Goal: Task Accomplishment & Management: Complete application form

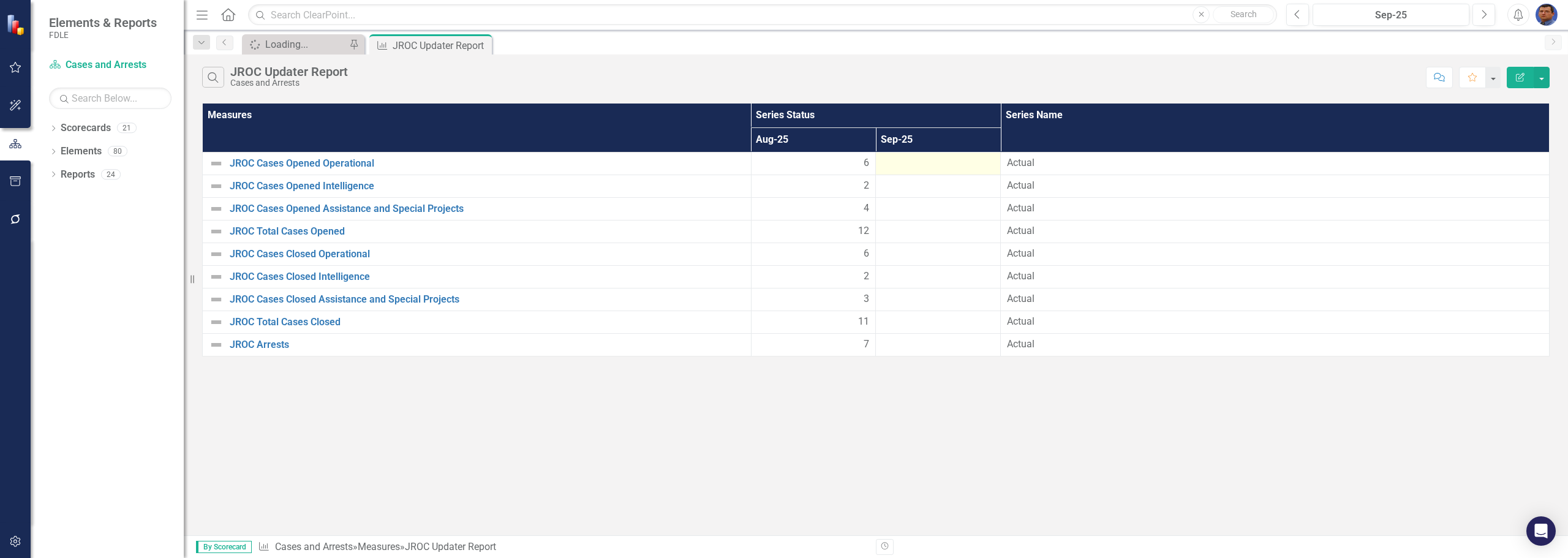
click at [954, 160] on div at bounding box center [938, 164] width 112 height 15
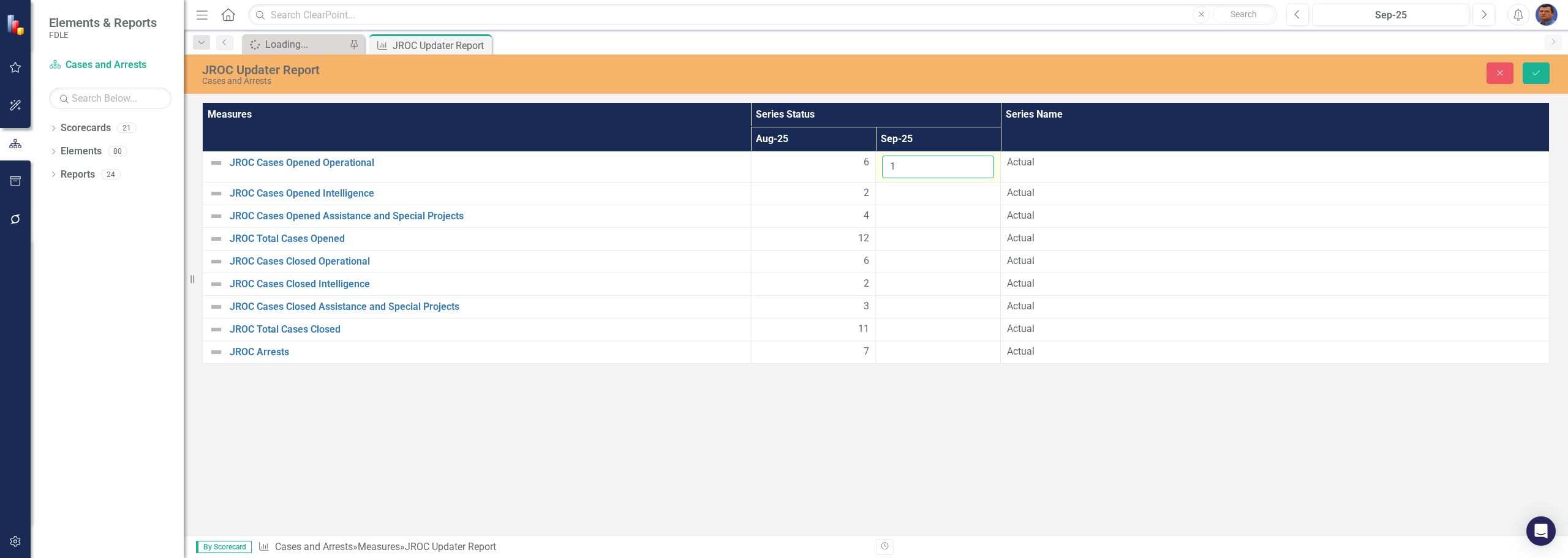
click at [981, 163] on input "1" at bounding box center [938, 167] width 112 height 23
click at [981, 163] on input "2" at bounding box center [938, 167] width 112 height 23
type input "3"
click at [981, 163] on input "3" at bounding box center [938, 167] width 112 height 23
click at [940, 201] on td at bounding box center [938, 193] width 125 height 23
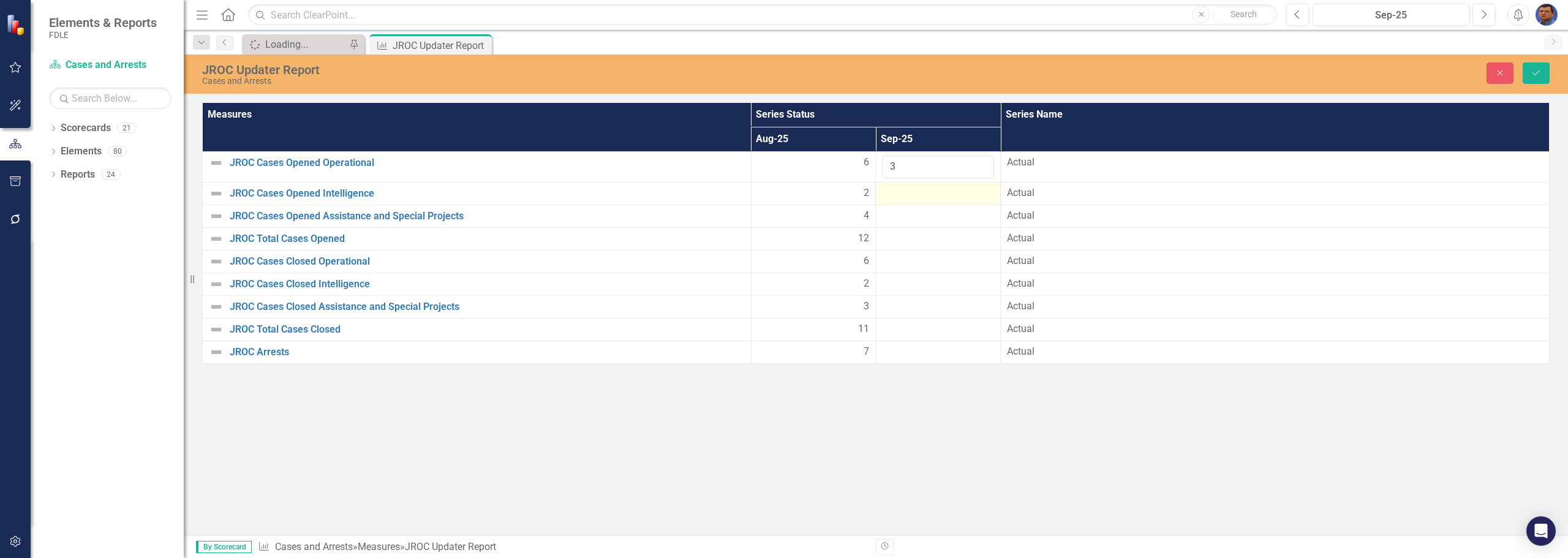
click at [939, 196] on div at bounding box center [938, 193] width 112 height 15
click at [926, 195] on div at bounding box center [938, 193] width 112 height 15
click at [983, 191] on input "1" at bounding box center [938, 197] width 112 height 23
click at [983, 191] on input "2" at bounding box center [938, 197] width 112 height 23
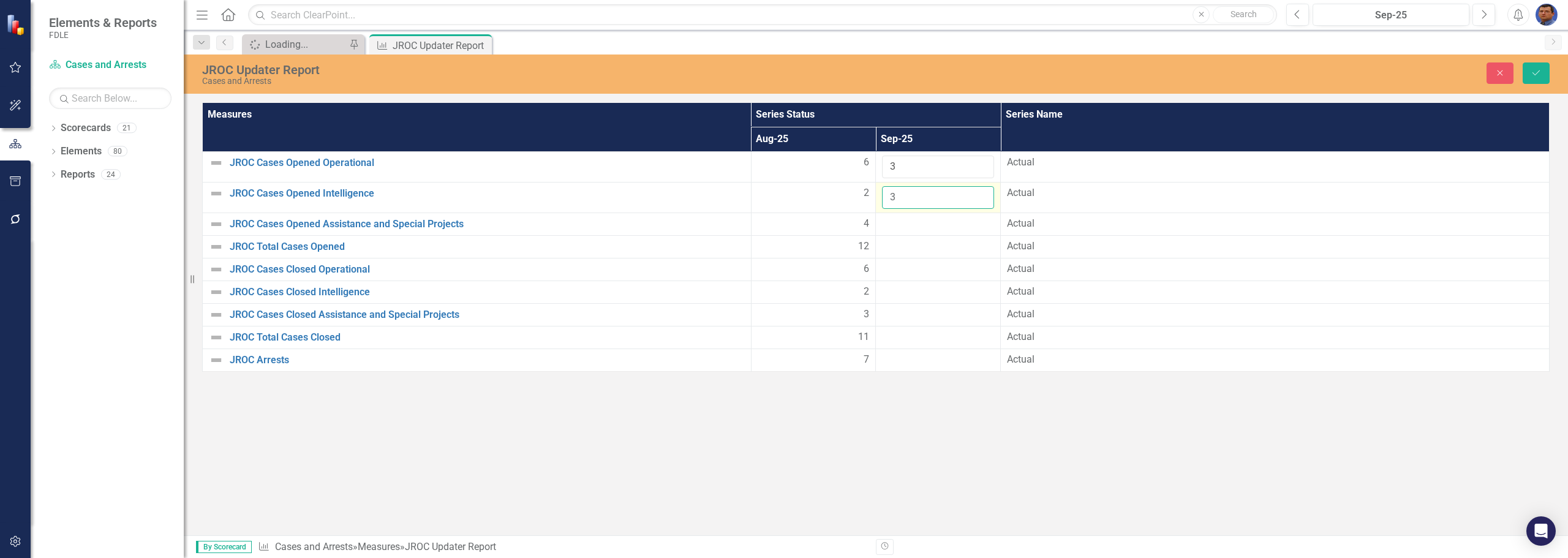
type input "3"
click at [983, 191] on input "3" at bounding box center [938, 197] width 112 height 23
click at [933, 226] on div at bounding box center [938, 224] width 112 height 15
click at [895, 224] on div at bounding box center [938, 224] width 112 height 15
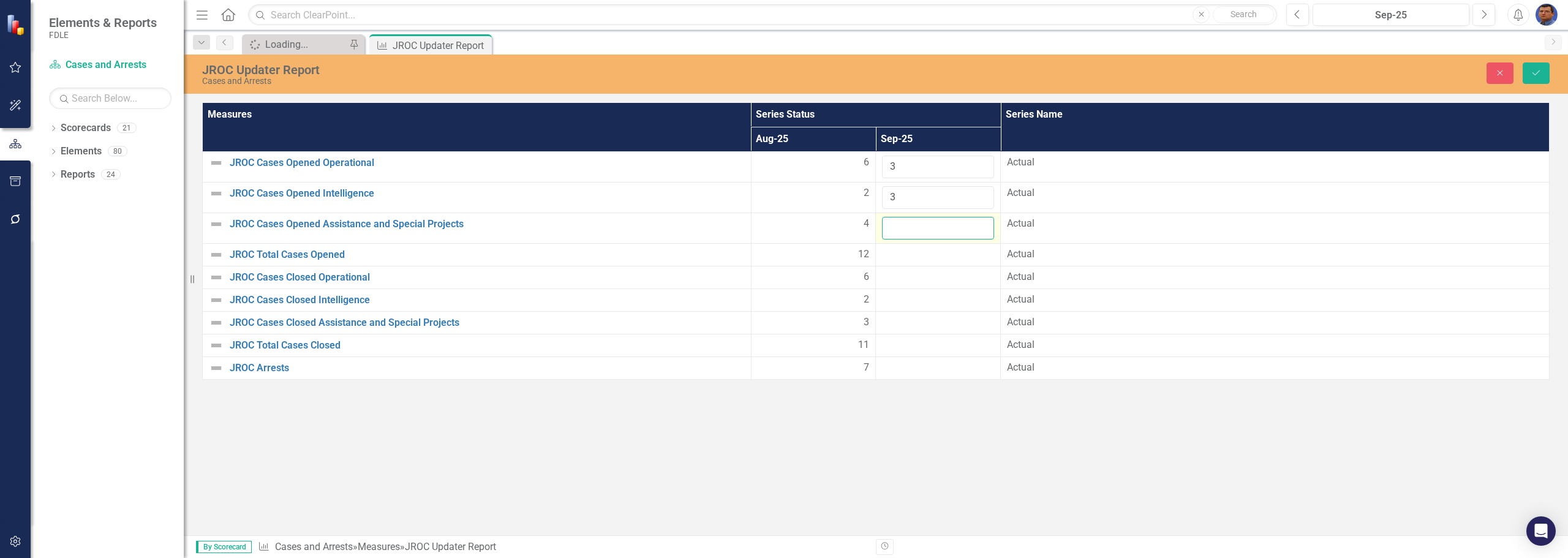
click at [895, 224] on input "number" at bounding box center [938, 228] width 112 height 23
type input "5"
click at [1536, 72] on icon "Save" at bounding box center [1536, 72] width 11 height 9
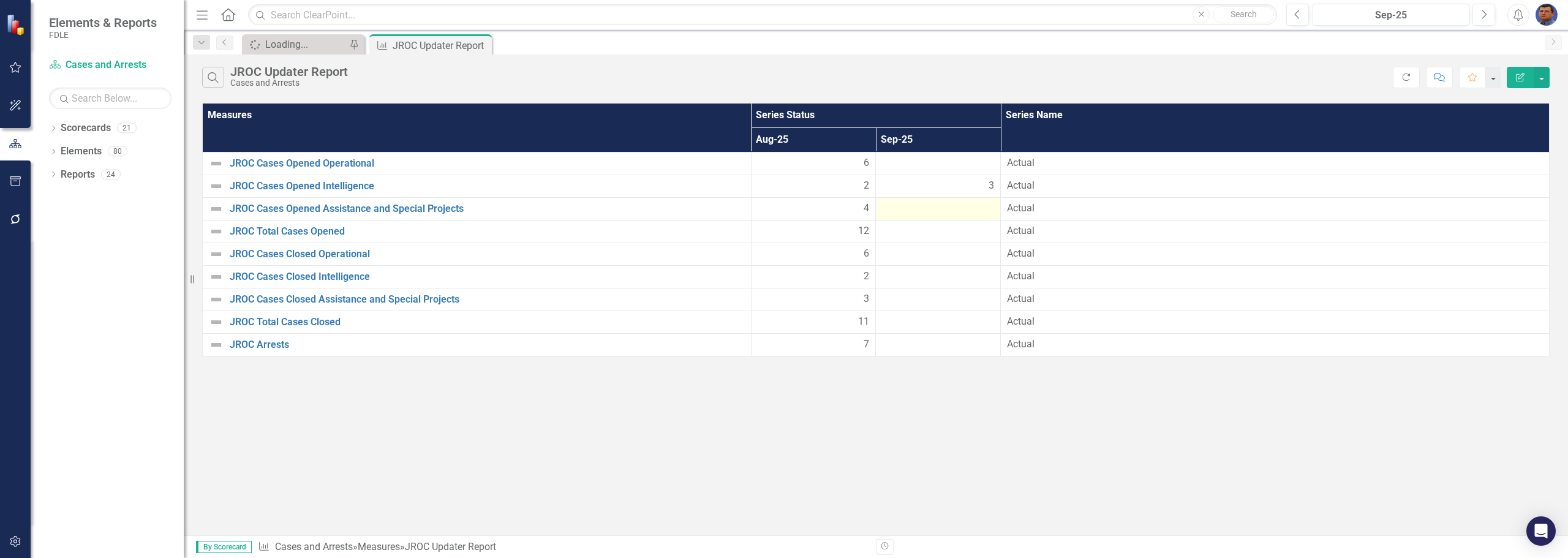
click at [917, 212] on div at bounding box center [938, 209] width 112 height 15
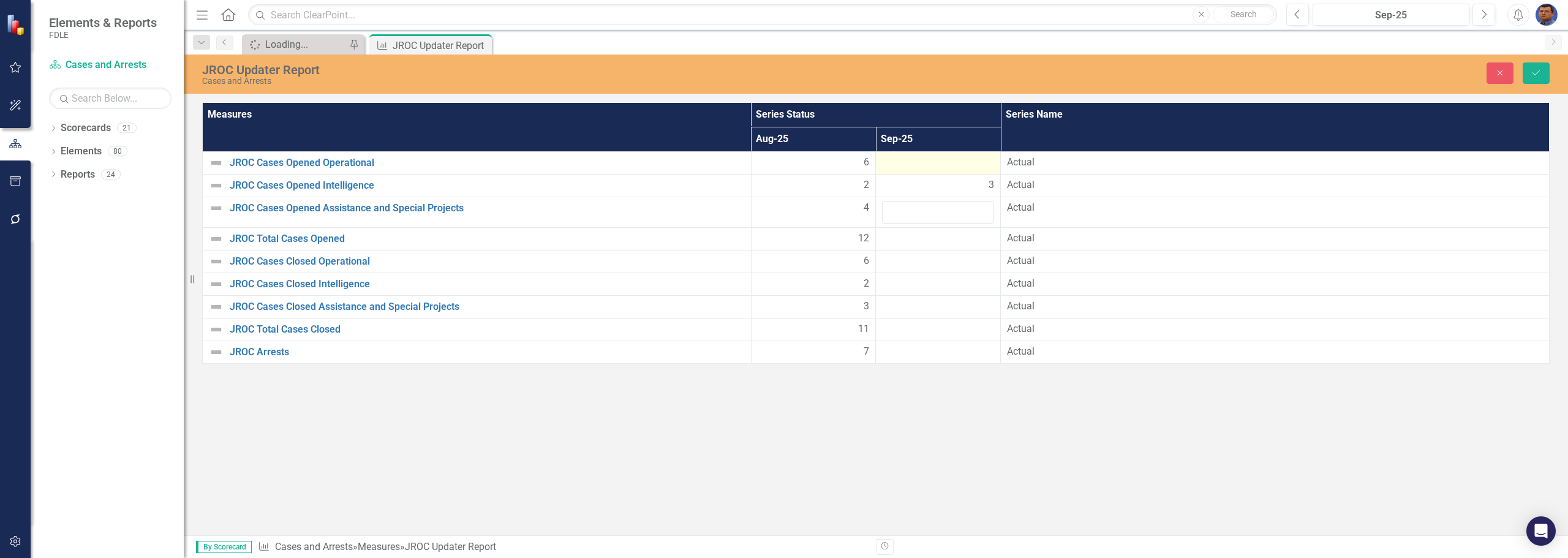
click at [921, 161] on div at bounding box center [938, 163] width 112 height 15
click at [904, 227] on td at bounding box center [938, 239] width 125 height 23
click at [907, 211] on input "number" at bounding box center [938, 213] width 112 height 23
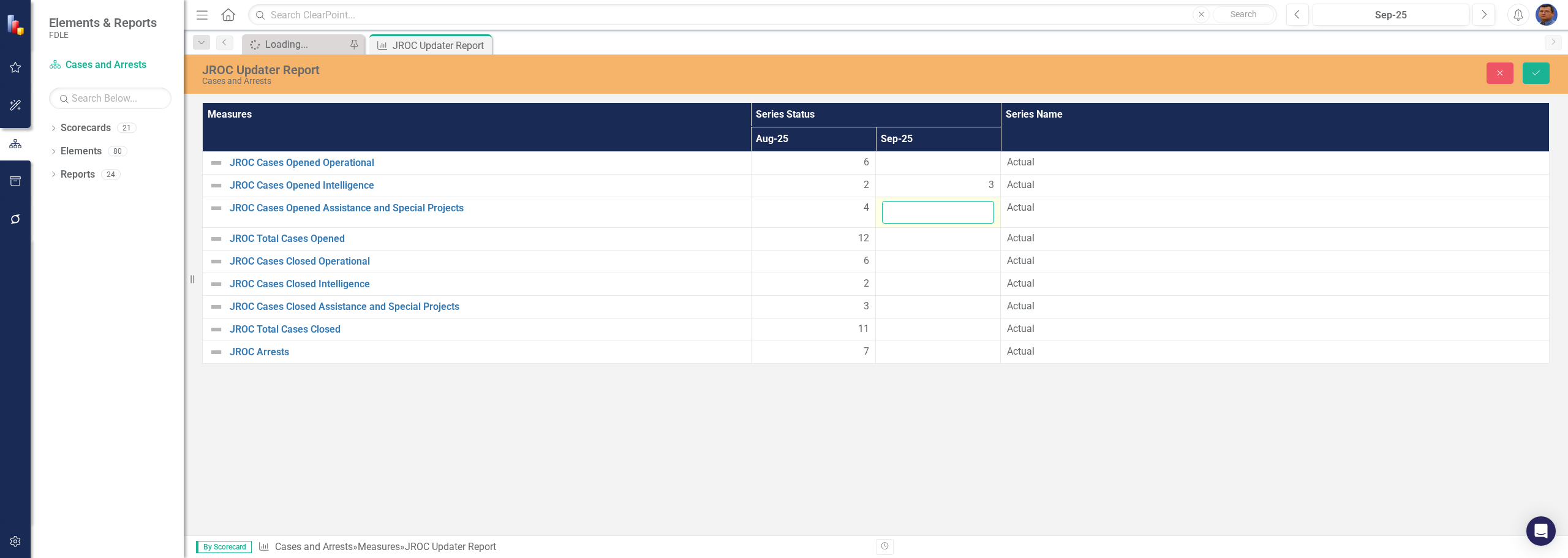
click at [907, 211] on input "number" at bounding box center [938, 213] width 112 height 23
type input "5"
click at [920, 165] on div at bounding box center [938, 163] width 112 height 15
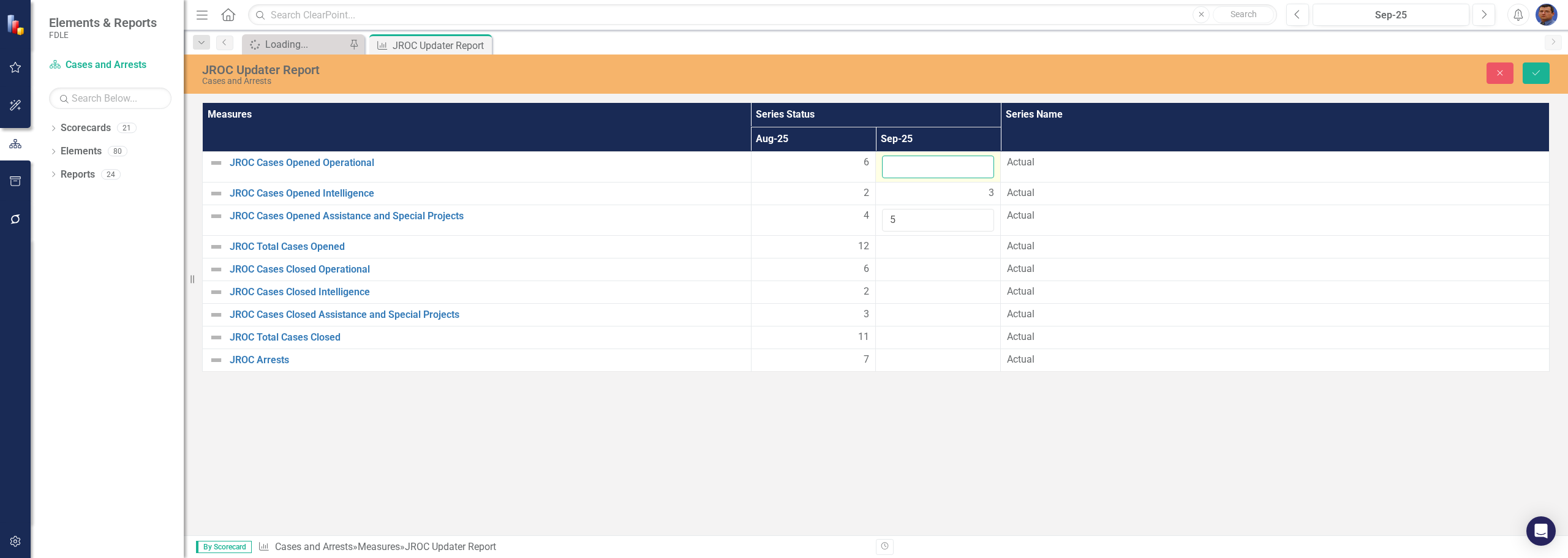
click at [920, 165] on input "number" at bounding box center [938, 167] width 112 height 23
type input "3"
click at [1540, 72] on icon "Save" at bounding box center [1536, 72] width 11 height 9
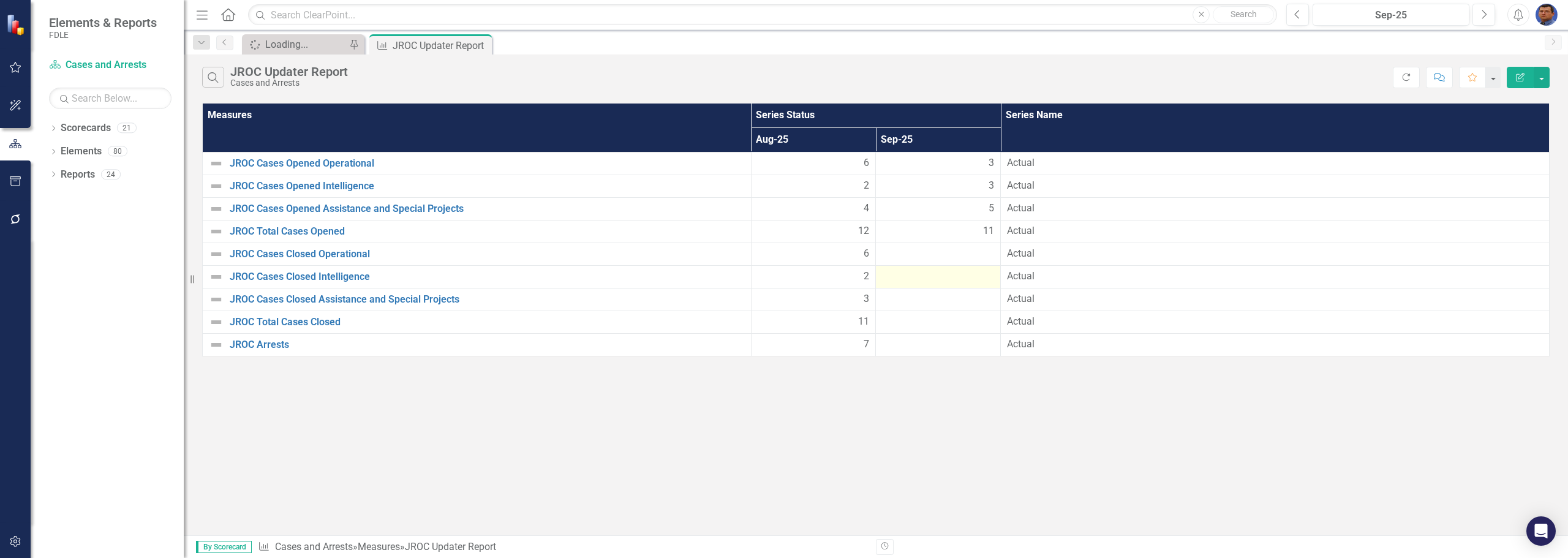
click at [945, 279] on div at bounding box center [938, 277] width 112 height 15
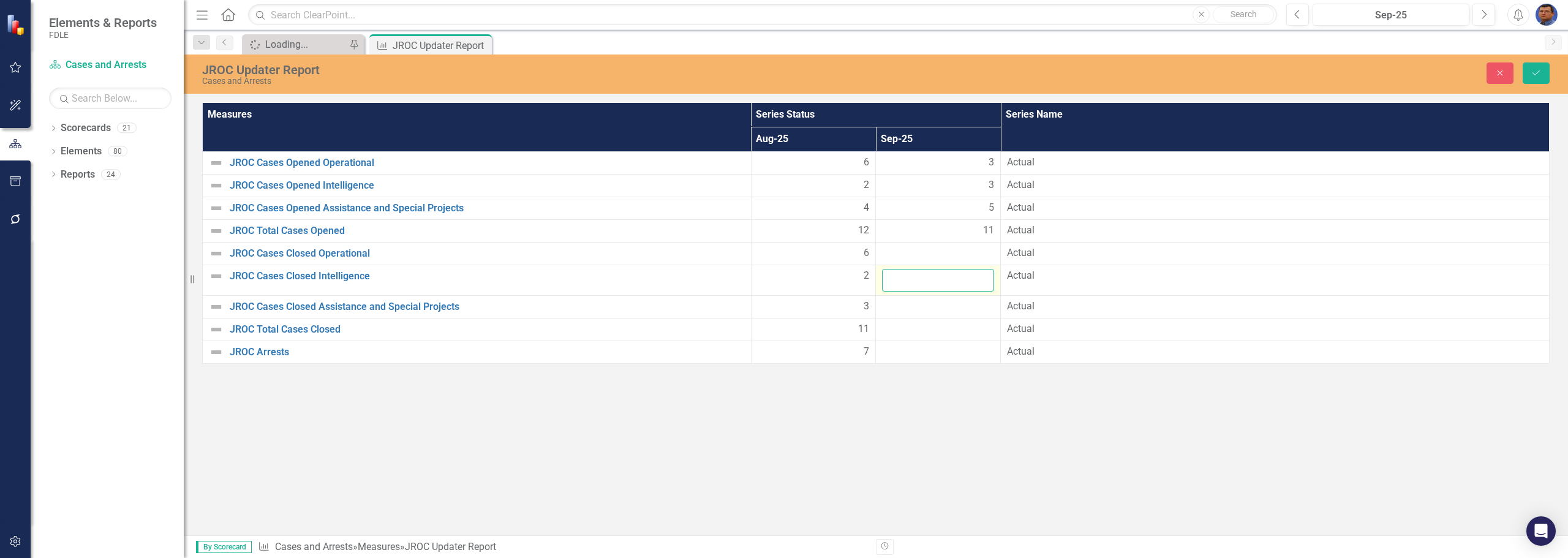
click at [945, 279] on input "number" at bounding box center [938, 280] width 112 height 23
type input "4"
click at [911, 309] on div at bounding box center [938, 307] width 112 height 15
click at [899, 311] on input "number" at bounding box center [938, 311] width 112 height 23
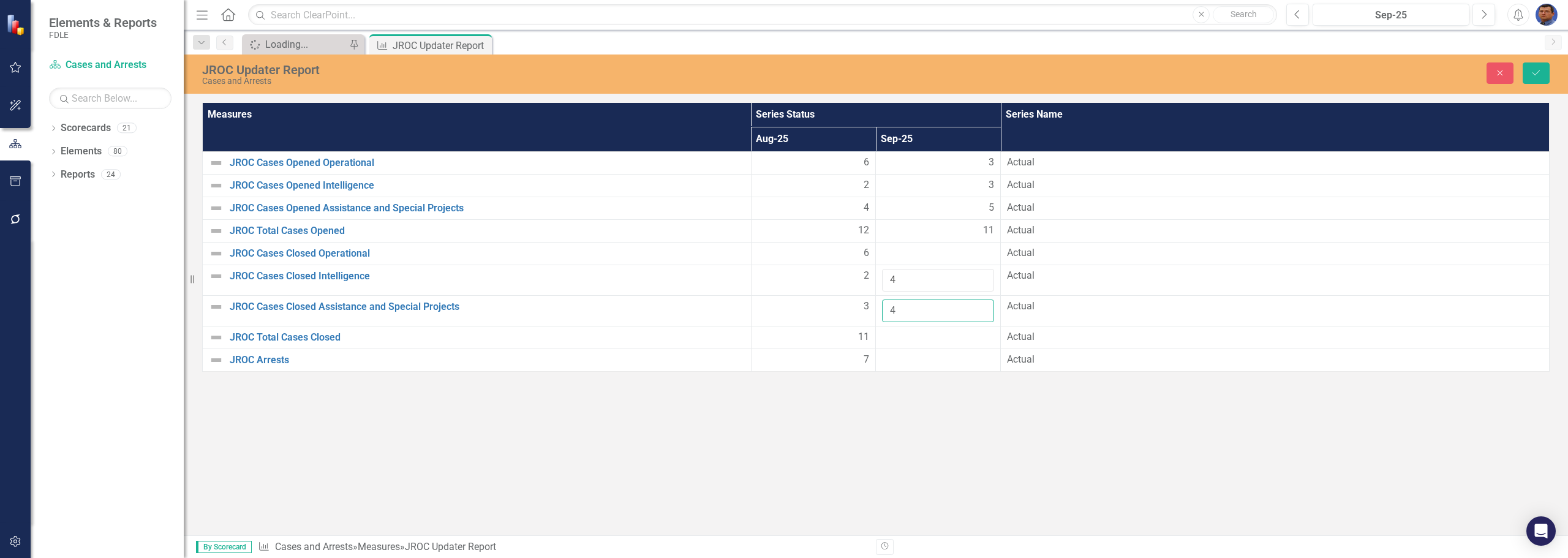
type input "4"
click at [896, 341] on div at bounding box center [938, 337] width 112 height 15
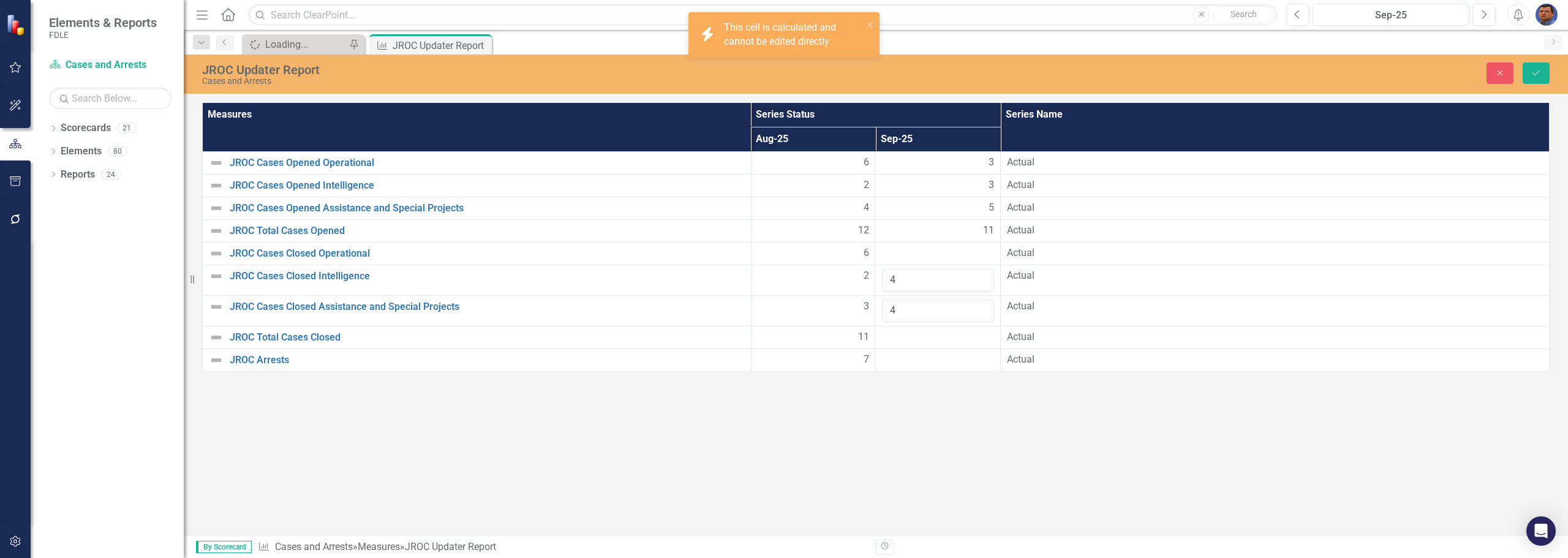
click at [896, 336] on div at bounding box center [938, 337] width 112 height 15
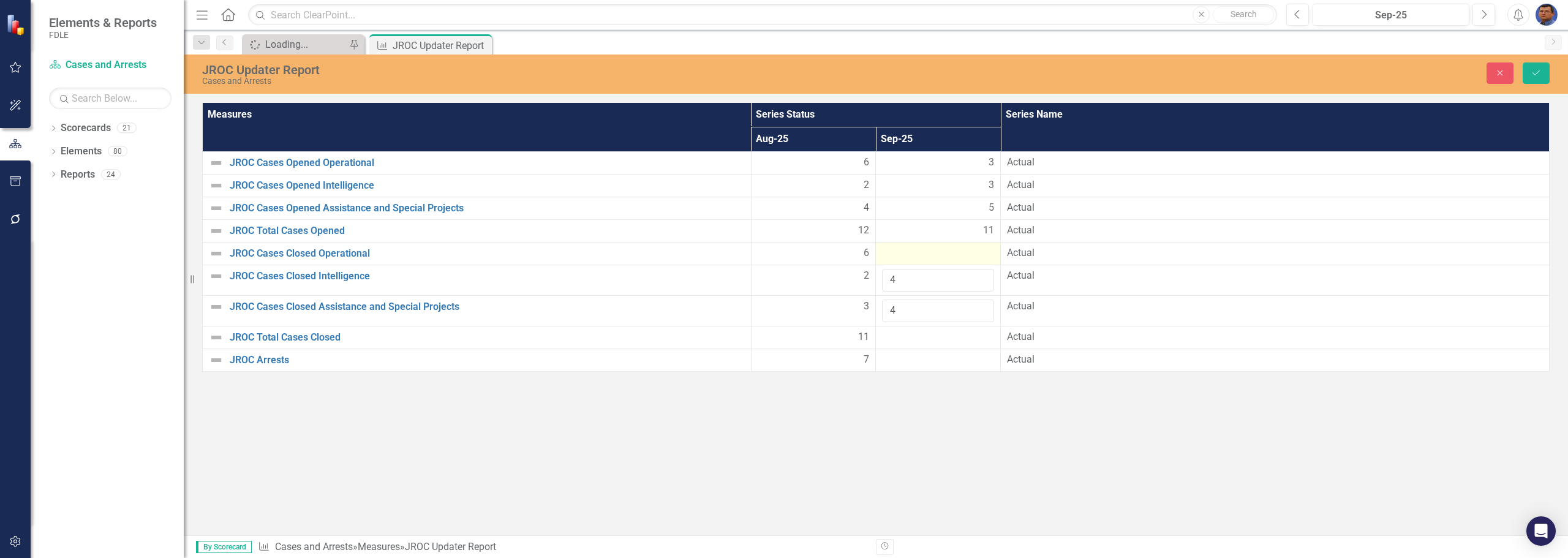
click at [901, 253] on div at bounding box center [938, 253] width 112 height 15
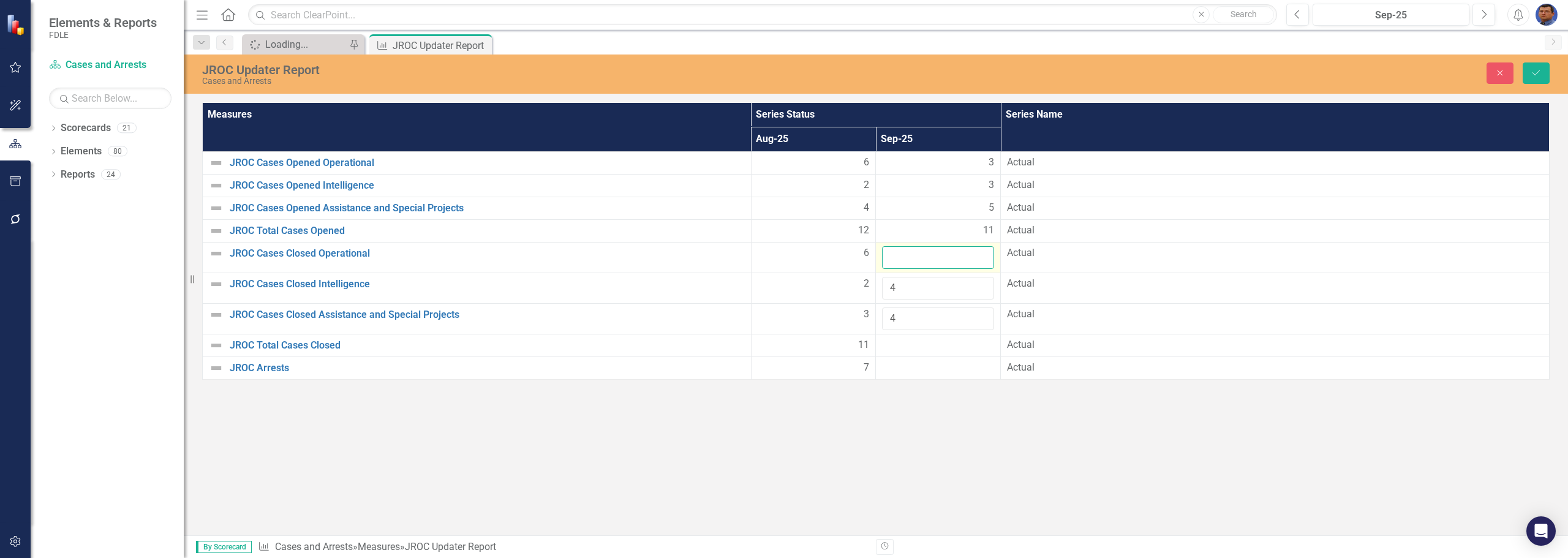
click at [892, 259] on input "number" at bounding box center [938, 257] width 112 height 23
type input "8"
click at [1540, 72] on icon "Save" at bounding box center [1536, 72] width 11 height 9
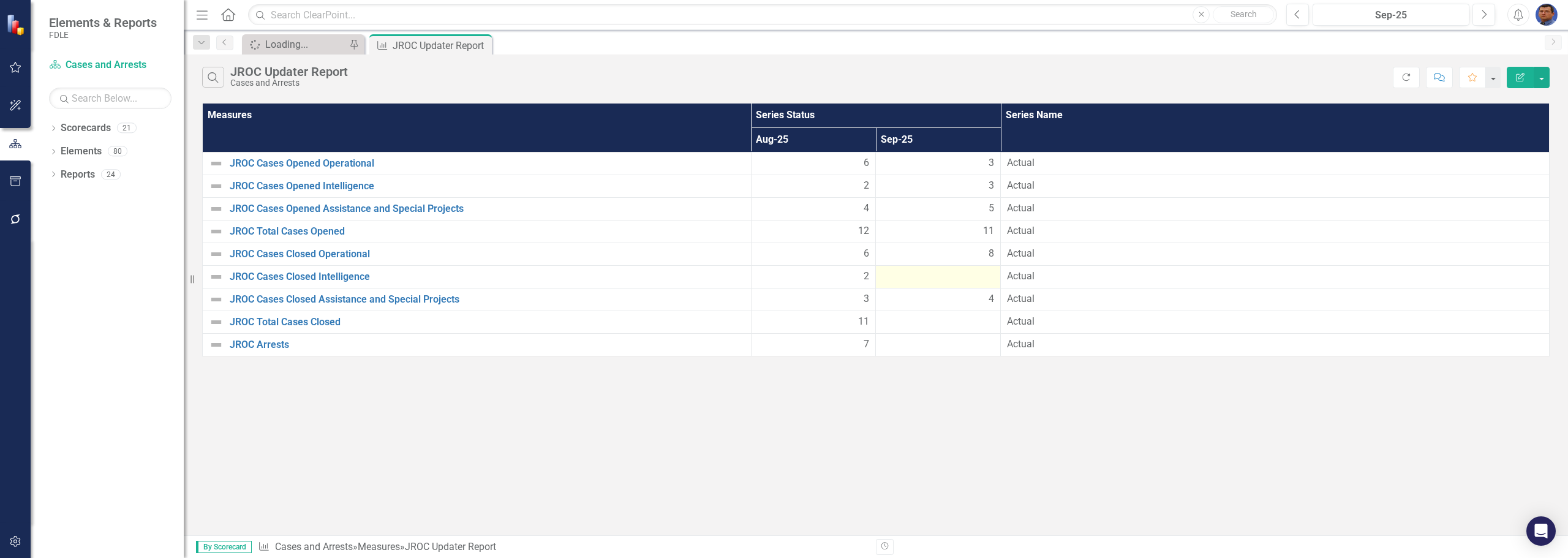
click at [959, 277] on div at bounding box center [938, 277] width 112 height 15
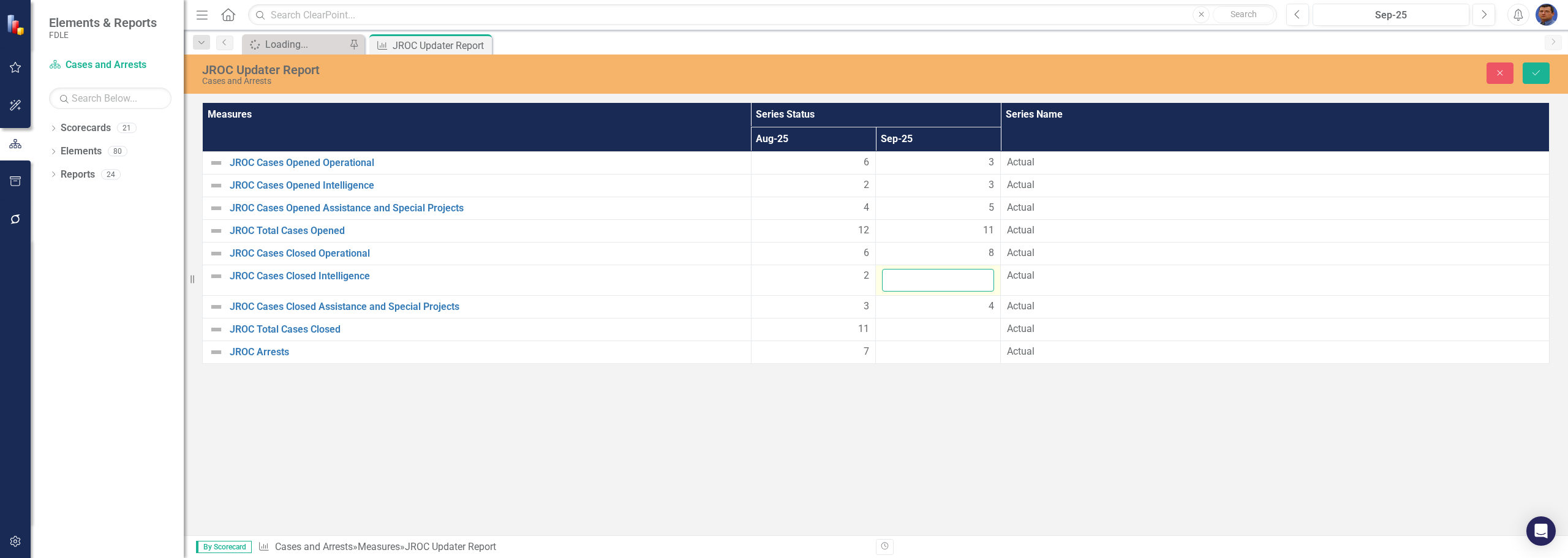
click at [936, 280] on input "number" at bounding box center [938, 280] width 112 height 23
type input "4"
click at [1540, 70] on icon "Save" at bounding box center [1536, 72] width 11 height 9
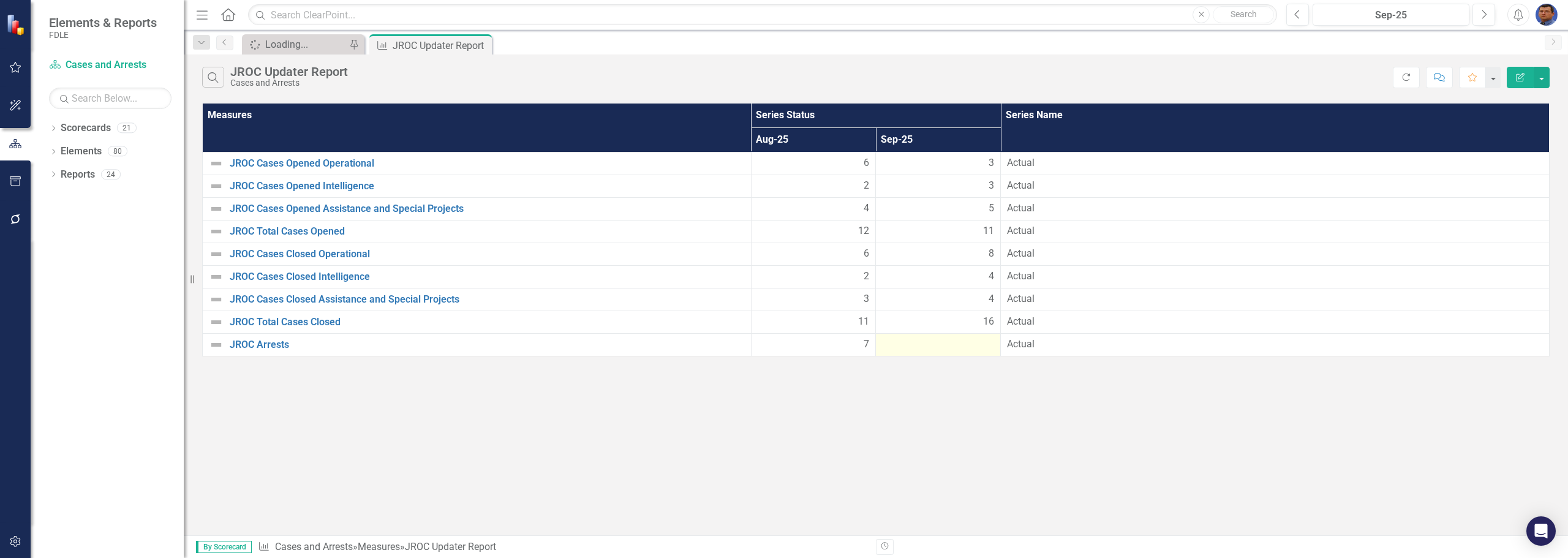
click at [960, 345] on div at bounding box center [938, 345] width 112 height 15
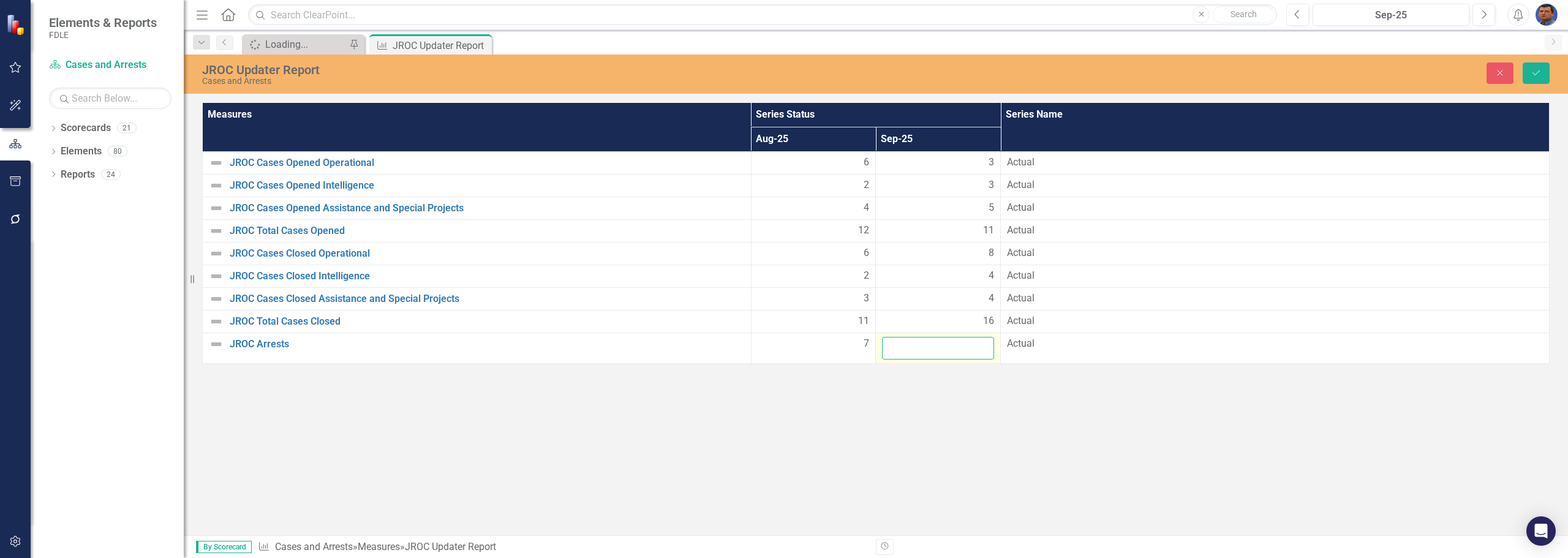
click at [946, 354] on input "number" at bounding box center [938, 348] width 112 height 23
type input "4"
click at [1539, 75] on icon "Save" at bounding box center [1536, 72] width 11 height 9
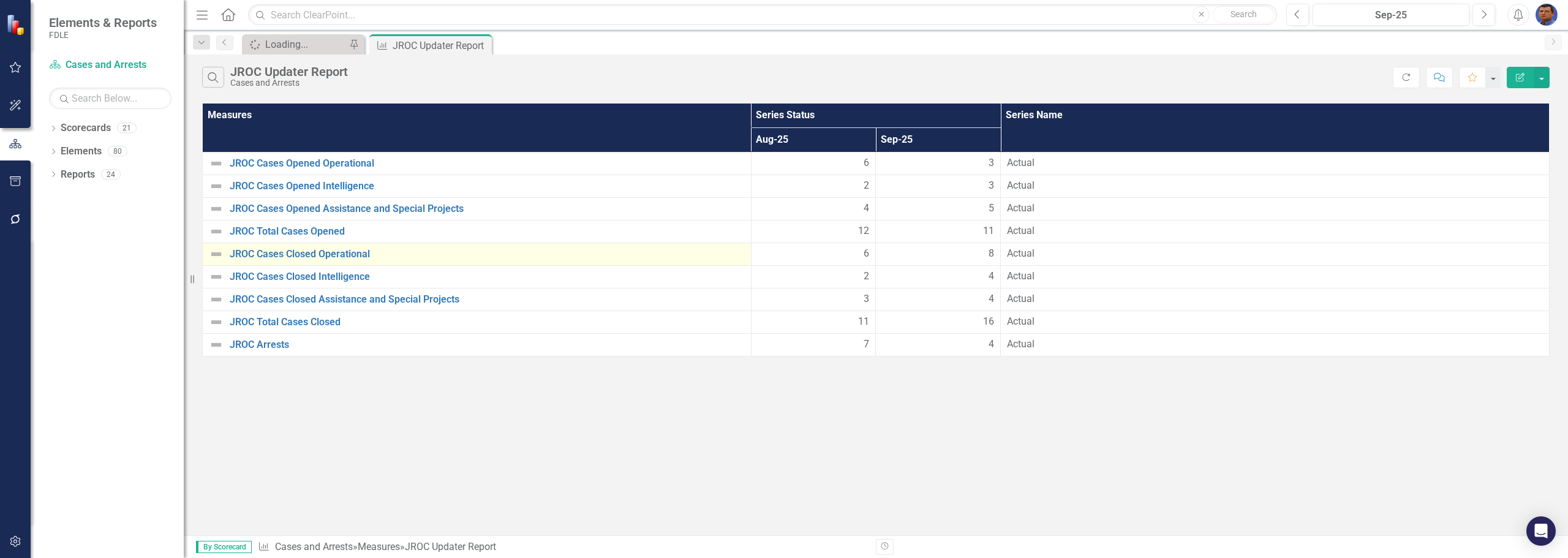
click at [218, 257] on img at bounding box center [216, 254] width 15 height 15
click at [218, 255] on img at bounding box center [216, 254] width 15 height 15
drag, startPoint x: 228, startPoint y: 11, endPoint x: 200, endPoint y: 48, distance: 46.4
click at [228, 11] on icon "Home" at bounding box center [228, 15] width 16 height 13
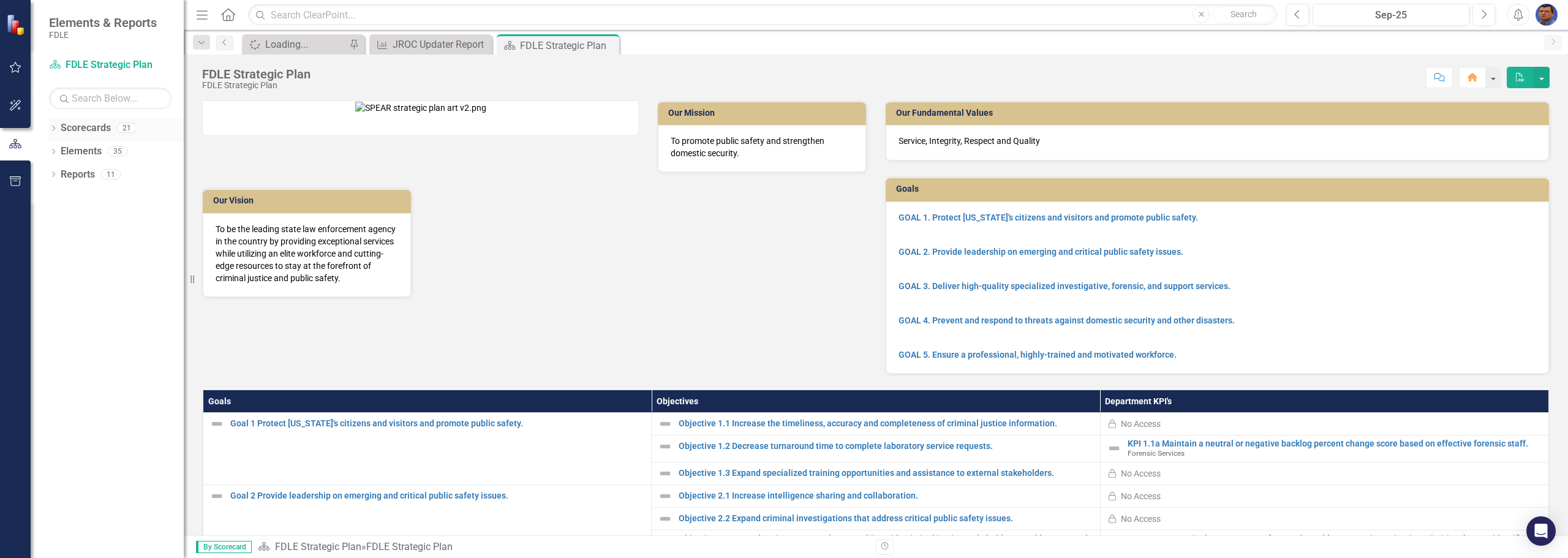
click at [53, 125] on icon at bounding box center [54, 128] width 3 height 6
click at [57, 194] on icon "Dropdown" at bounding box center [59, 197] width 9 height 7
click at [73, 220] on icon "Dropdown" at bounding box center [72, 220] width 9 height 7
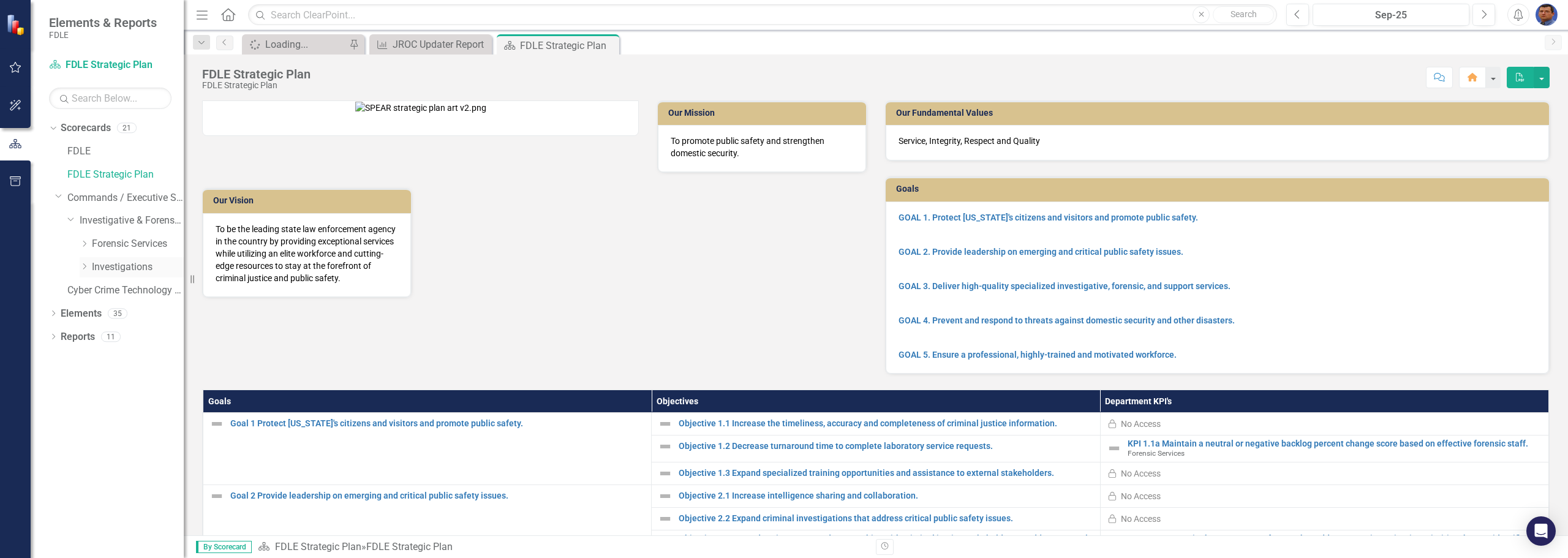
click at [86, 265] on icon "Dropdown" at bounding box center [84, 266] width 9 height 7
click at [95, 292] on icon "Dropdown" at bounding box center [96, 289] width 9 height 7
click at [131, 334] on link "JROC" at bounding box center [150, 336] width 68 height 14
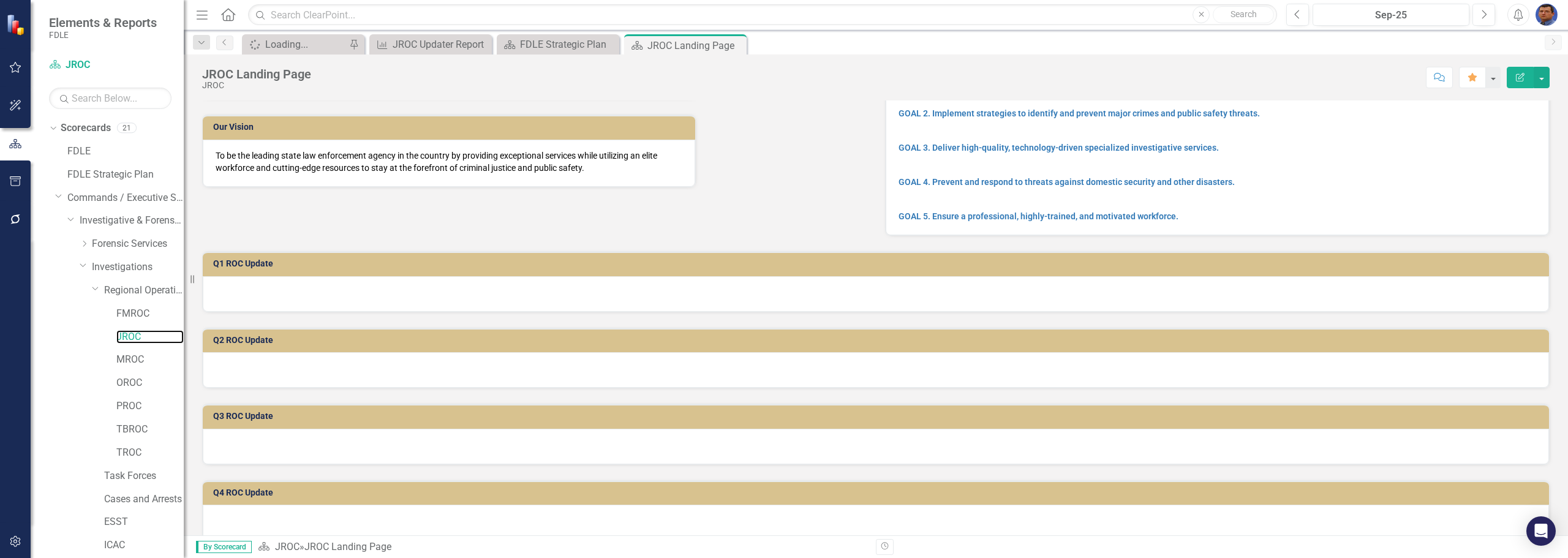
scroll to position [122, 0]
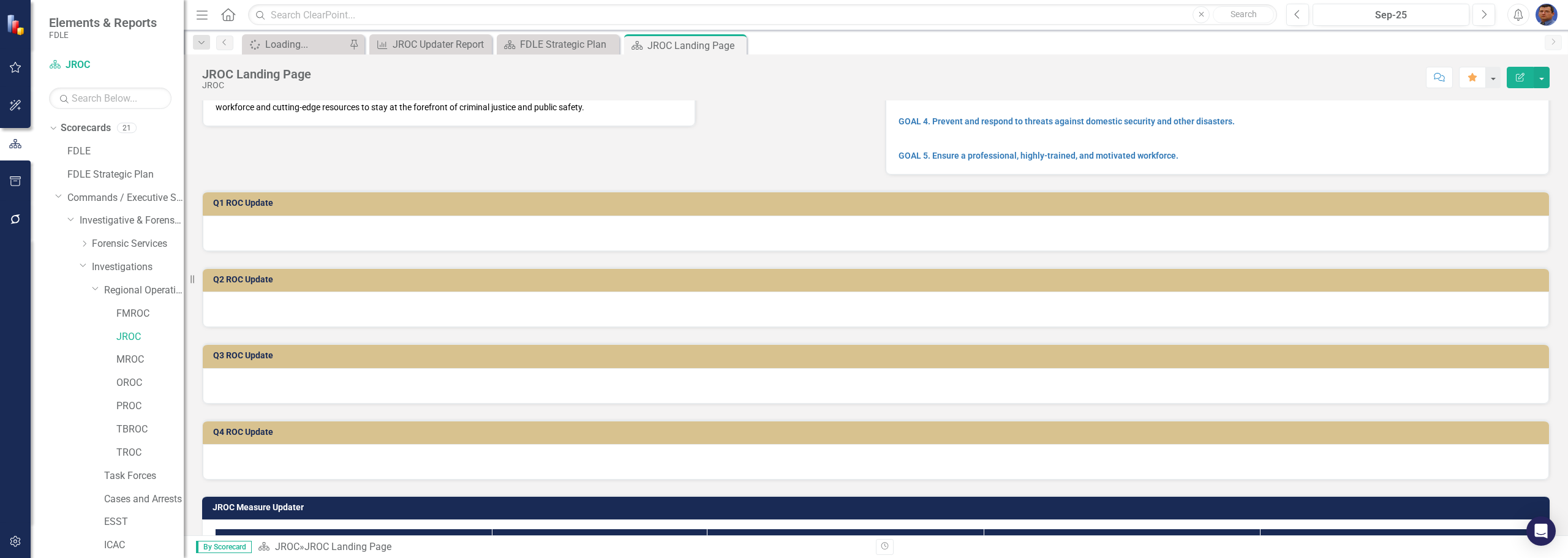
click at [262, 235] on div at bounding box center [876, 234] width 1346 height 36
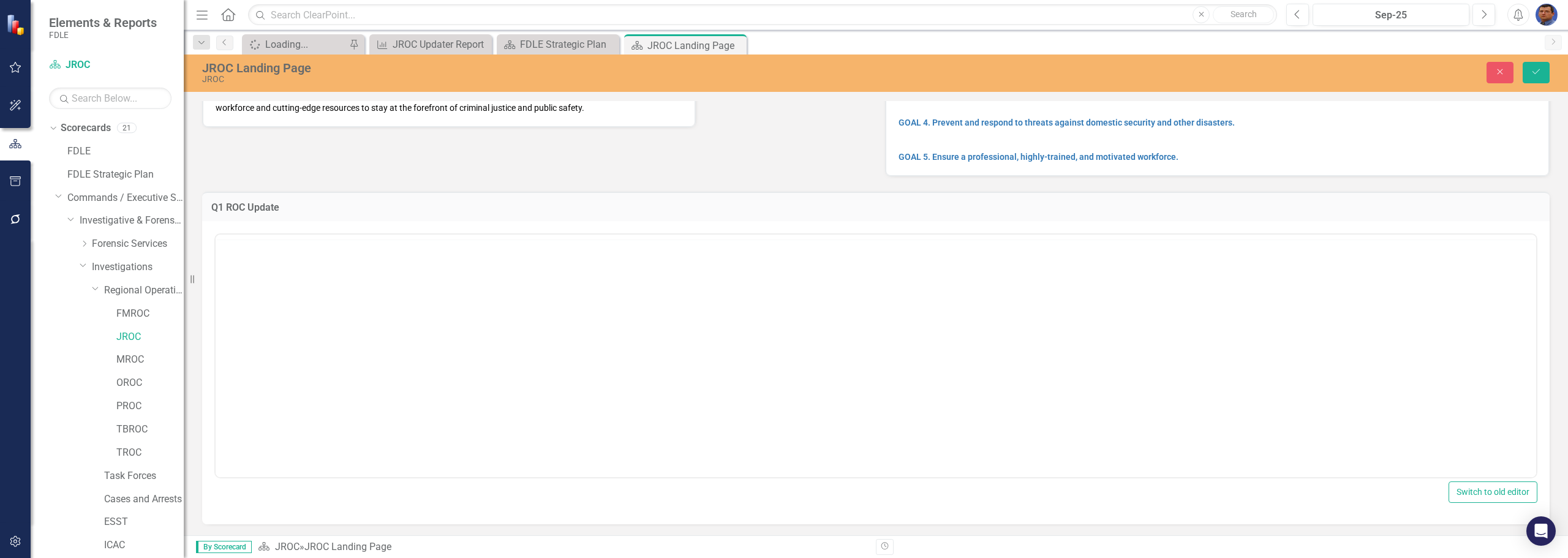
scroll to position [0, 0]
click at [266, 305] on body "Rich Text Area. Press ALT-0 for help." at bounding box center [876, 354] width 1321 height 183
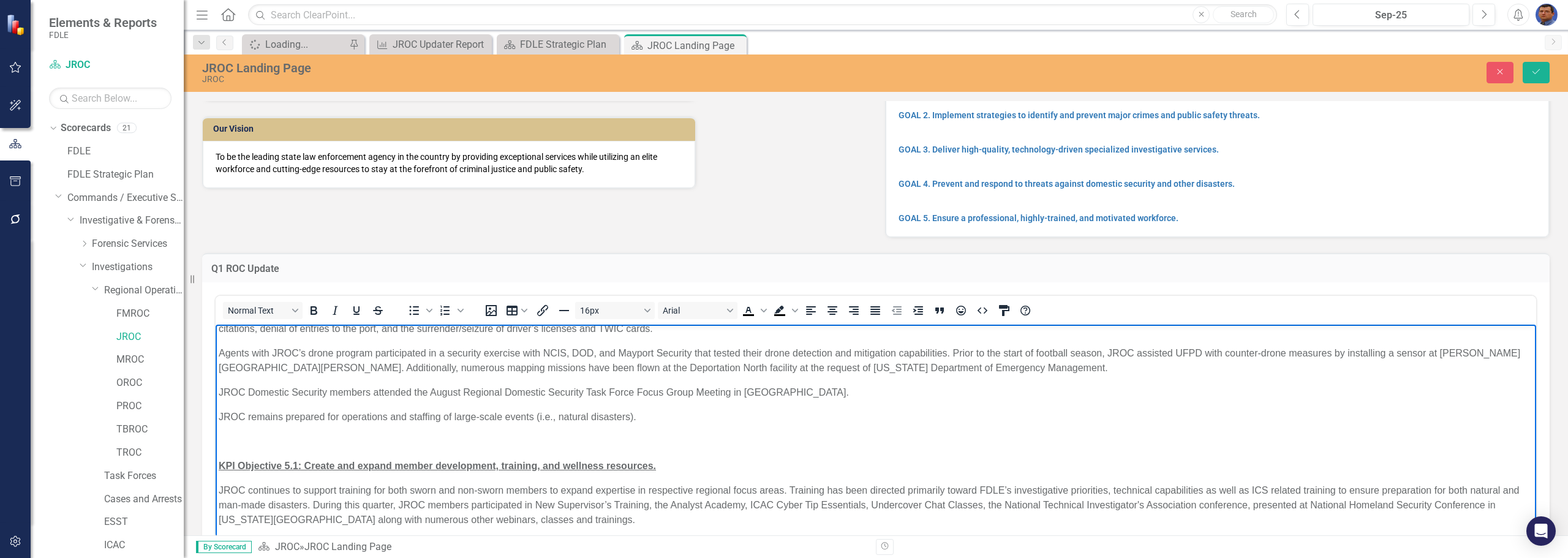
scroll to position [802, 0]
click at [1536, 72] on icon "Save" at bounding box center [1536, 72] width 11 height 9
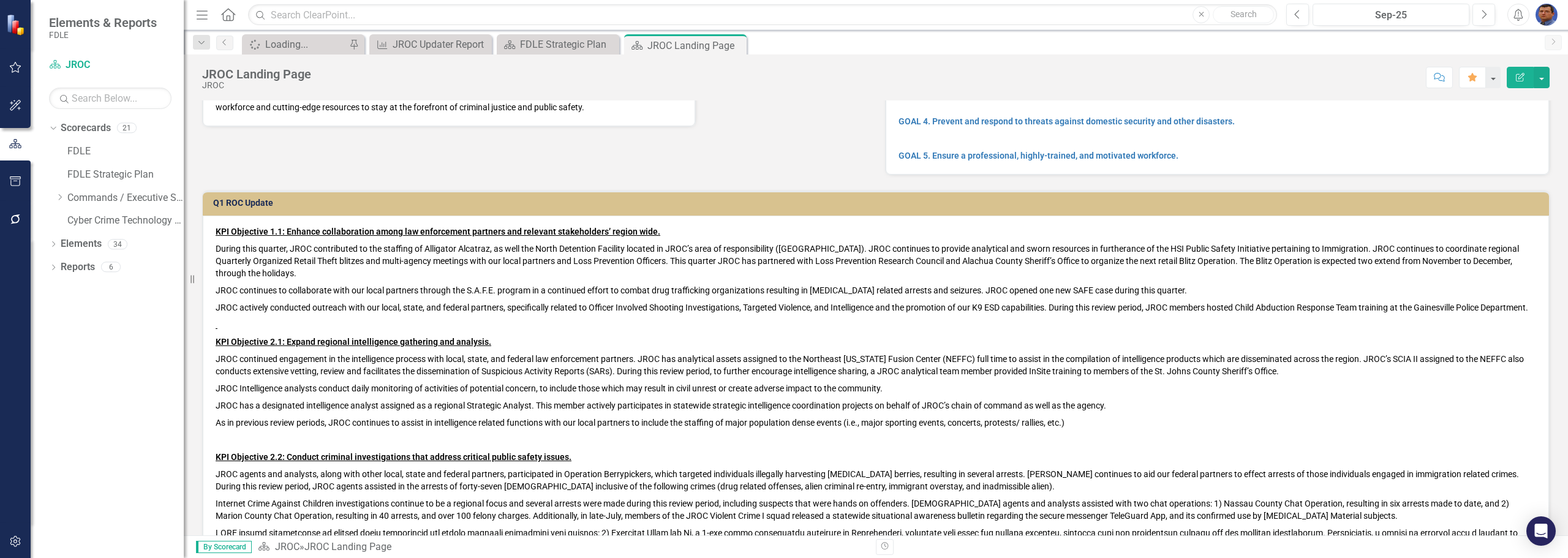
scroll to position [0, 0]
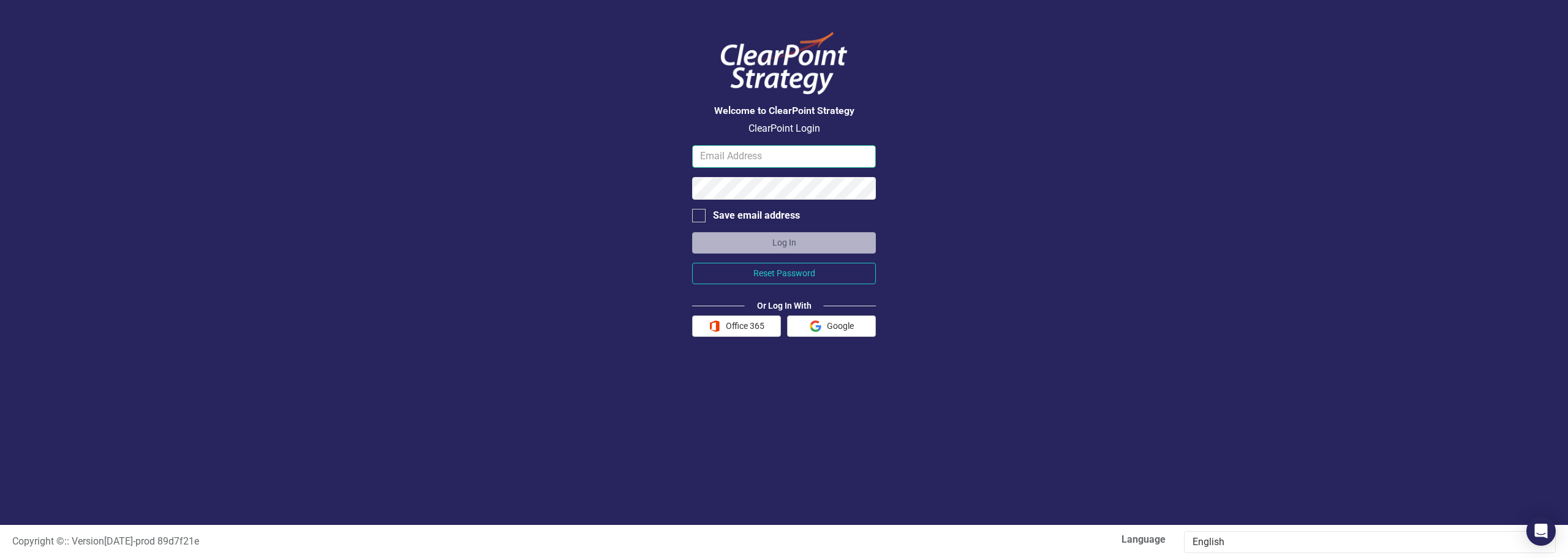
type input "[EMAIL_ADDRESS][DOMAIN_NAME][US_STATE]"
click at [784, 244] on button "Log In" at bounding box center [783, 243] width 183 height 21
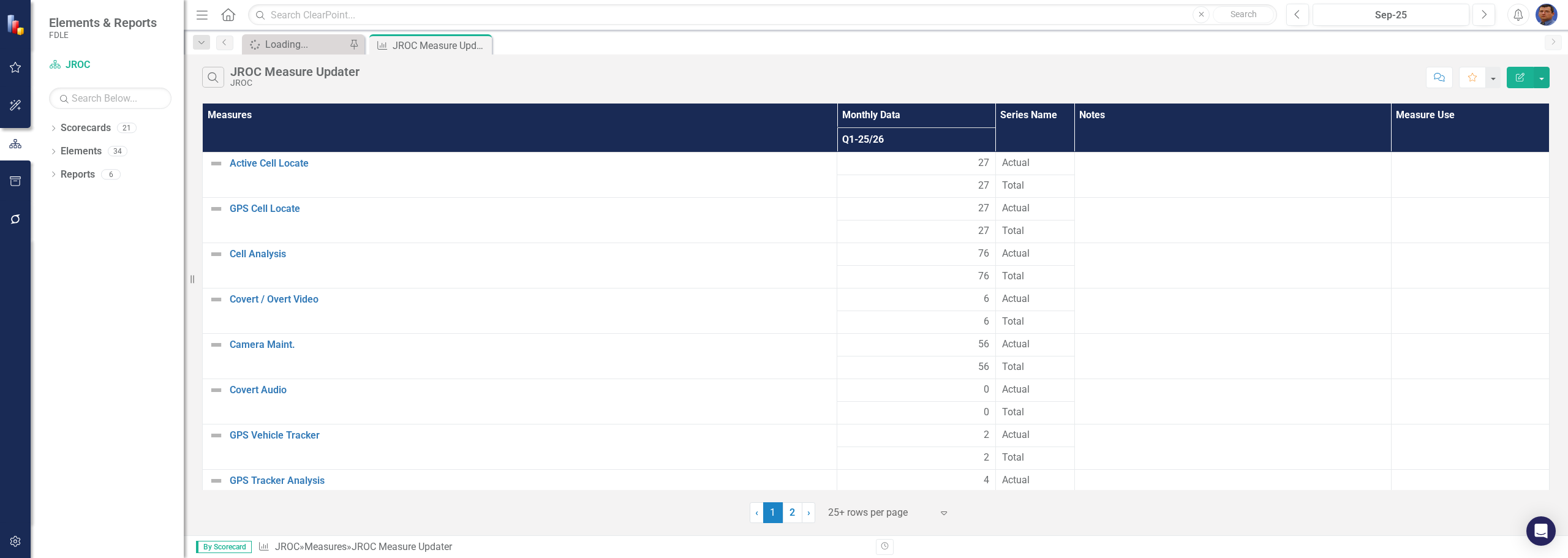
click at [868, 60] on div "Search JROC Measure Updater JROC Comment Favorite Edit Report" at bounding box center [875, 74] width 1385 height 40
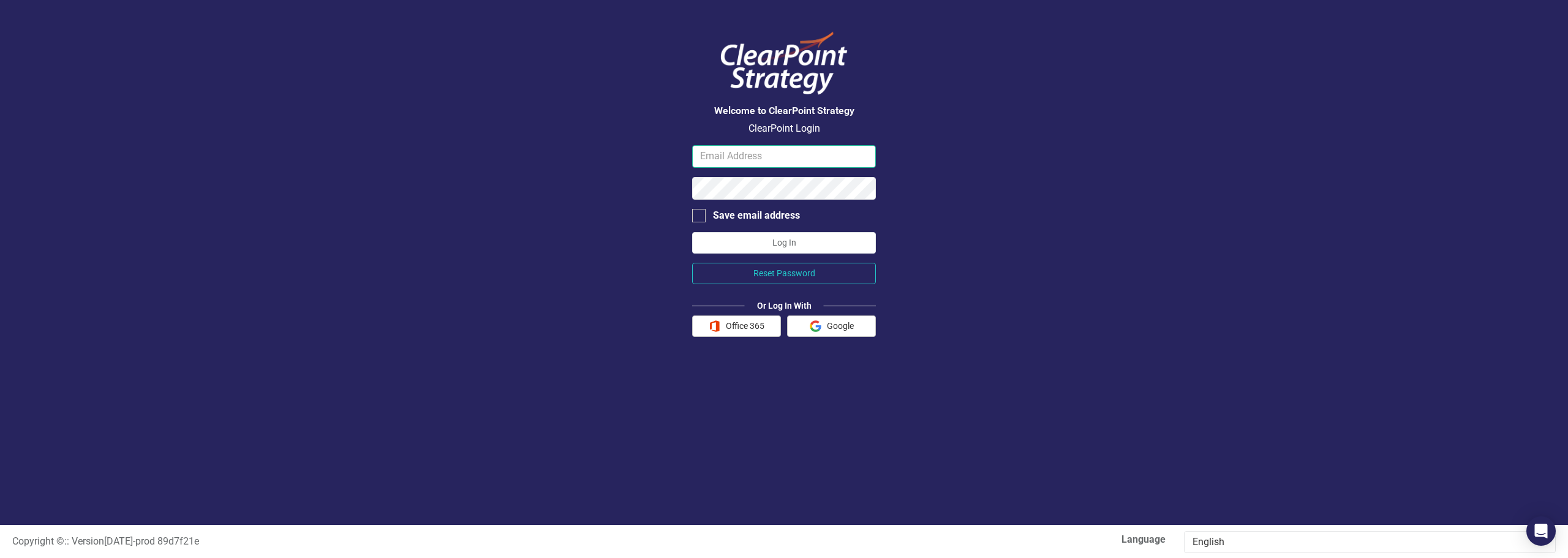
type input "[EMAIL_ADDRESS][DOMAIN_NAME][US_STATE]"
click at [791, 242] on button "Log In" at bounding box center [783, 243] width 183 height 21
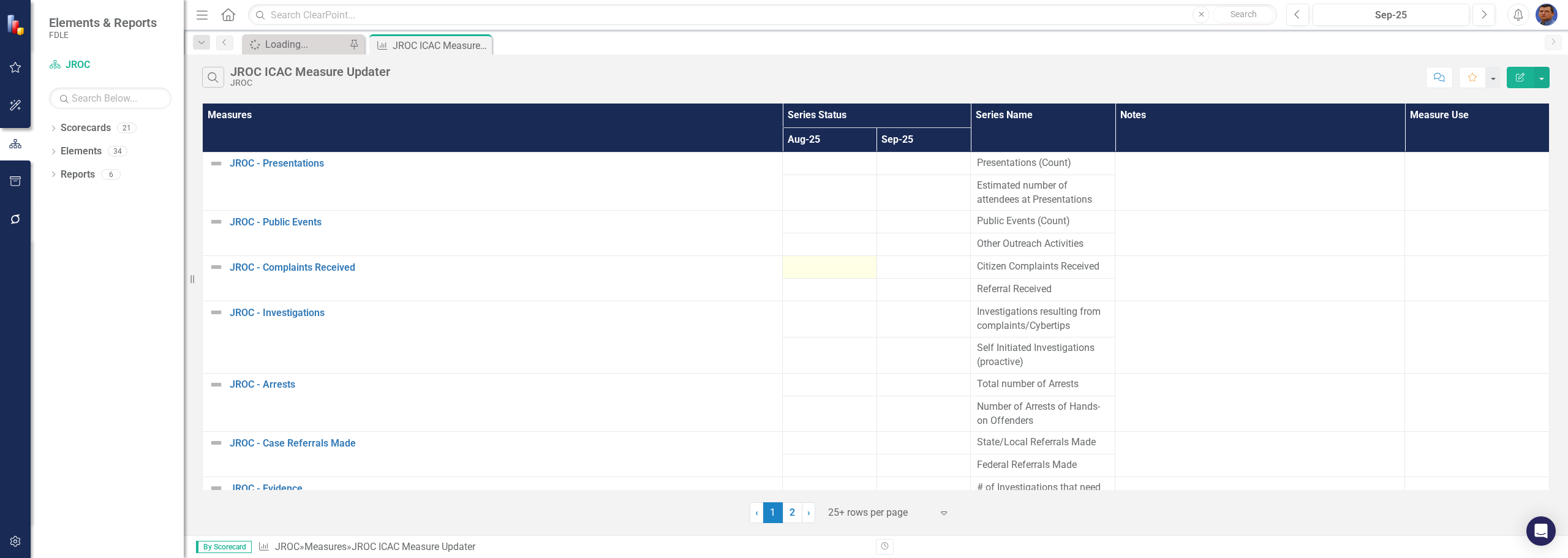
click at [811, 265] on div at bounding box center [830, 267] width 81 height 15
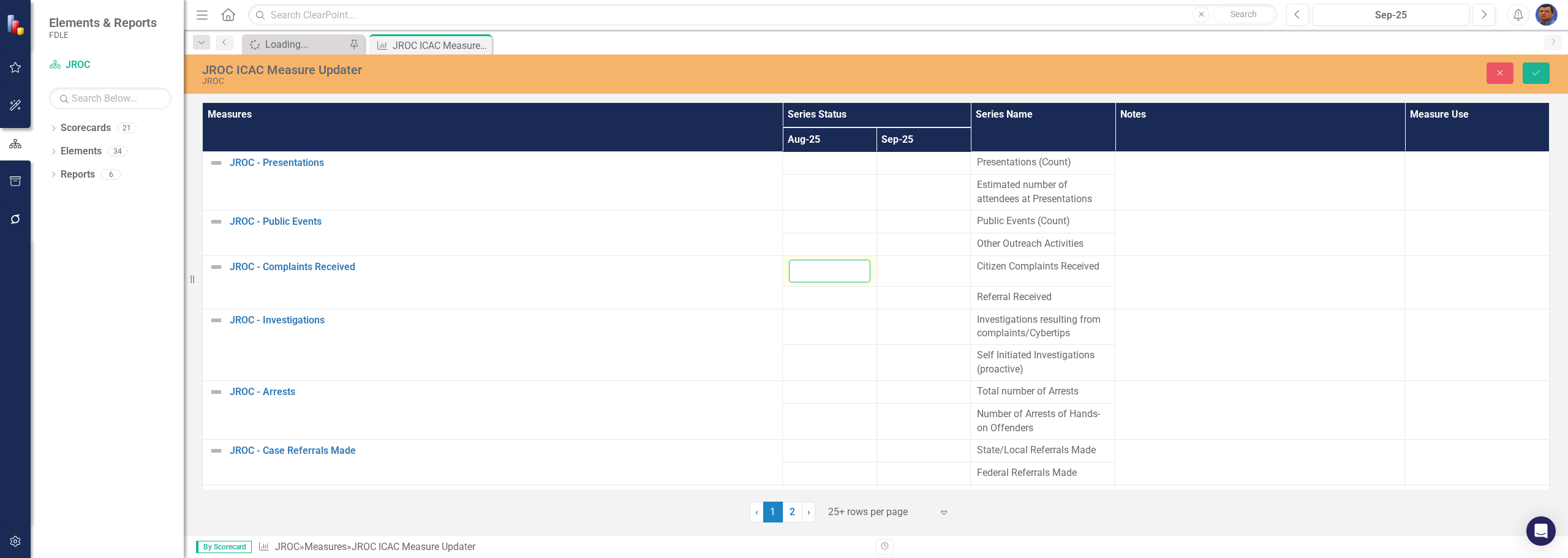
click at [808, 270] on input "number" at bounding box center [830, 271] width 81 height 23
type input "3"
click at [808, 300] on div at bounding box center [830, 297] width 81 height 15
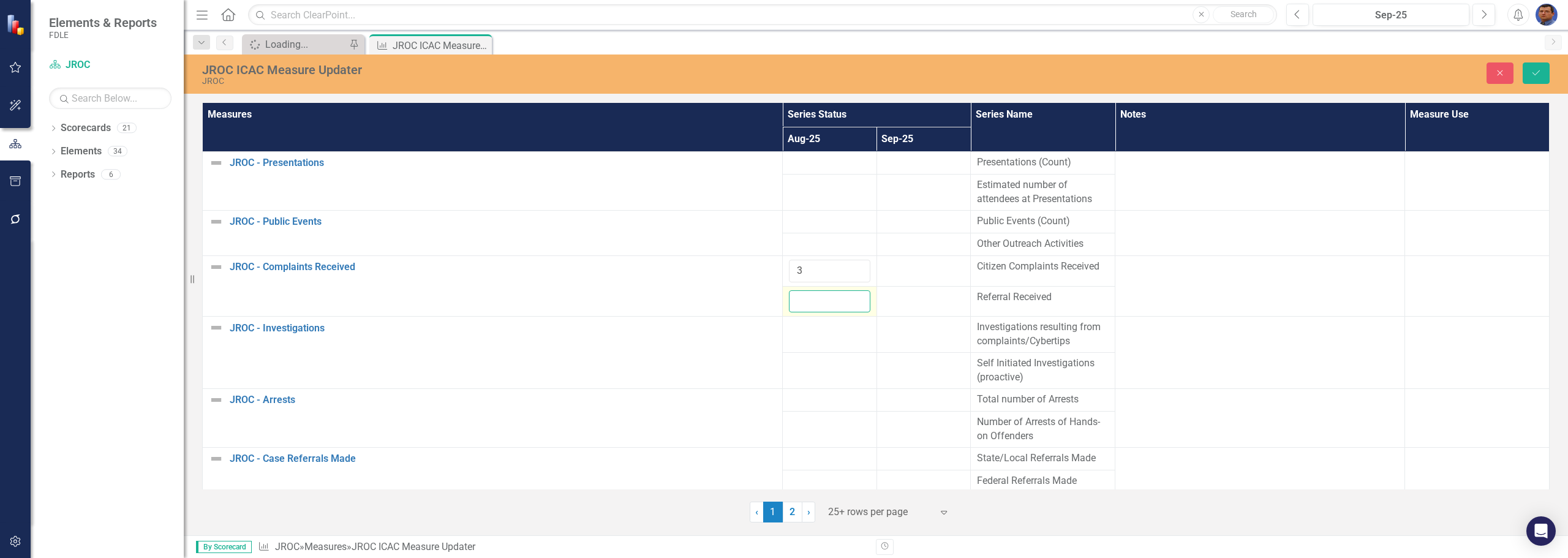
click at [808, 300] on input "number" at bounding box center [830, 301] width 81 height 23
type input "4"
click at [788, 336] on td at bounding box center [830, 335] width 95 height 36
click at [808, 332] on div at bounding box center [830, 327] width 81 height 15
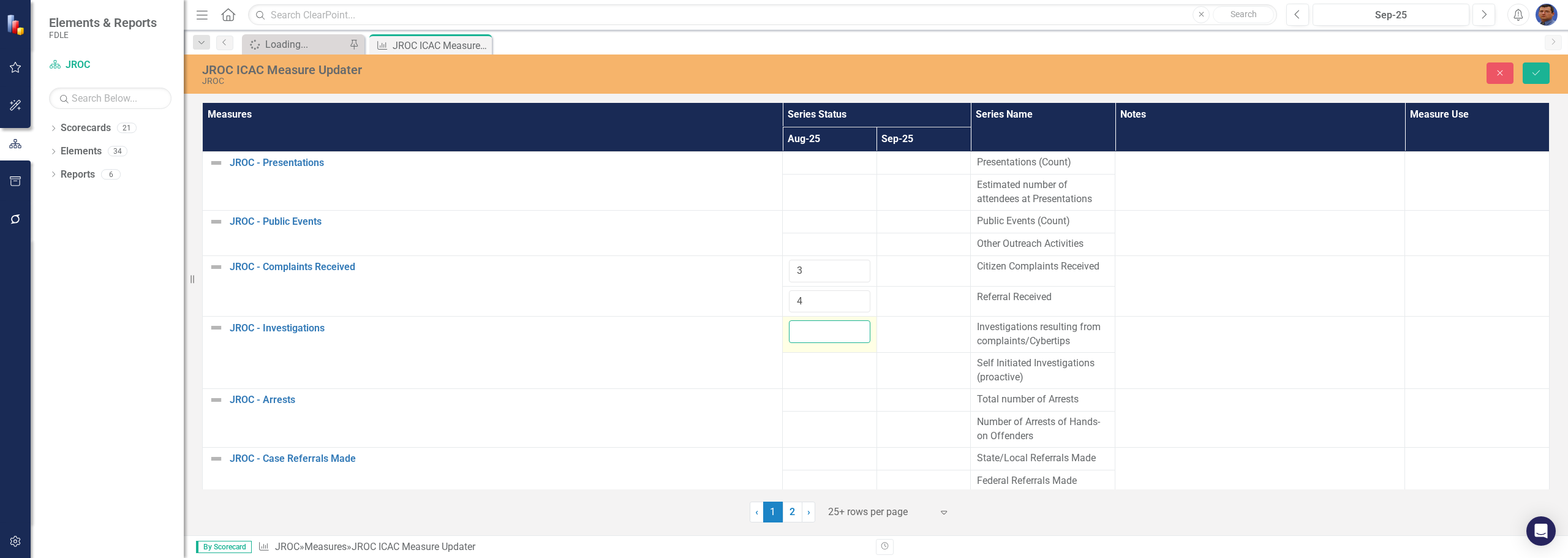
click at [808, 332] on input "number" at bounding box center [830, 332] width 81 height 23
type input "15"
click at [804, 379] on td at bounding box center [830, 371] width 95 height 36
click at [801, 370] on input "number" at bounding box center [830, 367] width 81 height 23
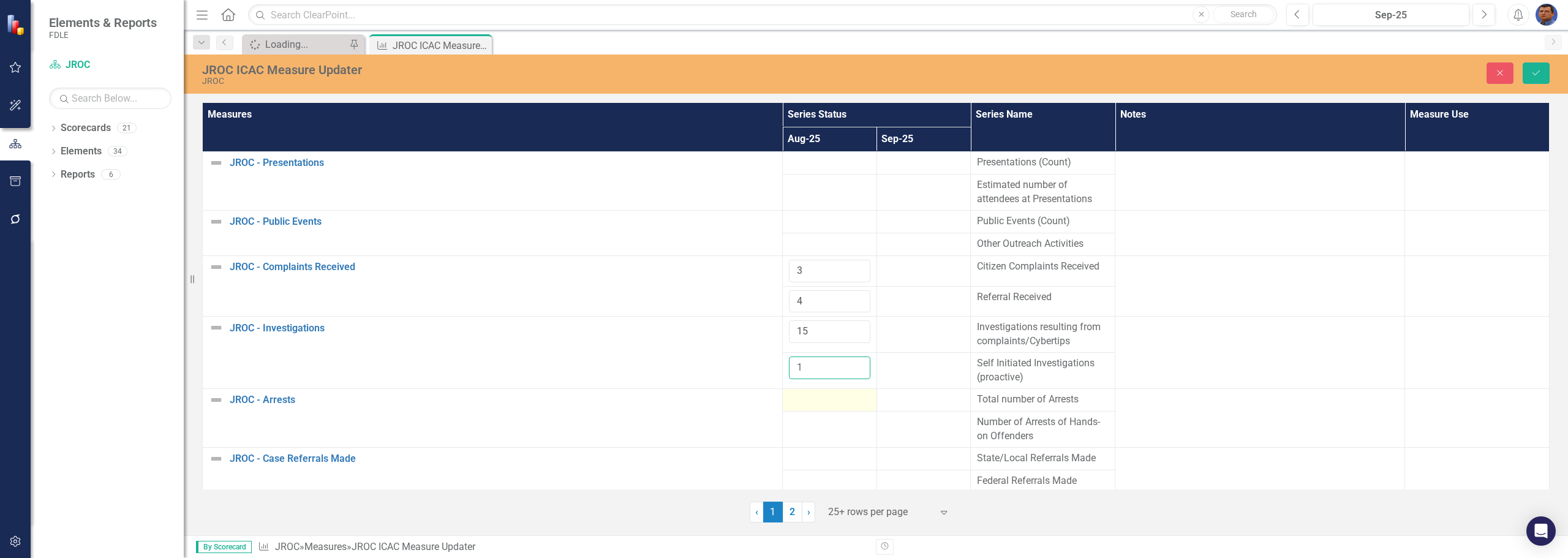
type input "1"
click at [803, 406] on div at bounding box center [830, 400] width 81 height 15
click at [804, 397] on div at bounding box center [830, 400] width 81 height 15
click at [804, 398] on div at bounding box center [830, 400] width 81 height 15
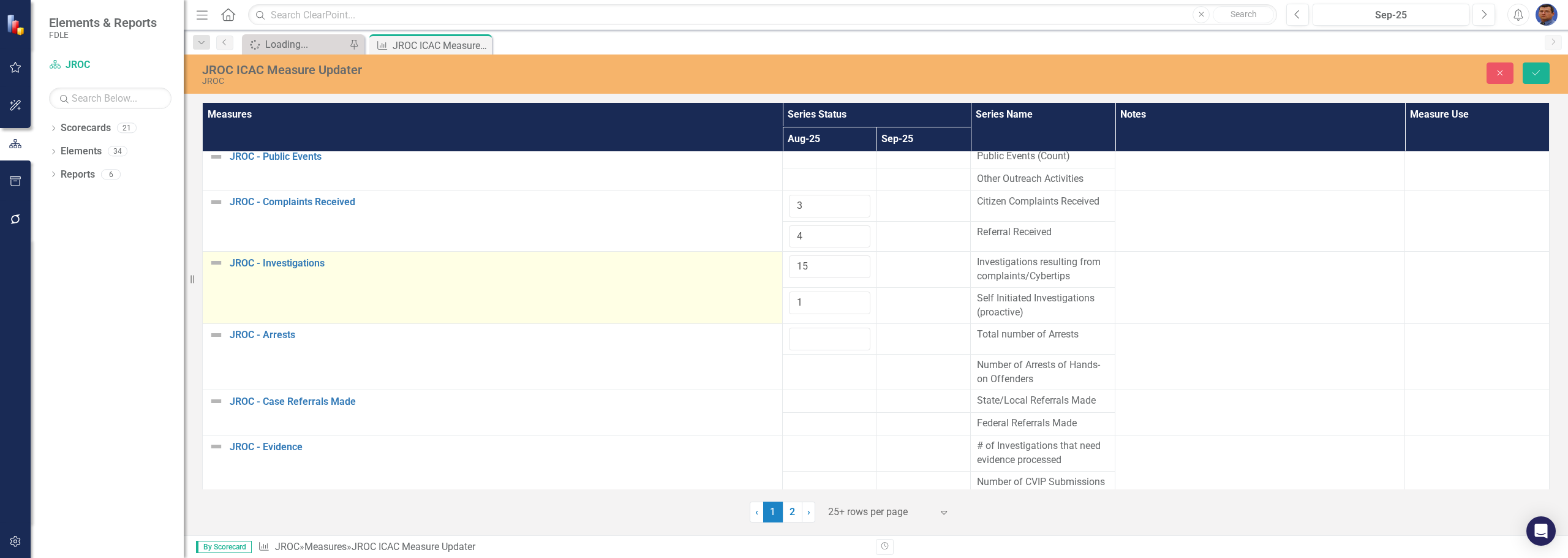
scroll to position [122, 0]
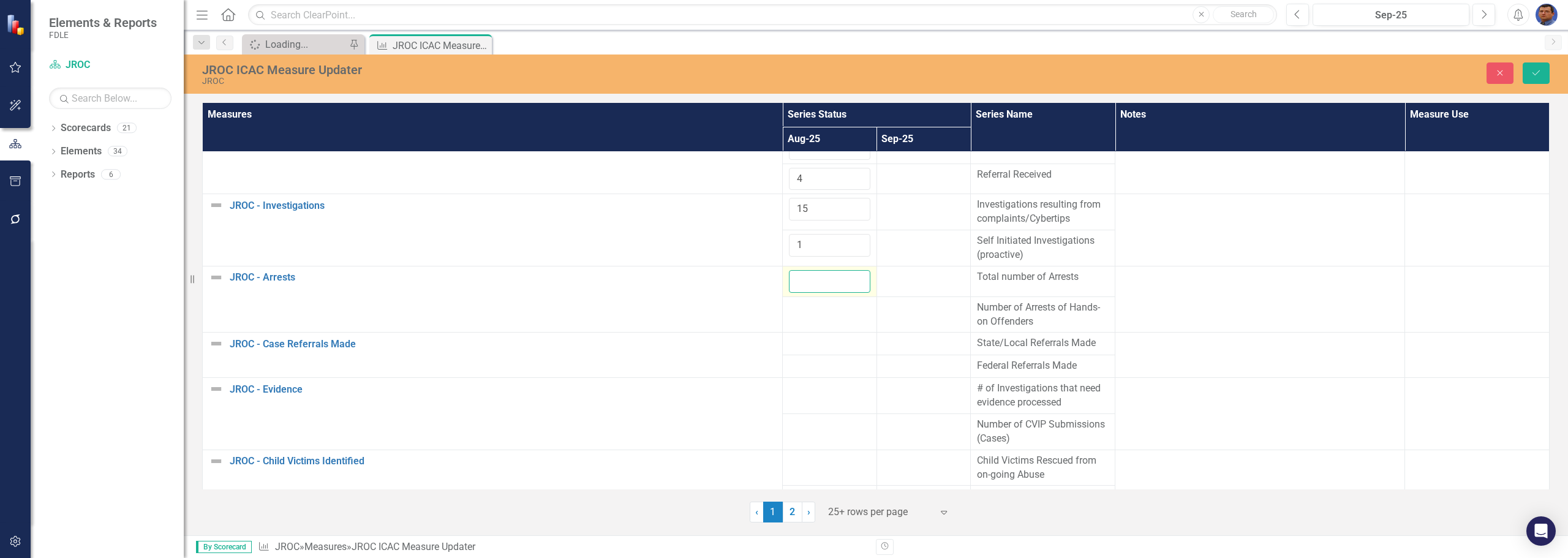
click at [805, 283] on input "number" at bounding box center [830, 281] width 81 height 23
type input "2"
click at [797, 312] on div at bounding box center [830, 308] width 81 height 15
click at [797, 313] on input "number" at bounding box center [830, 312] width 81 height 23
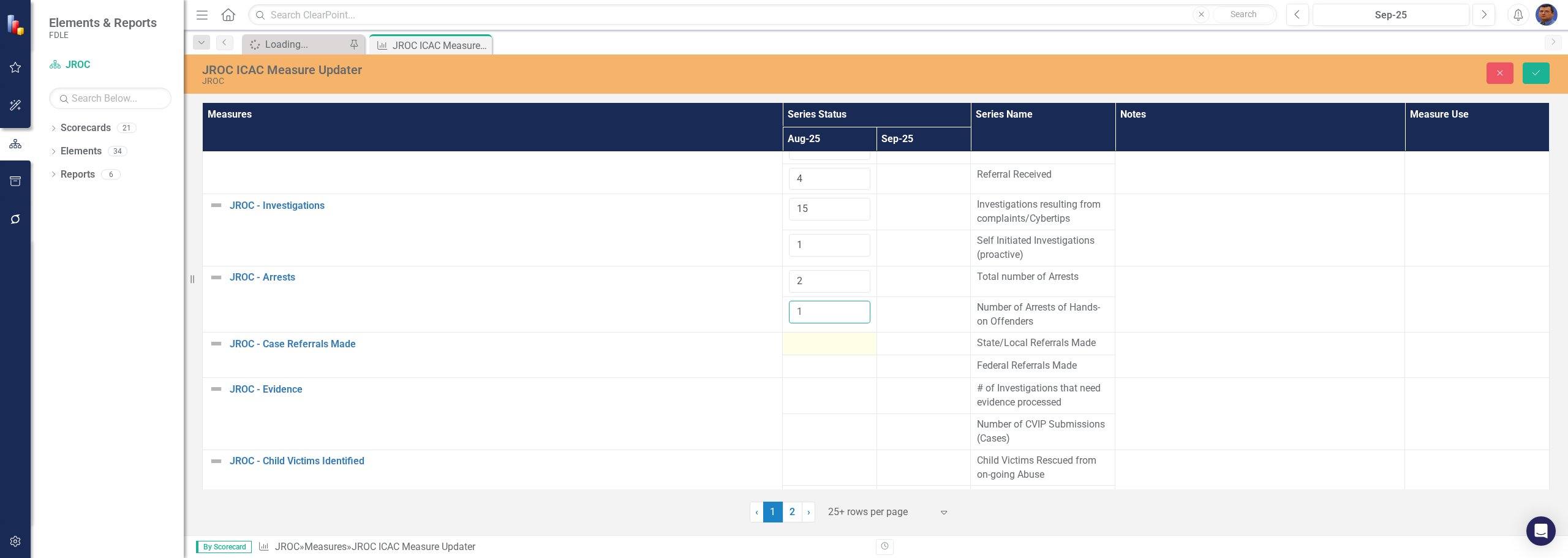
type input "1"
click at [793, 341] on div at bounding box center [830, 344] width 81 height 15
click at [793, 342] on div at bounding box center [830, 344] width 81 height 15
click at [799, 345] on div at bounding box center [830, 344] width 81 height 15
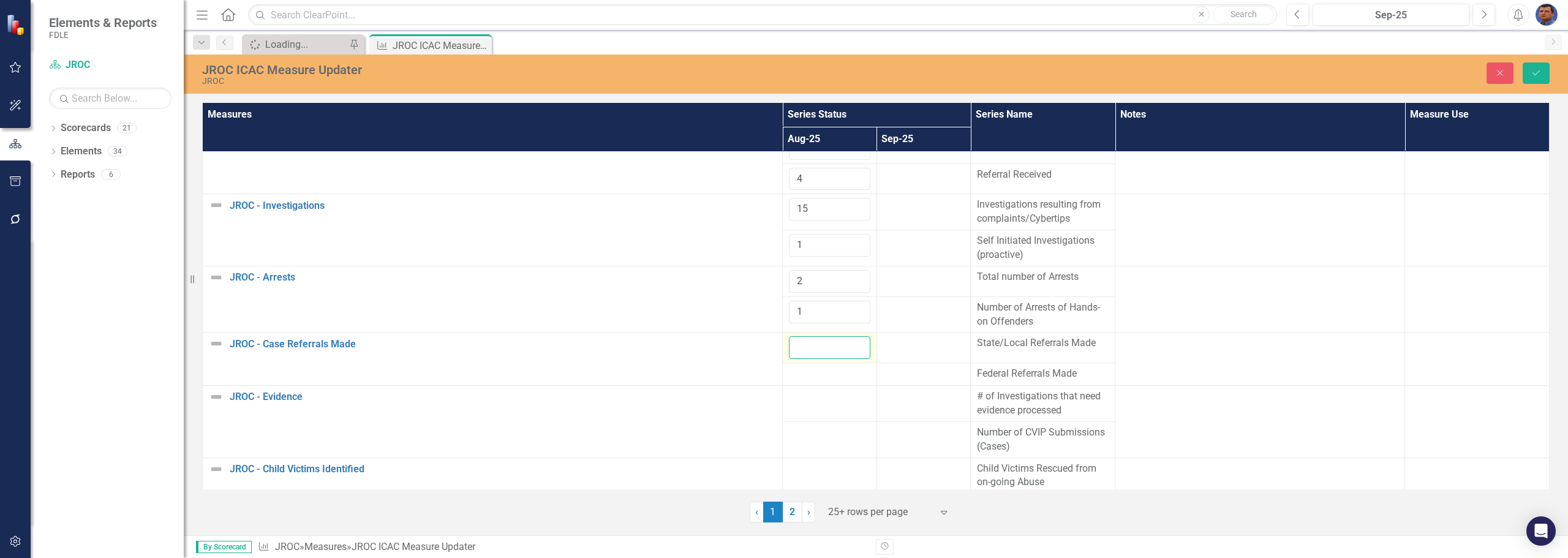
click at [798, 346] on input "number" at bounding box center [830, 348] width 81 height 23
type input "0"
click at [791, 376] on div at bounding box center [830, 374] width 81 height 15
click at [793, 375] on div at bounding box center [830, 374] width 81 height 15
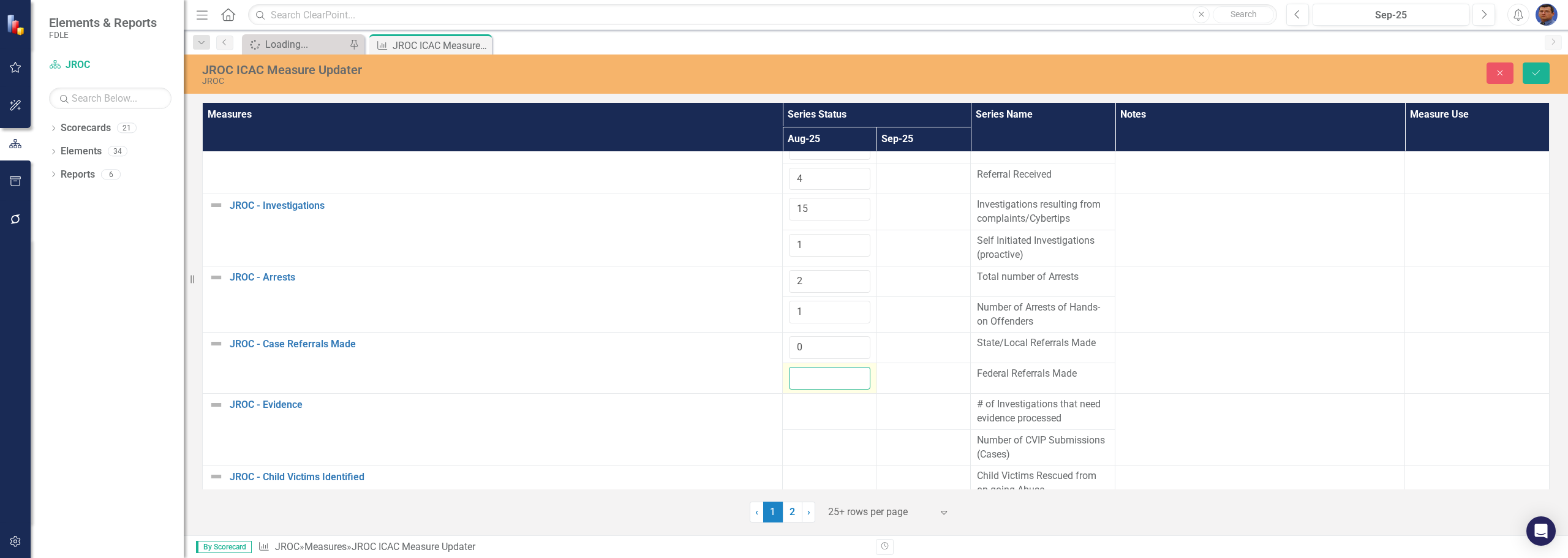
click at [793, 375] on input "number" at bounding box center [830, 378] width 81 height 23
type input "0"
click at [810, 412] on div at bounding box center [830, 405] width 81 height 15
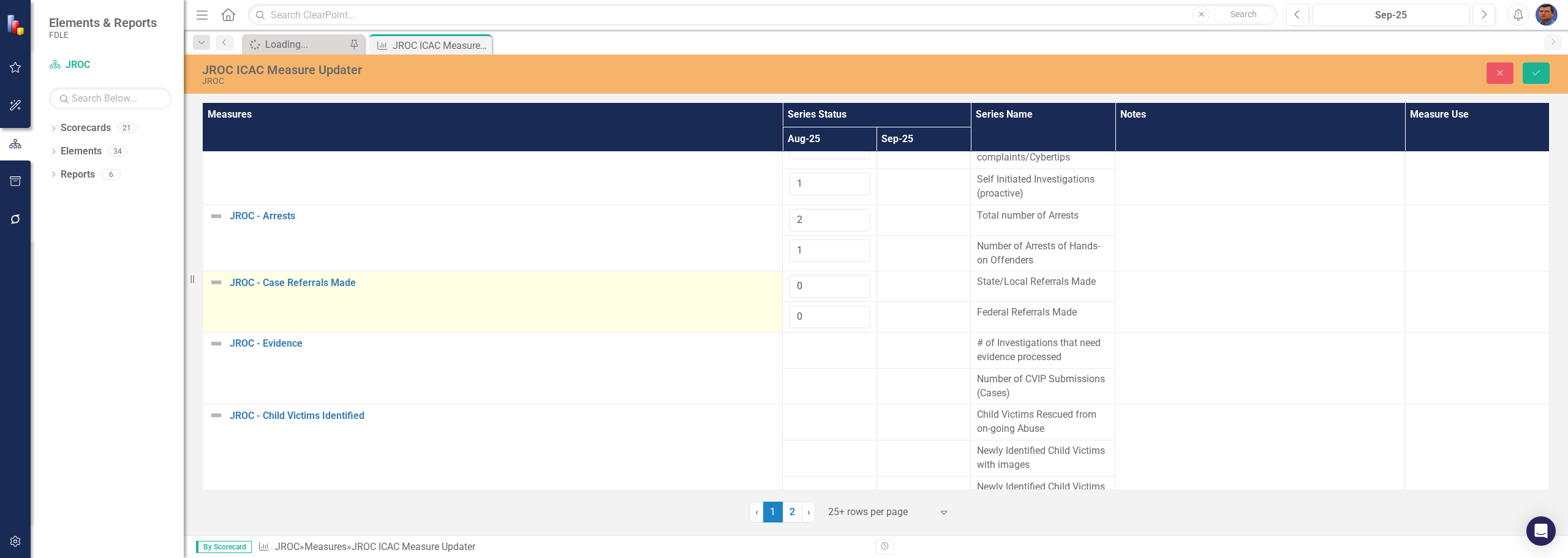
scroll to position [245, 0]
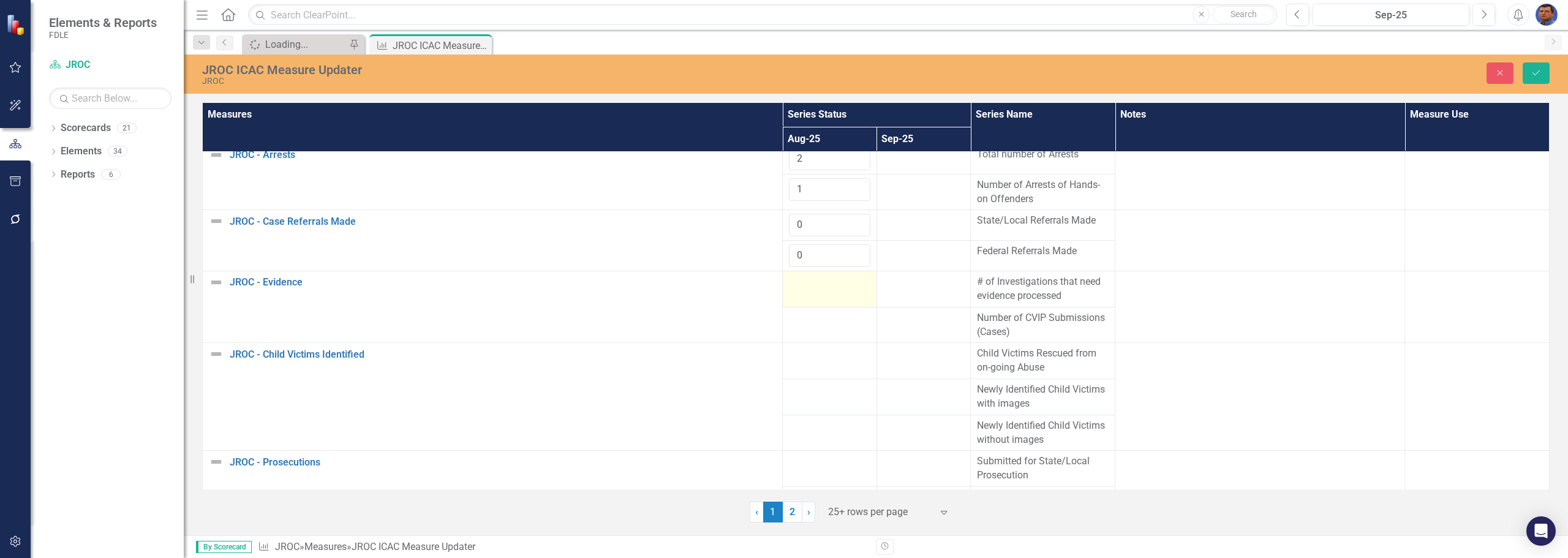
click at [808, 292] on td at bounding box center [830, 289] width 95 height 36
click at [808, 292] on input "number" at bounding box center [830, 286] width 81 height 23
type input "6"
click at [798, 331] on td at bounding box center [830, 325] width 95 height 36
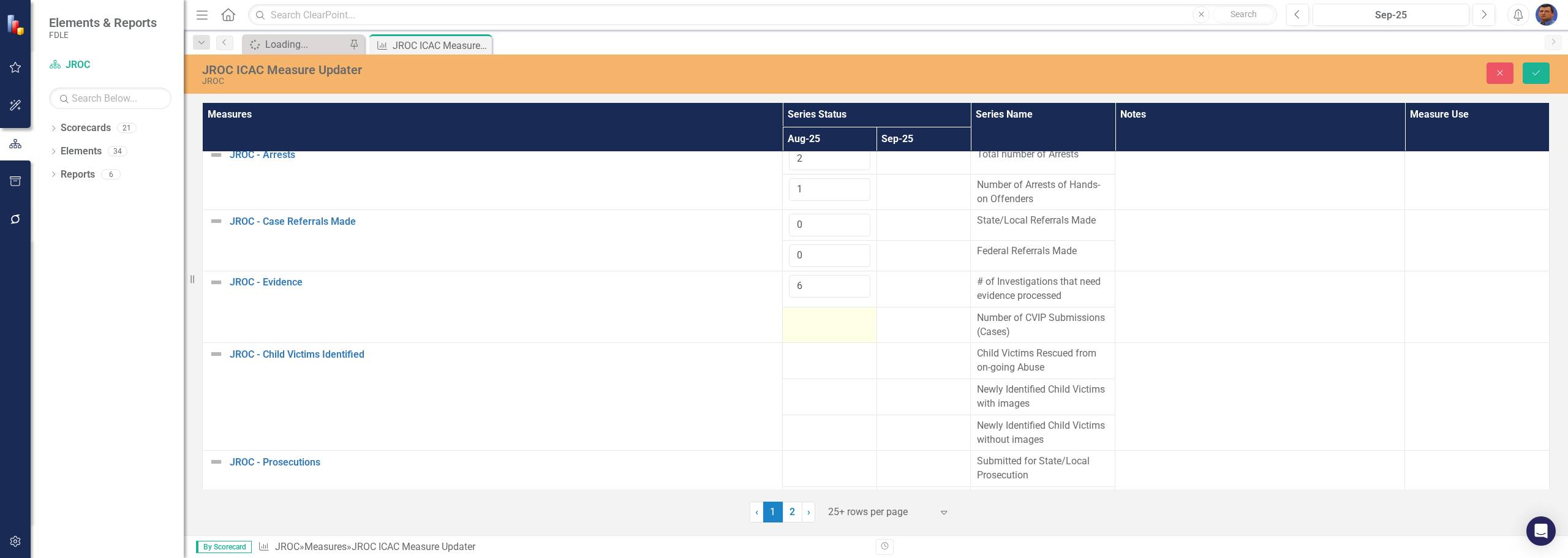
click at [798, 331] on td at bounding box center [830, 325] width 95 height 36
click at [798, 323] on input "number" at bounding box center [830, 323] width 81 height 23
type input "2"
click at [797, 355] on div at bounding box center [830, 354] width 81 height 15
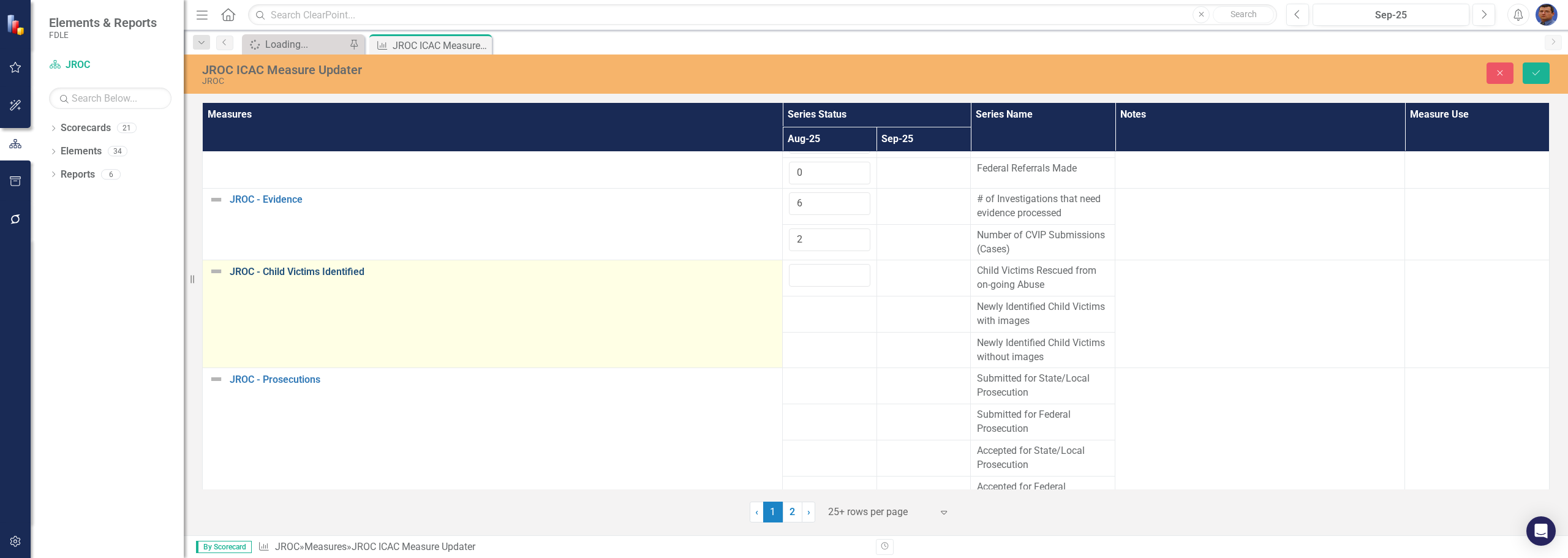
scroll to position [306, 0]
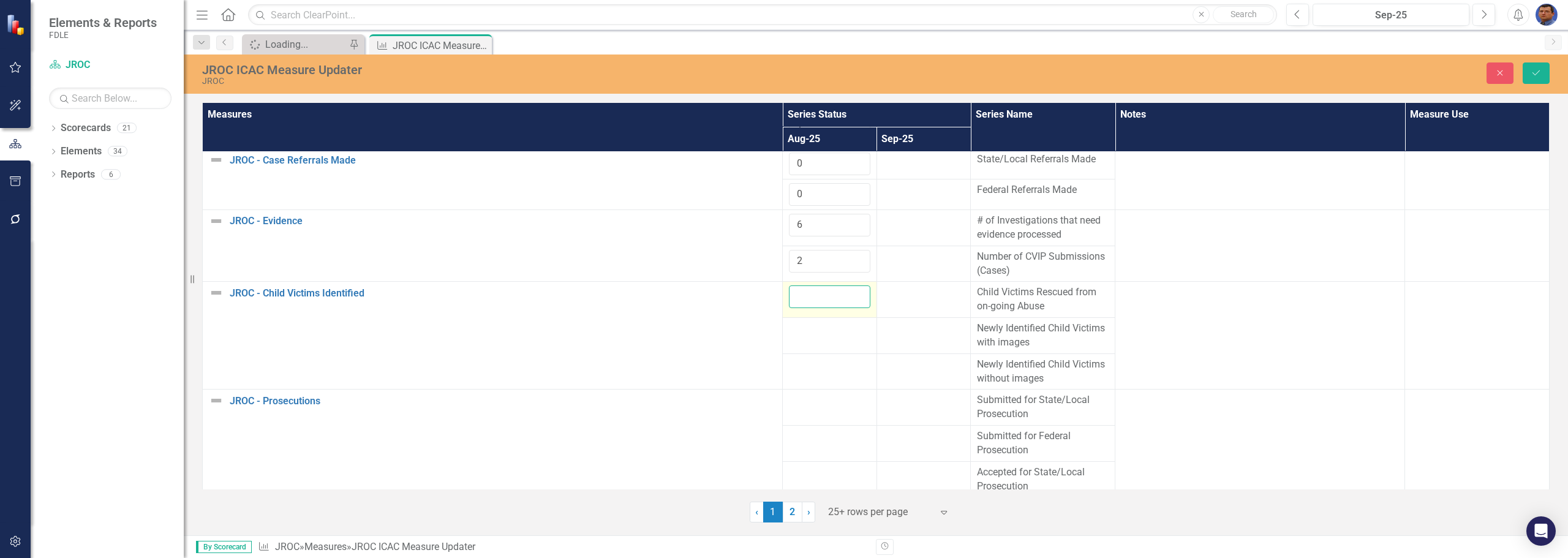
click at [825, 297] on input "number" at bounding box center [830, 297] width 81 height 23
type input "1"
click at [808, 342] on td at bounding box center [830, 336] width 95 height 36
click at [800, 333] on div at bounding box center [830, 329] width 81 height 15
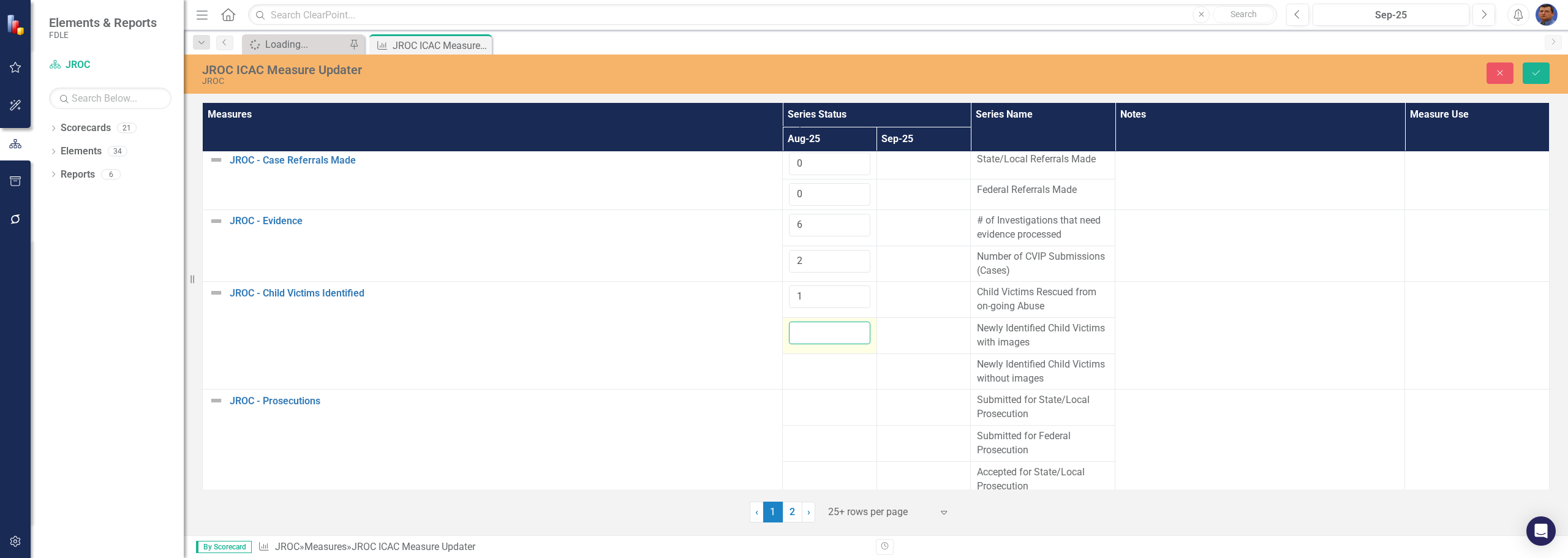
click at [800, 333] on input "number" at bounding box center [830, 333] width 81 height 23
type input "0"
click at [793, 362] on div at bounding box center [830, 365] width 81 height 15
click at [802, 371] on div at bounding box center [830, 365] width 81 height 15
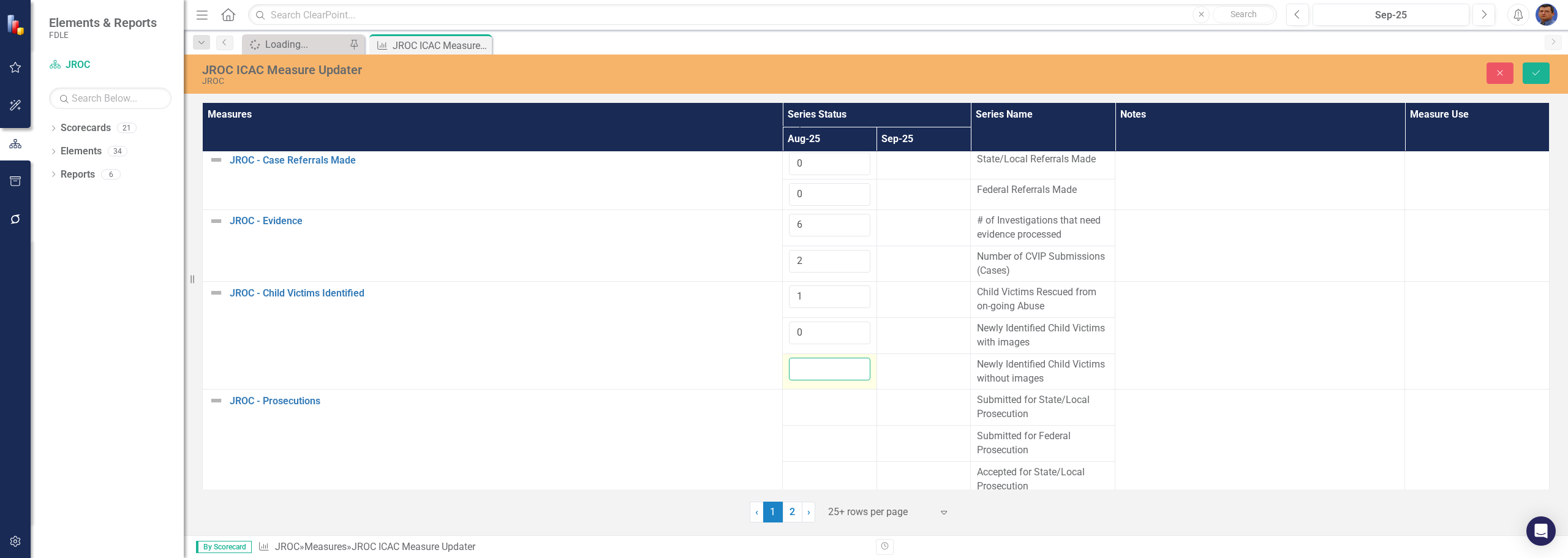
click at [801, 371] on input "number" at bounding box center [830, 369] width 81 height 23
type input "1"
click at [804, 408] on td at bounding box center [830, 407] width 95 height 36
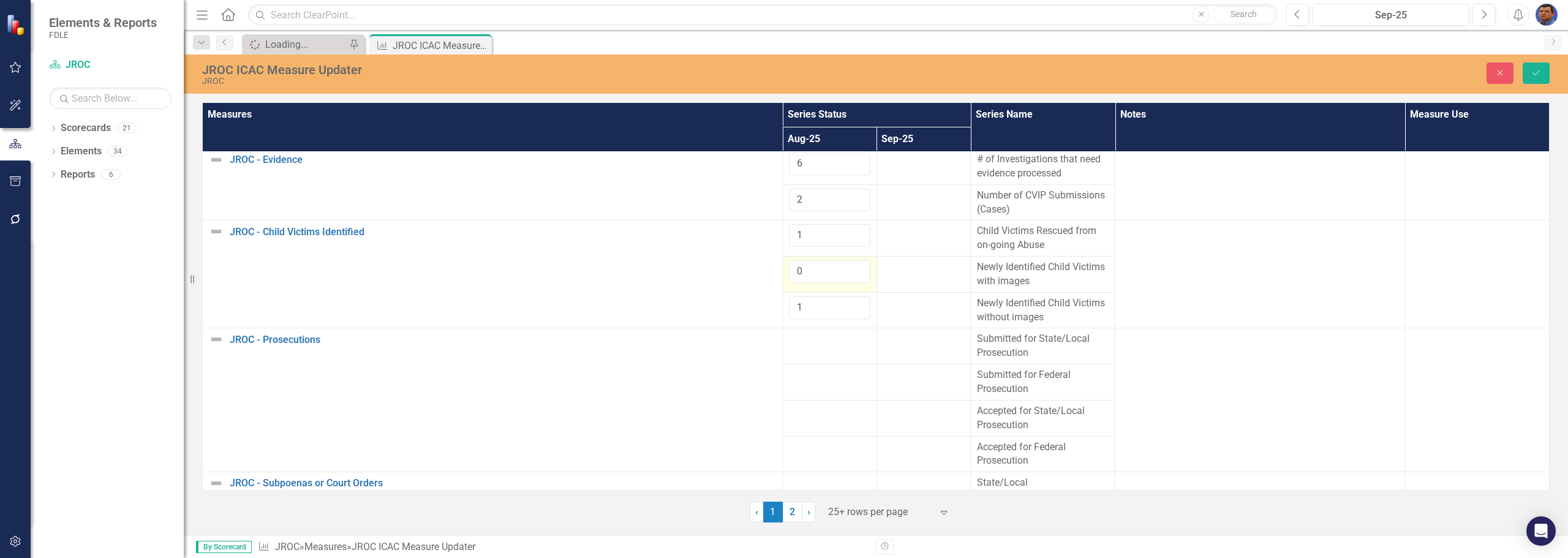
scroll to position [428, 0]
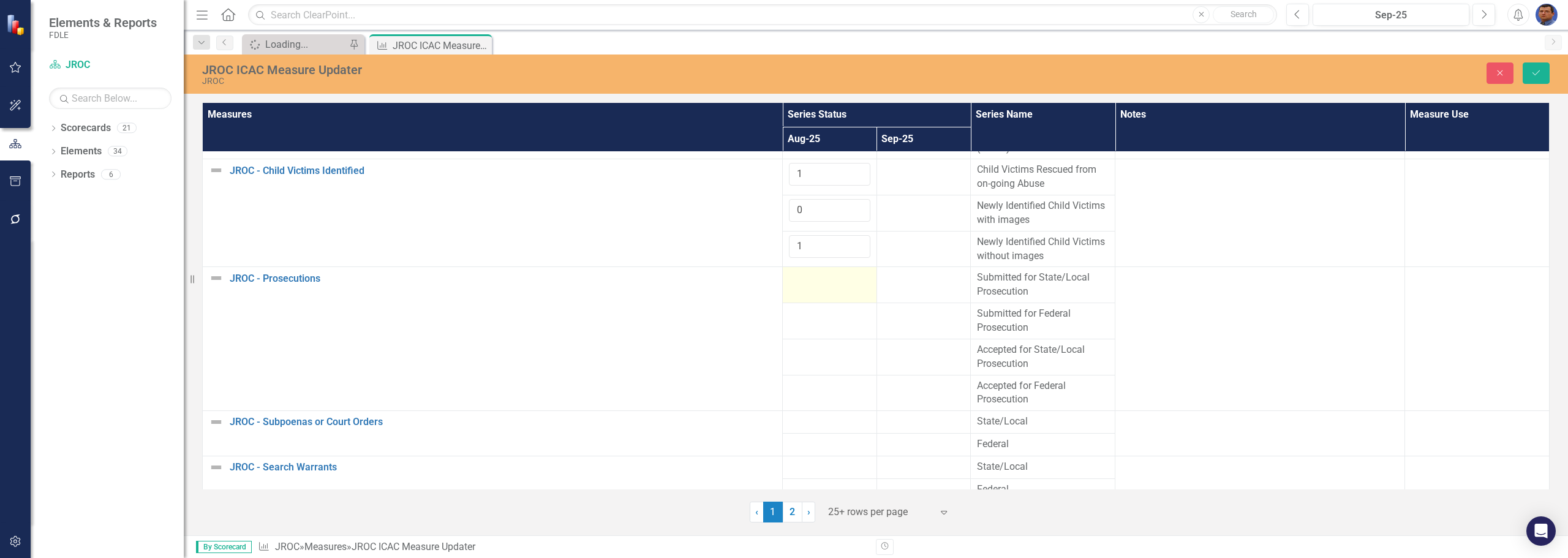
click at [799, 282] on div at bounding box center [830, 278] width 81 height 15
click at [799, 282] on input "number" at bounding box center [830, 282] width 81 height 23
type input "3"
click at [795, 314] on div at bounding box center [830, 314] width 81 height 15
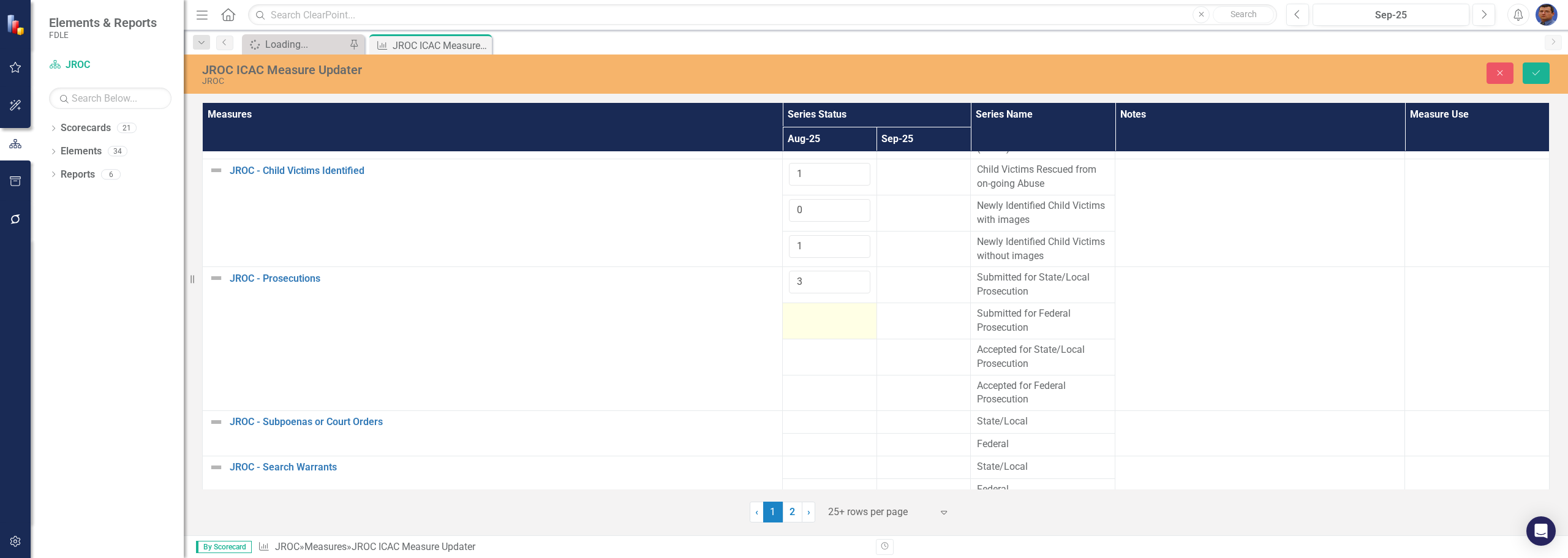
click at [795, 314] on div at bounding box center [830, 314] width 81 height 15
click at [795, 314] on input "number" at bounding box center [830, 319] width 81 height 23
type input "0"
click at [795, 356] on div at bounding box center [830, 350] width 81 height 15
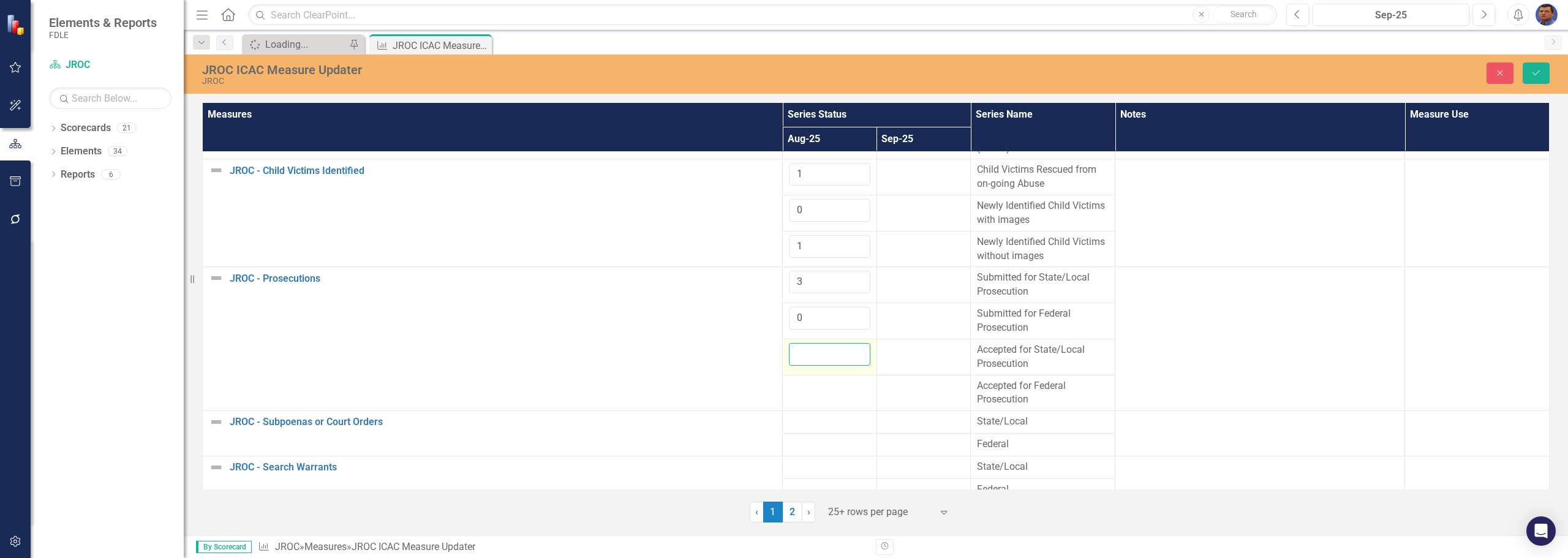
click at [795, 356] on input "number" at bounding box center [830, 354] width 81 height 23
type input "3"
click at [795, 398] on td at bounding box center [830, 393] width 95 height 36
click at [795, 398] on input "number" at bounding box center [830, 390] width 81 height 23
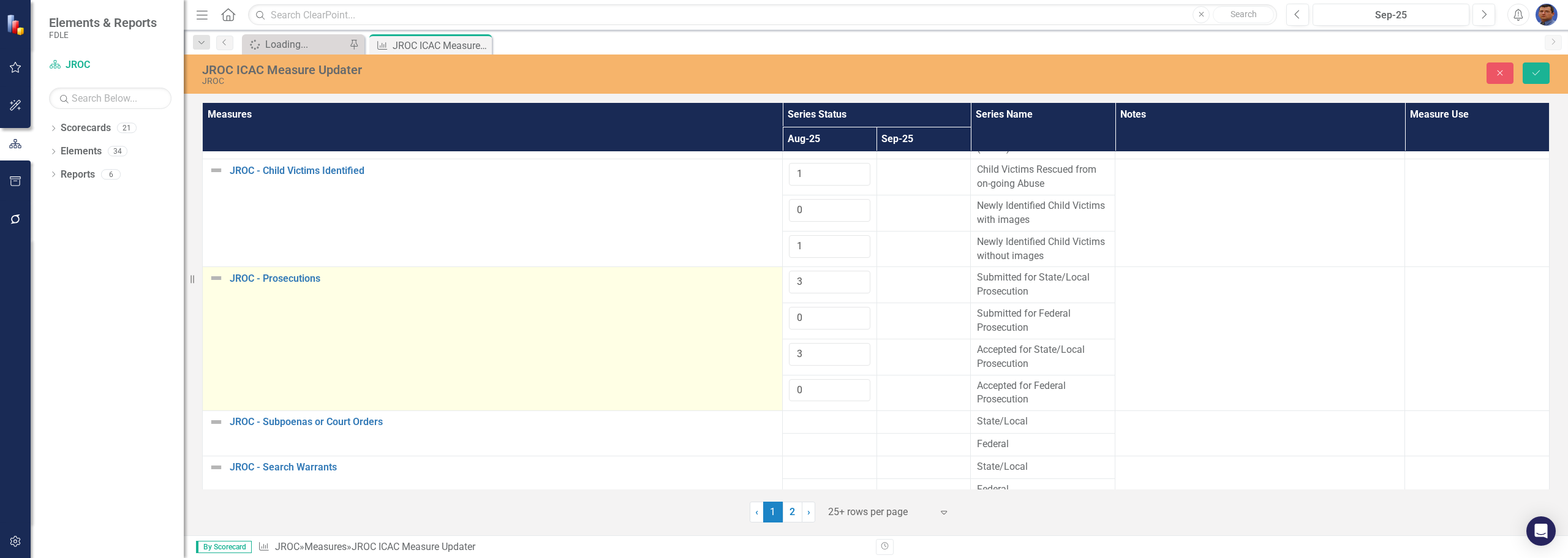
type input "0"
click at [728, 382] on td "JROC - Prosecutions Edit Edit Measure Link Open Element" at bounding box center [493, 339] width 580 height 144
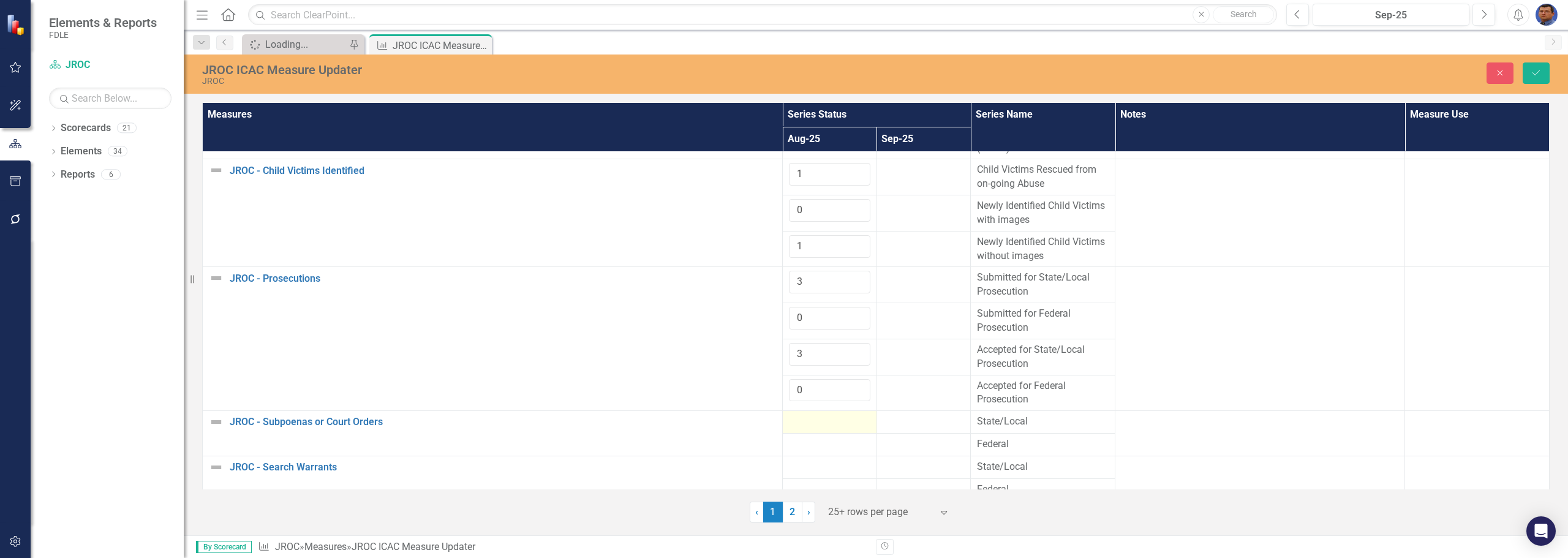
click at [807, 423] on div at bounding box center [830, 422] width 81 height 15
click at [807, 423] on input "number" at bounding box center [830, 426] width 81 height 23
type input "19"
click at [801, 450] on div at bounding box center [830, 452] width 81 height 15
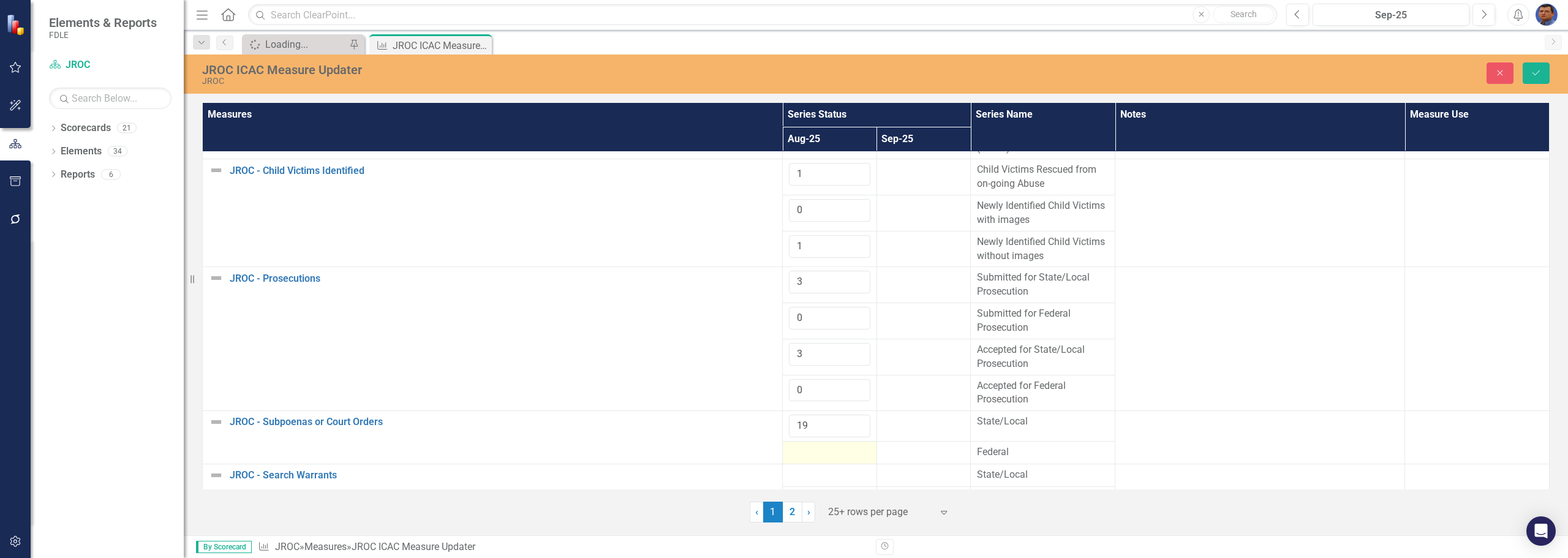
click at [801, 450] on div at bounding box center [830, 452] width 81 height 15
click at [801, 450] on input "number" at bounding box center [830, 456] width 81 height 23
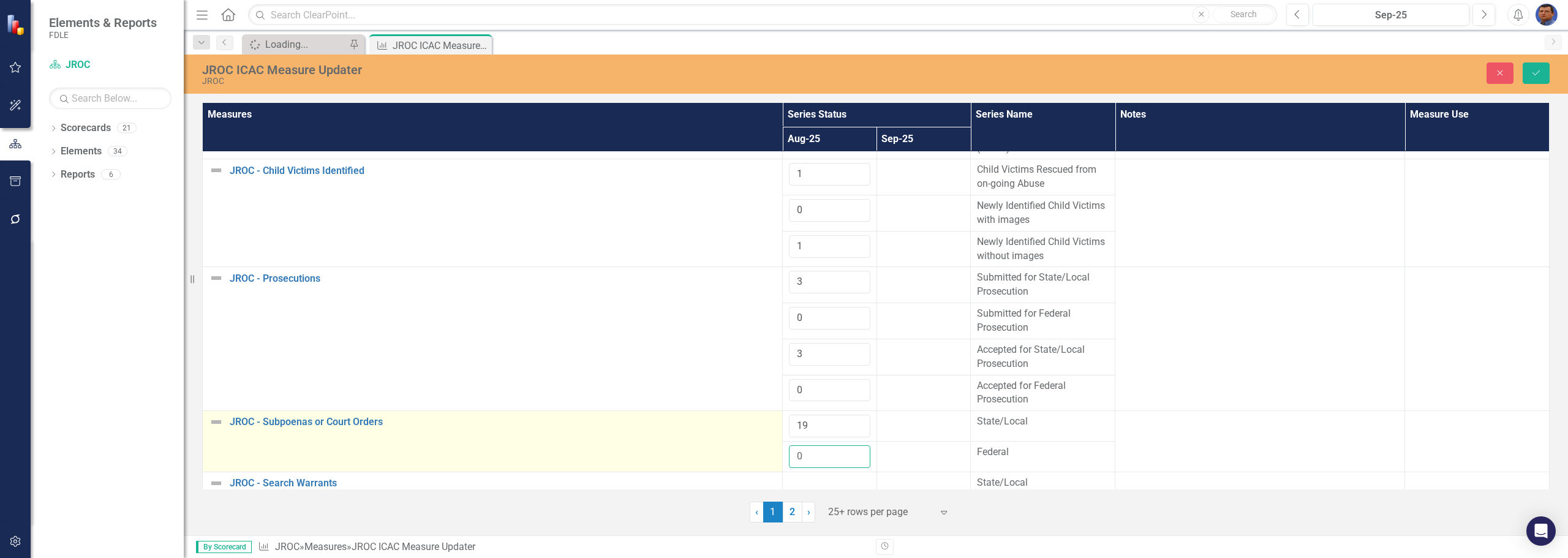
scroll to position [457, 0]
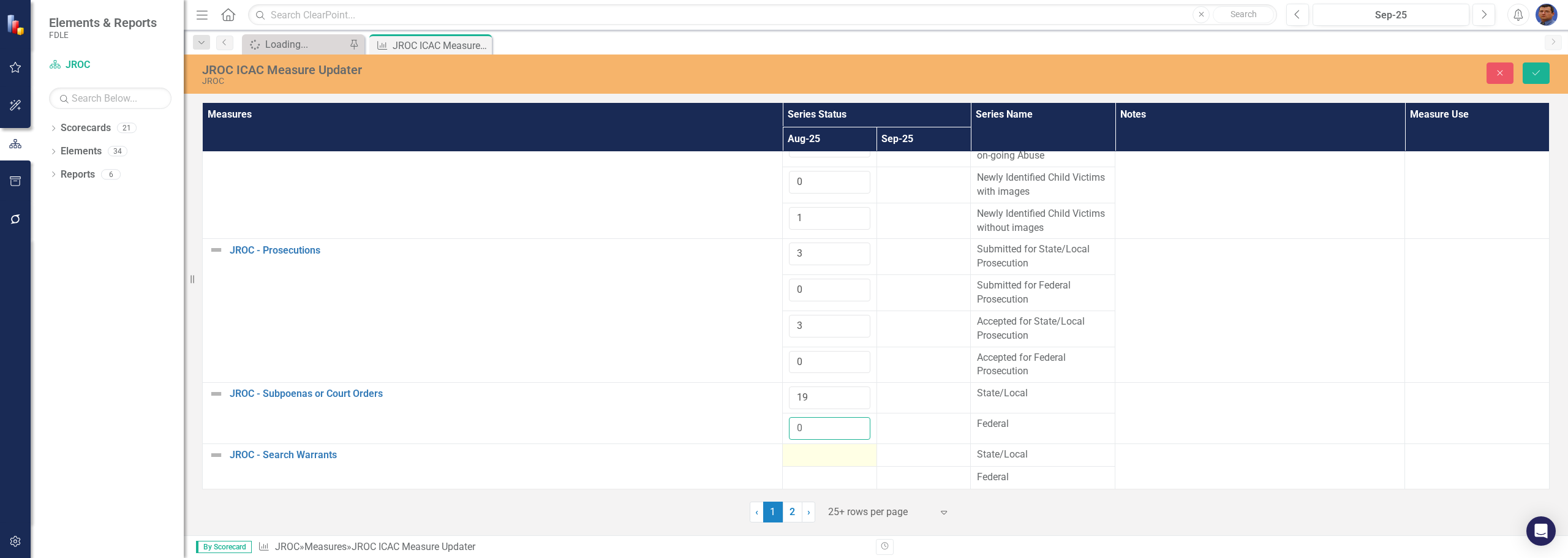
type input "0"
click at [795, 455] on div at bounding box center [830, 455] width 81 height 15
click at [795, 455] on input "number" at bounding box center [830, 459] width 81 height 23
type input "9"
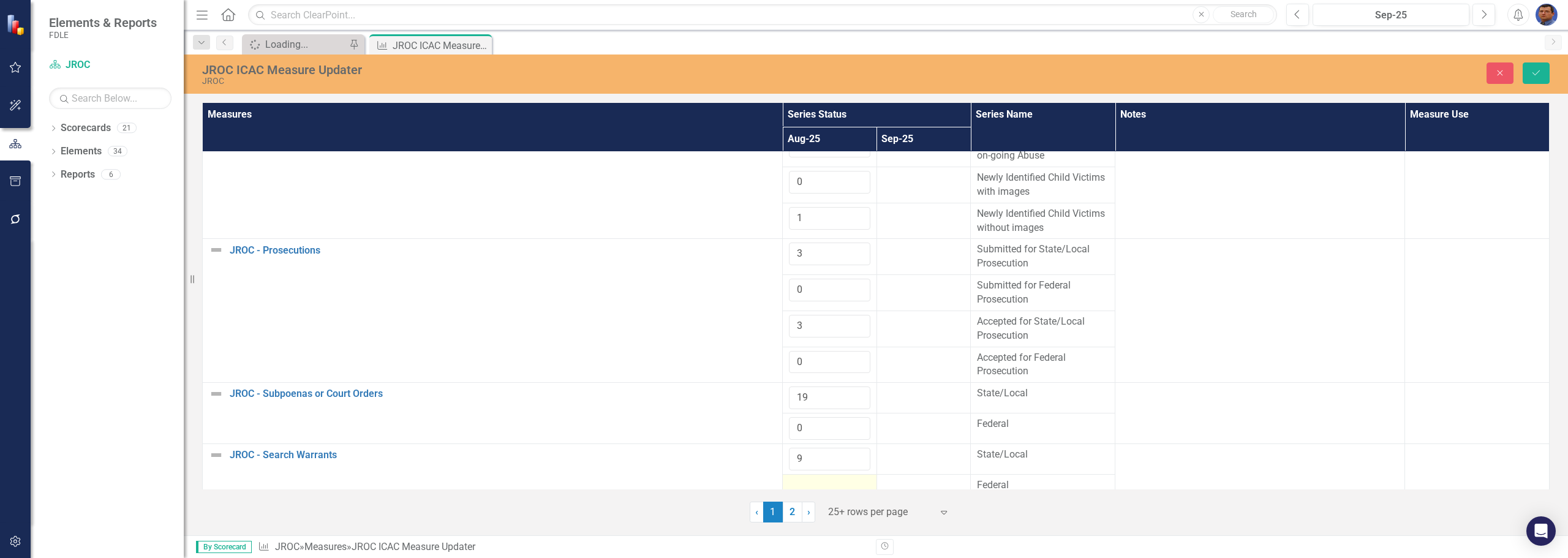
click at [793, 481] on div at bounding box center [830, 486] width 81 height 15
click at [793, 481] on input "number" at bounding box center [830, 490] width 81 height 23
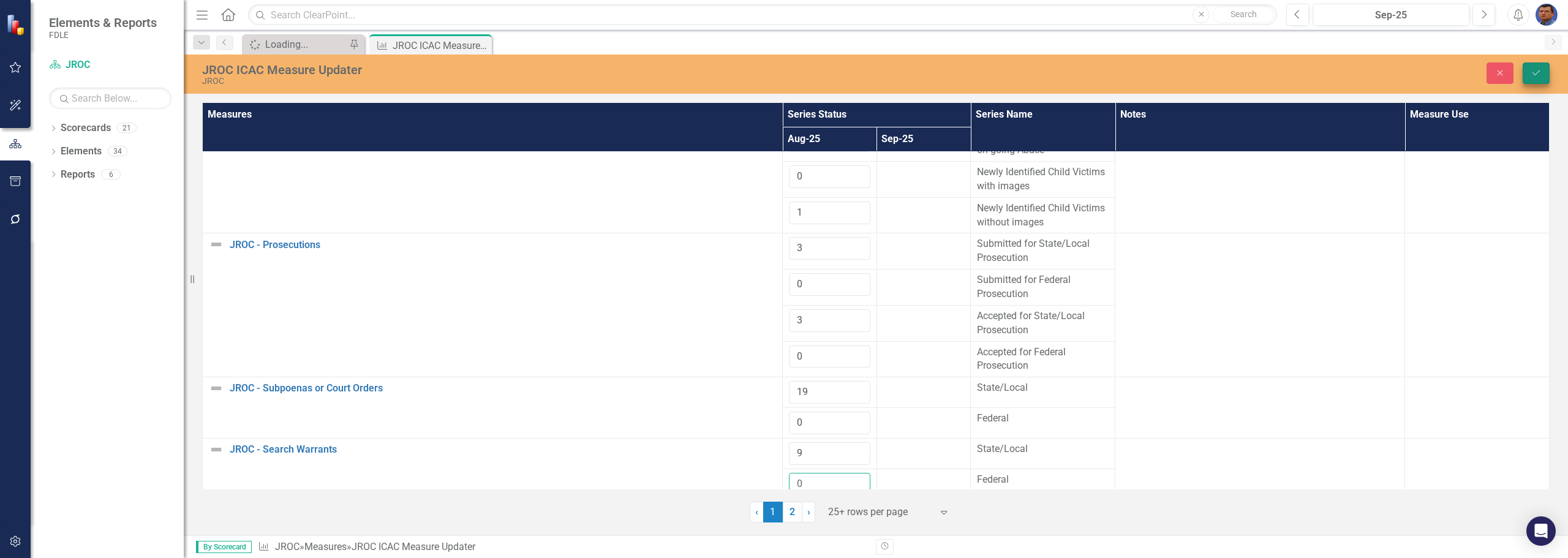
type input "0"
click at [1535, 67] on button "Save" at bounding box center [1536, 73] width 27 height 21
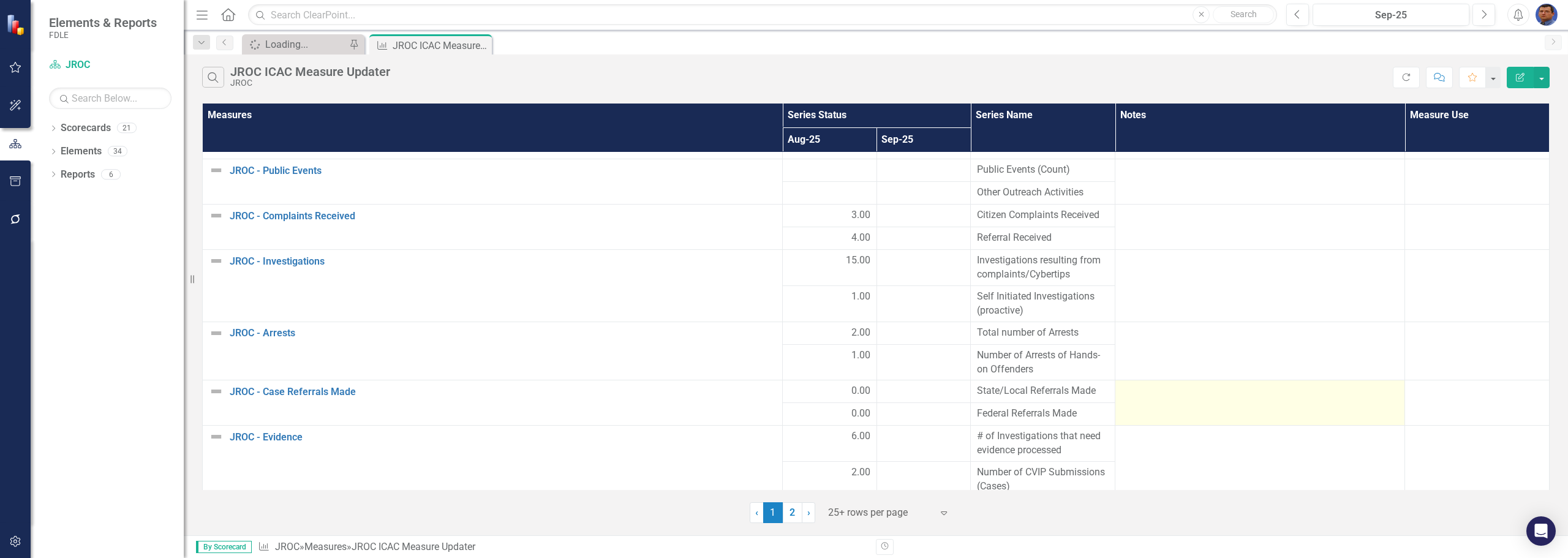
scroll to position [0, 0]
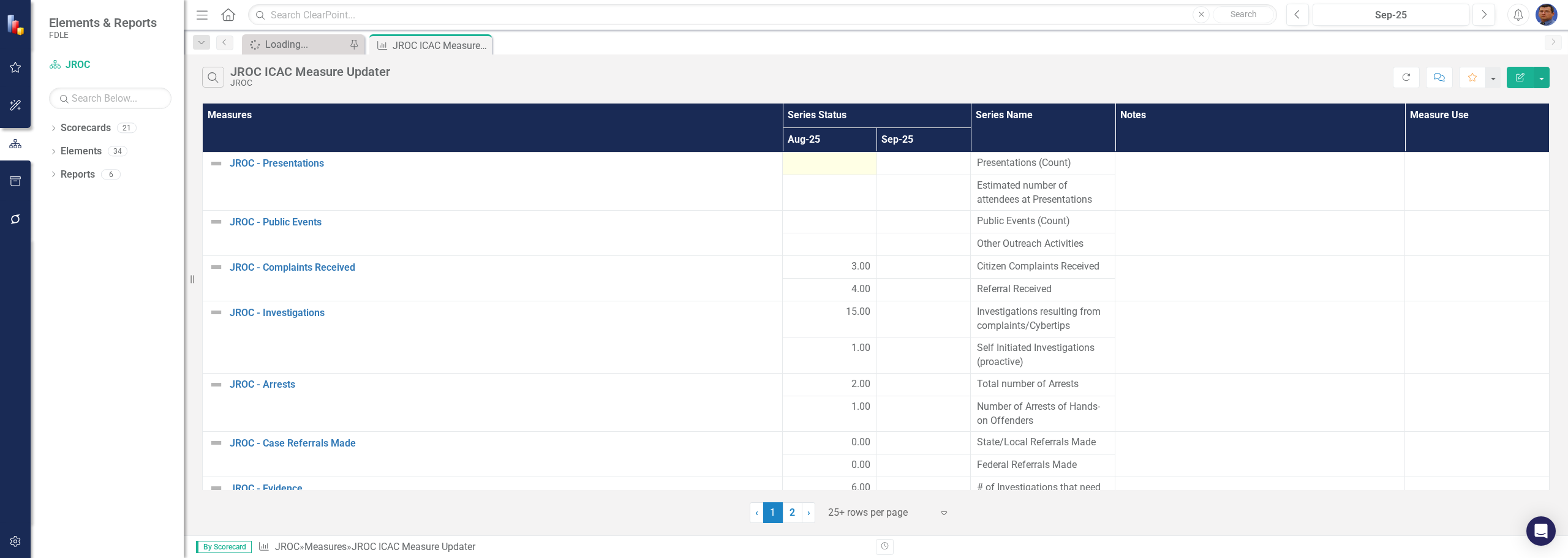
click at [857, 161] on div at bounding box center [830, 164] width 81 height 15
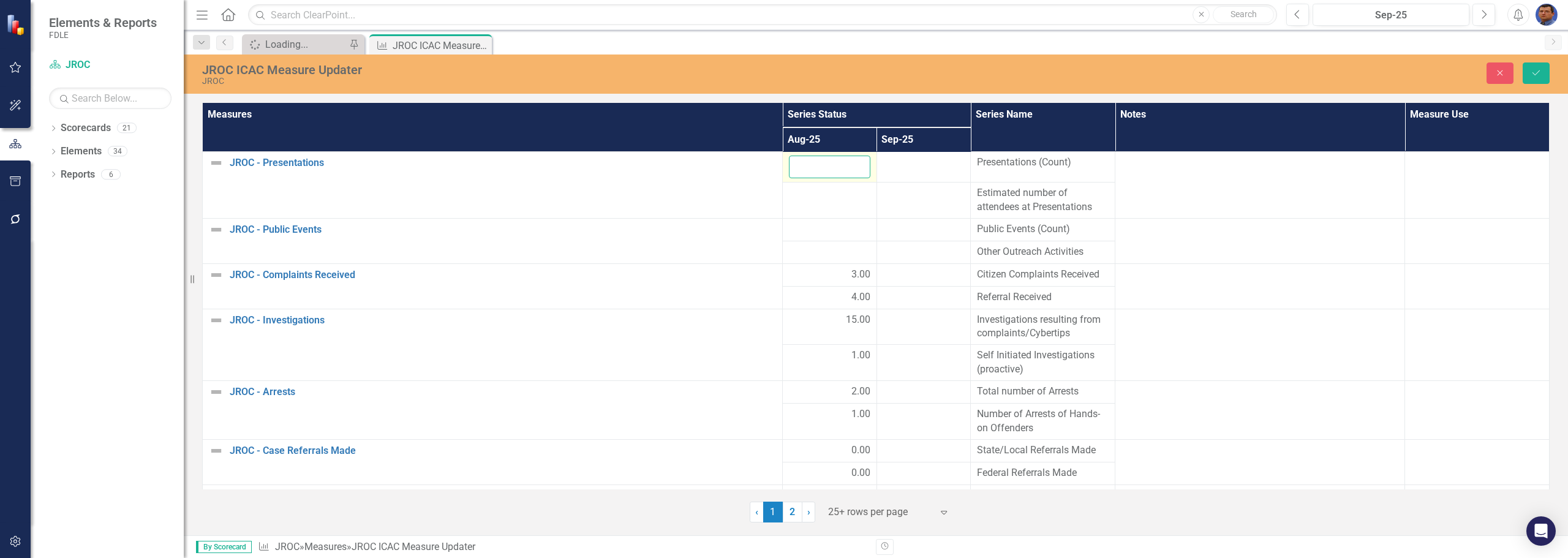
click at [835, 165] on input "number" at bounding box center [830, 167] width 81 height 23
type input "0"
click at [807, 201] on td at bounding box center [830, 200] width 95 height 36
click at [807, 201] on input "number" at bounding box center [830, 197] width 81 height 23
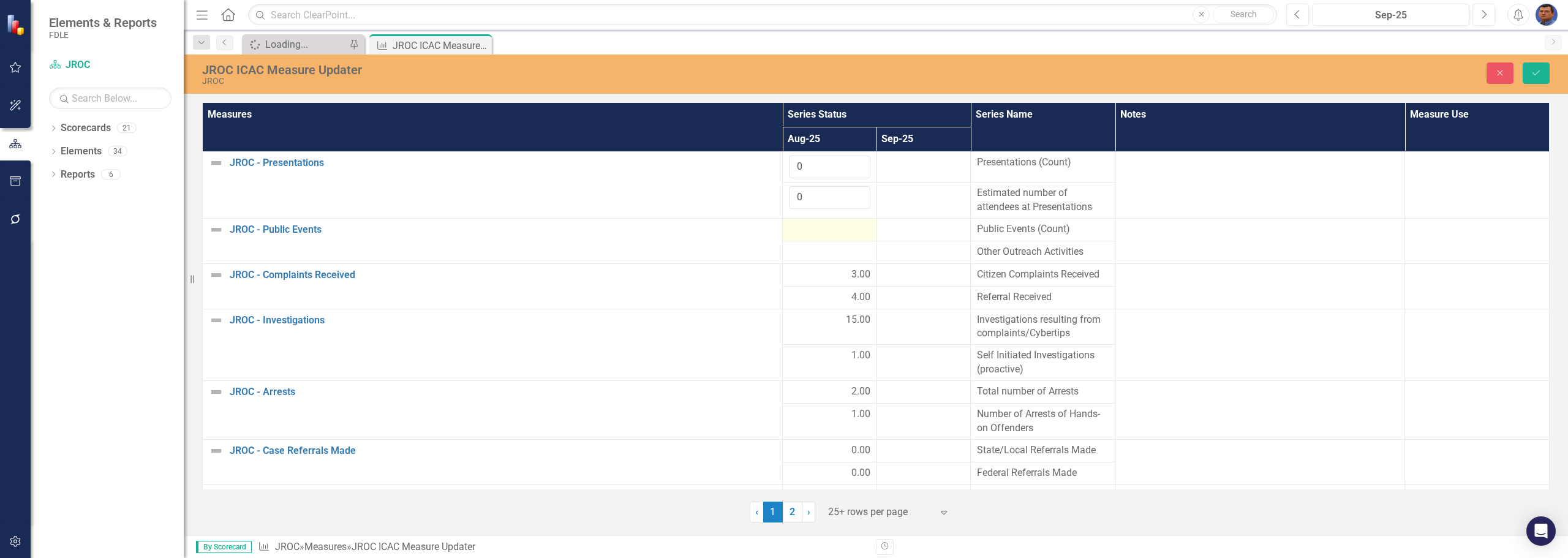
type input "0"
click at [803, 226] on div at bounding box center [830, 230] width 81 height 15
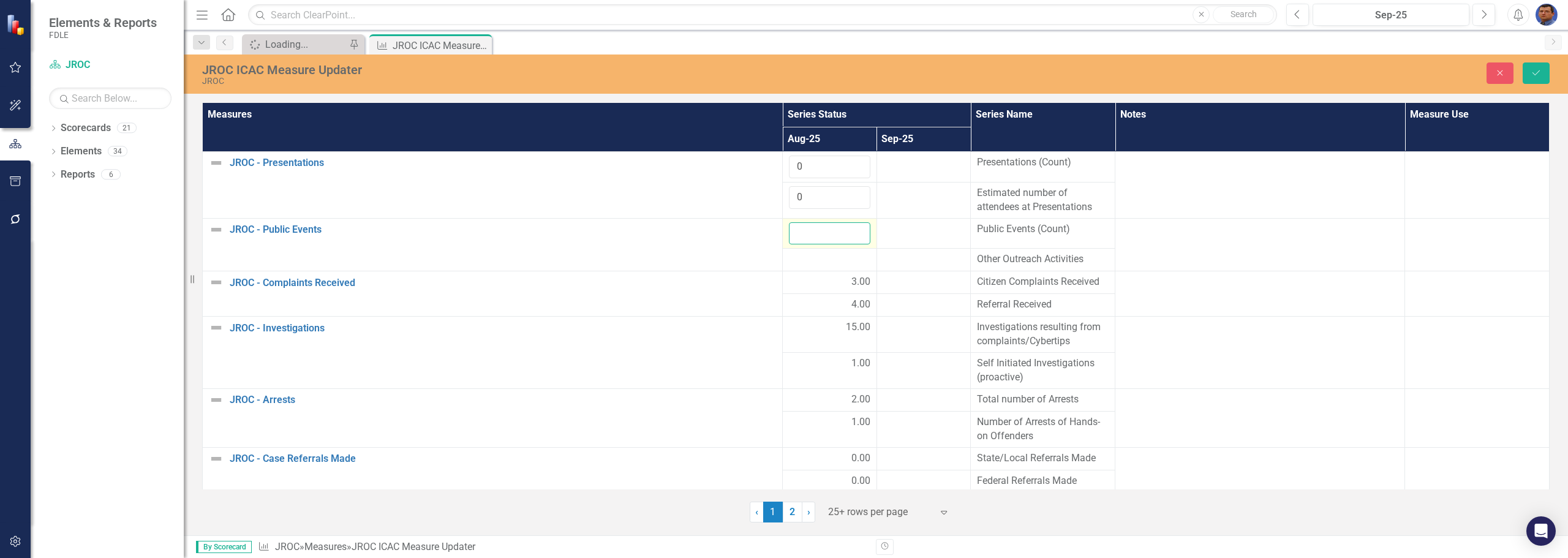
click at [799, 230] on input "number" at bounding box center [830, 234] width 81 height 23
type input "0"
click at [802, 261] on div at bounding box center [830, 260] width 81 height 15
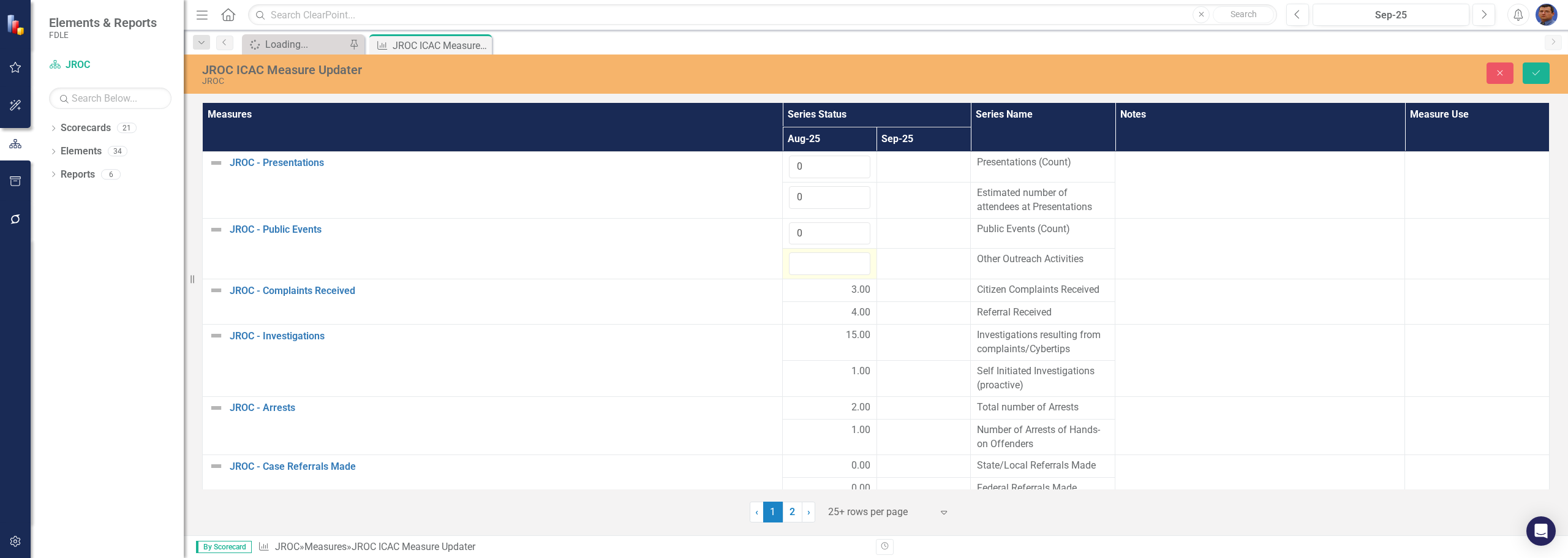
click at [802, 261] on input "number" at bounding box center [830, 264] width 81 height 23
type input "0"
click at [1536, 73] on icon "Save" at bounding box center [1536, 72] width 11 height 9
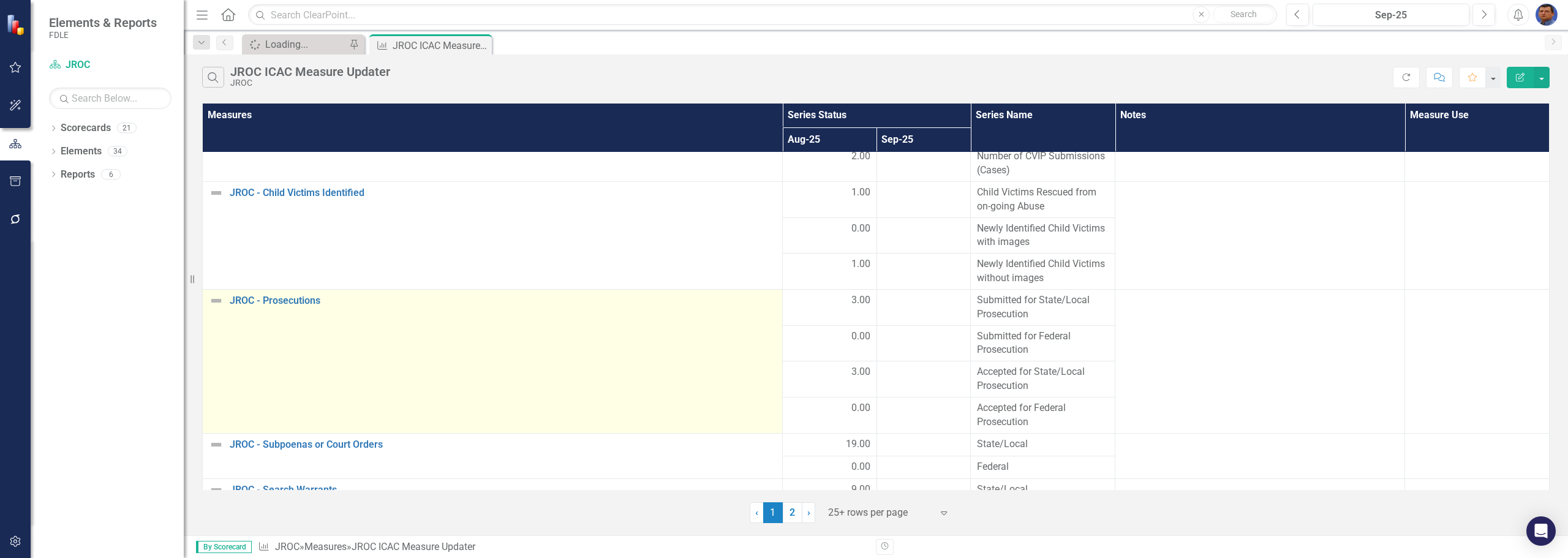
scroll to position [402, 0]
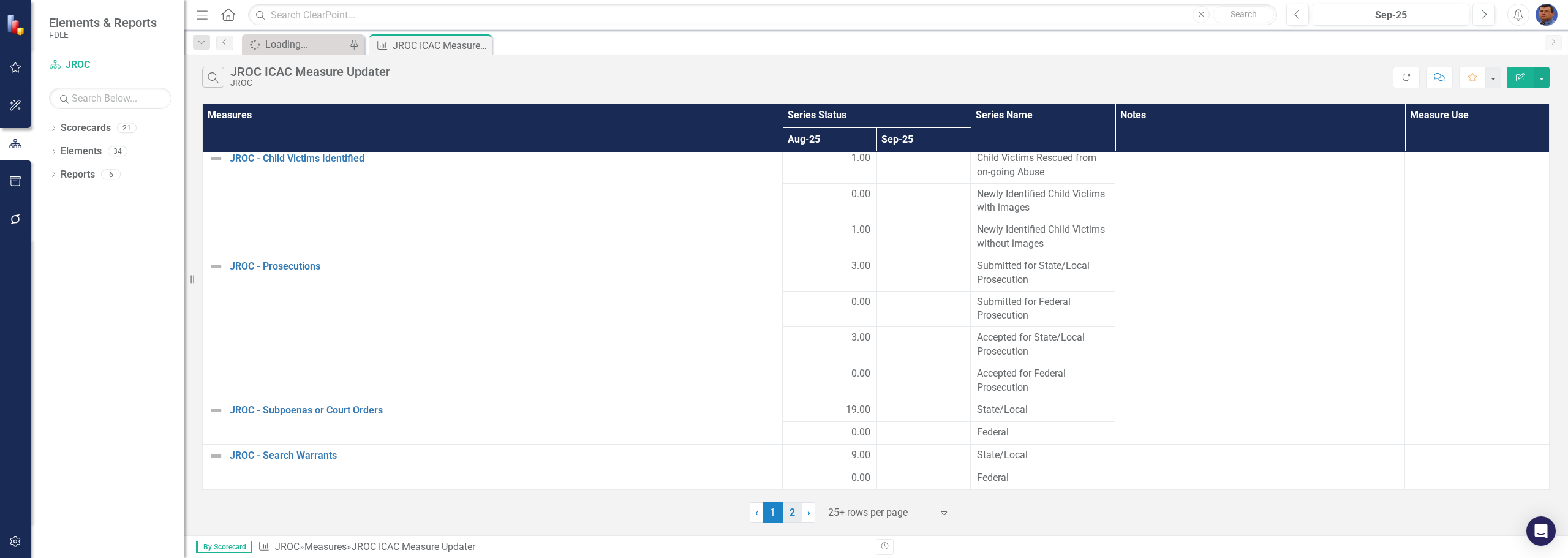
click at [795, 514] on link "2" at bounding box center [793, 512] width 20 height 21
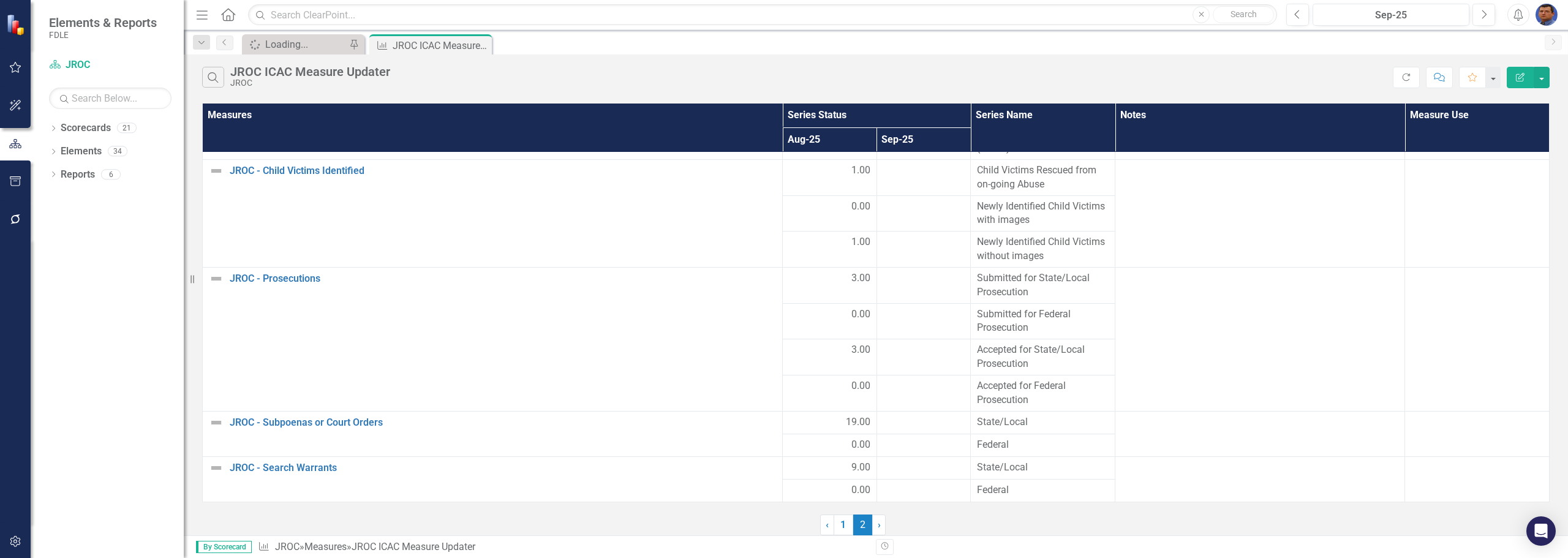
scroll to position [0, 0]
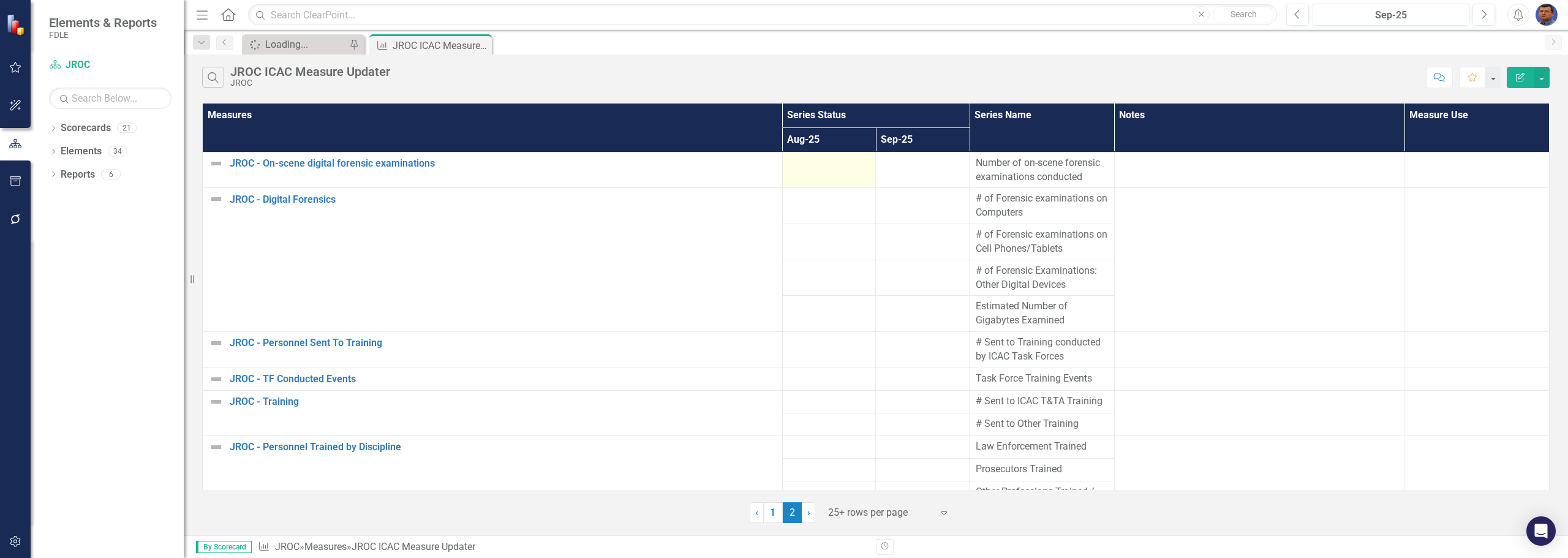
click at [797, 166] on div at bounding box center [829, 164] width 81 height 15
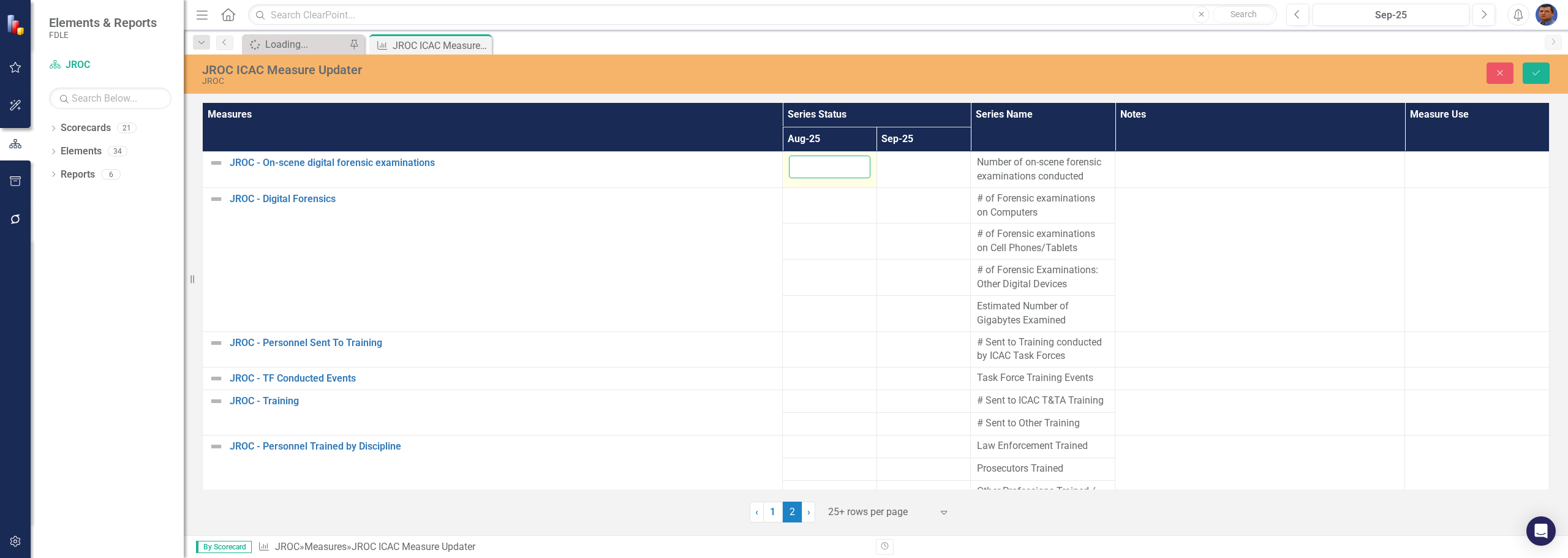
click at [797, 166] on input "number" at bounding box center [830, 167] width 81 height 23
type input "1"
click at [798, 204] on div at bounding box center [830, 199] width 81 height 15
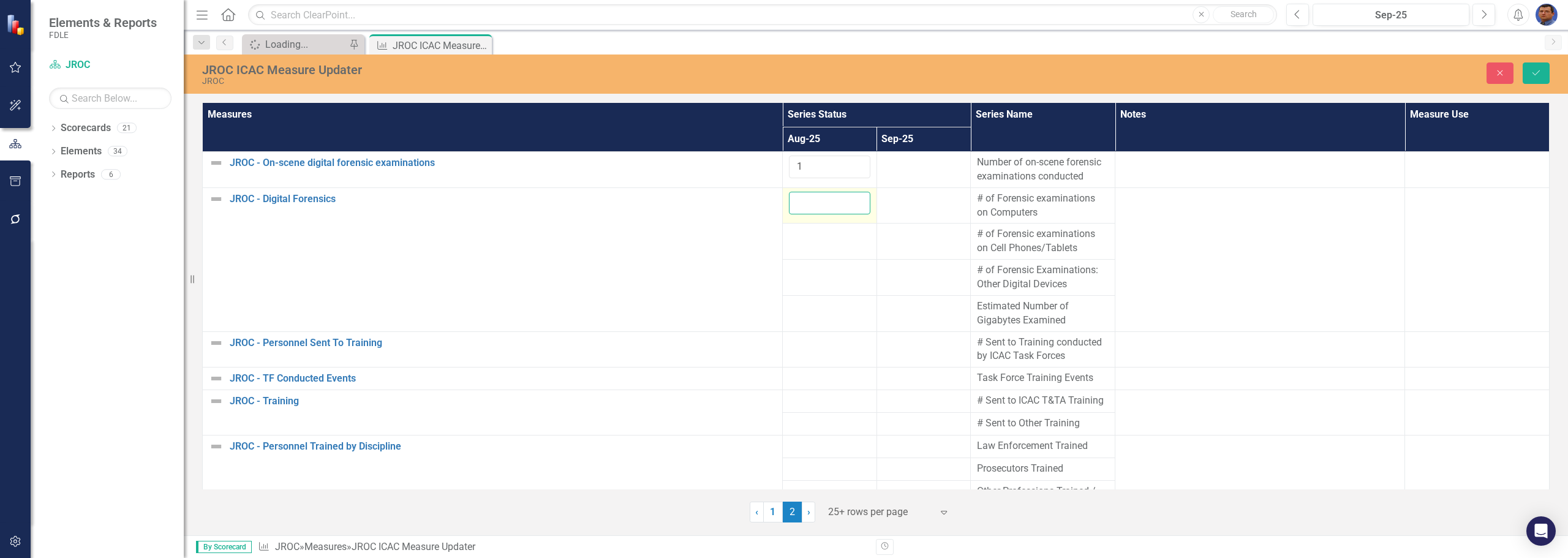
click at [798, 204] on input "number" at bounding box center [830, 203] width 81 height 23
type input "0"
click at [801, 243] on td at bounding box center [830, 241] width 95 height 36
click at [801, 243] on input "number" at bounding box center [830, 239] width 81 height 23
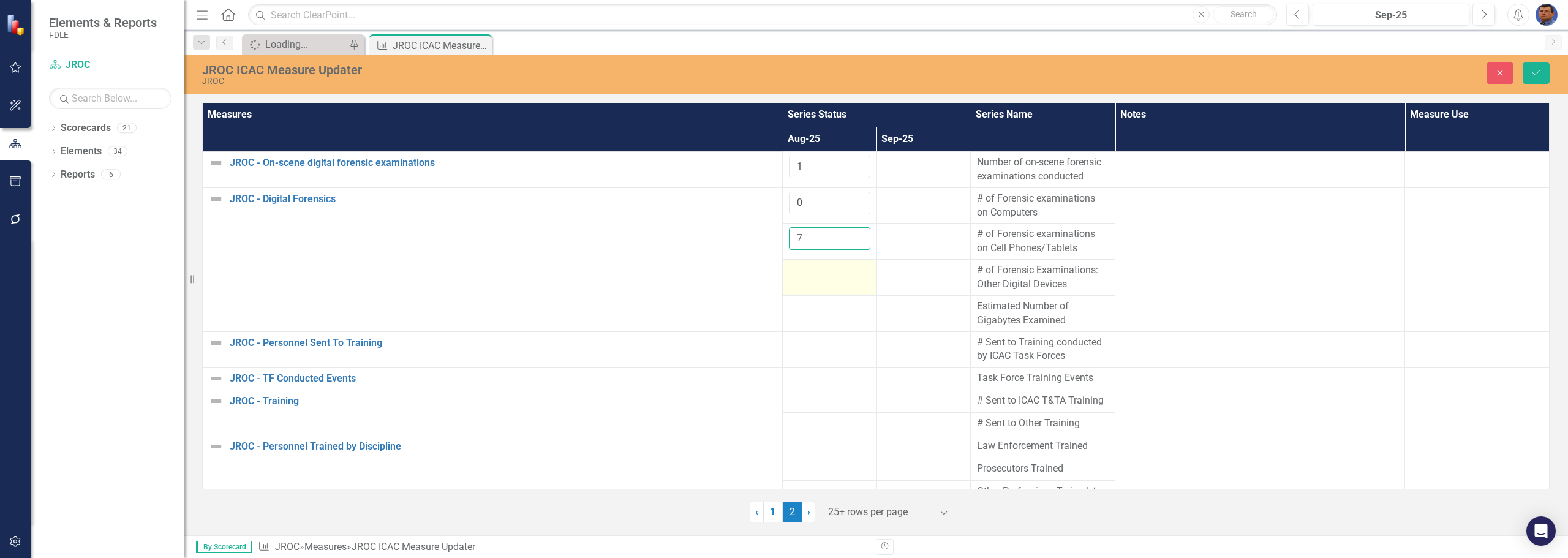
type input "7"
click at [803, 277] on div at bounding box center [830, 270] width 81 height 15
click at [803, 277] on input "number" at bounding box center [830, 275] width 81 height 23
type input "2"
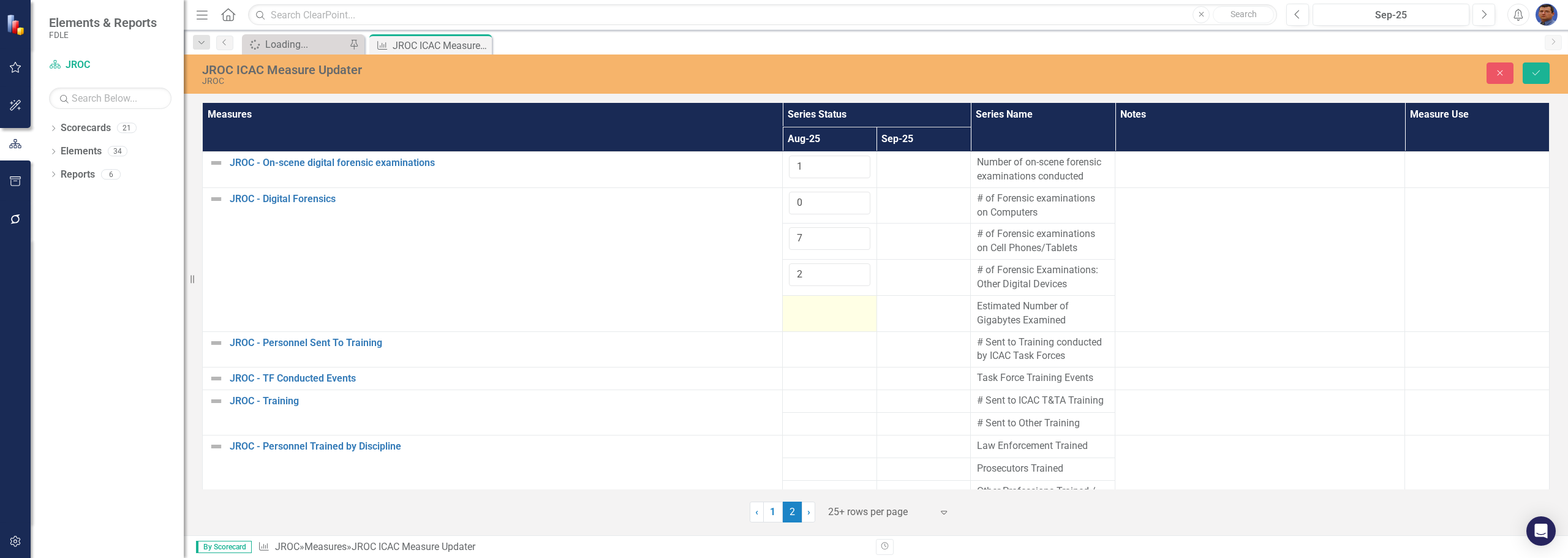
click at [816, 314] on td at bounding box center [830, 313] width 95 height 36
click at [816, 314] on input "number" at bounding box center [830, 311] width 81 height 23
type input "700"
click at [817, 354] on td at bounding box center [830, 349] width 95 height 36
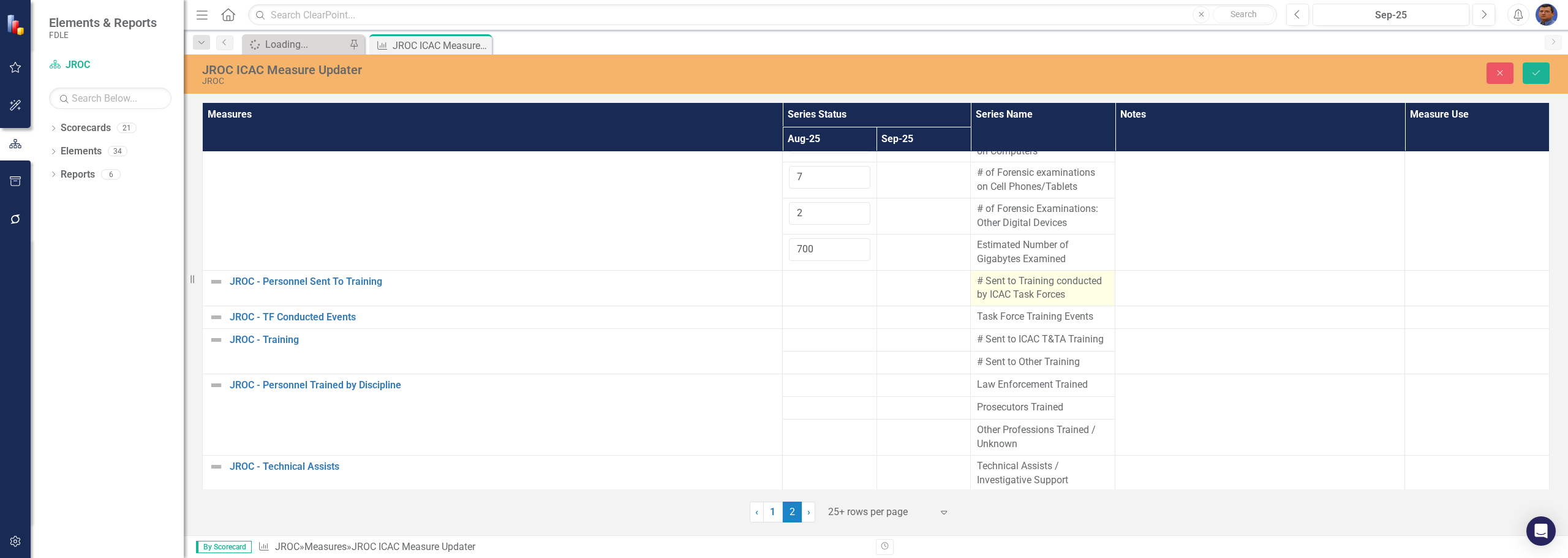
scroll to position [63, 0]
click at [806, 362] on div at bounding box center [830, 361] width 81 height 15
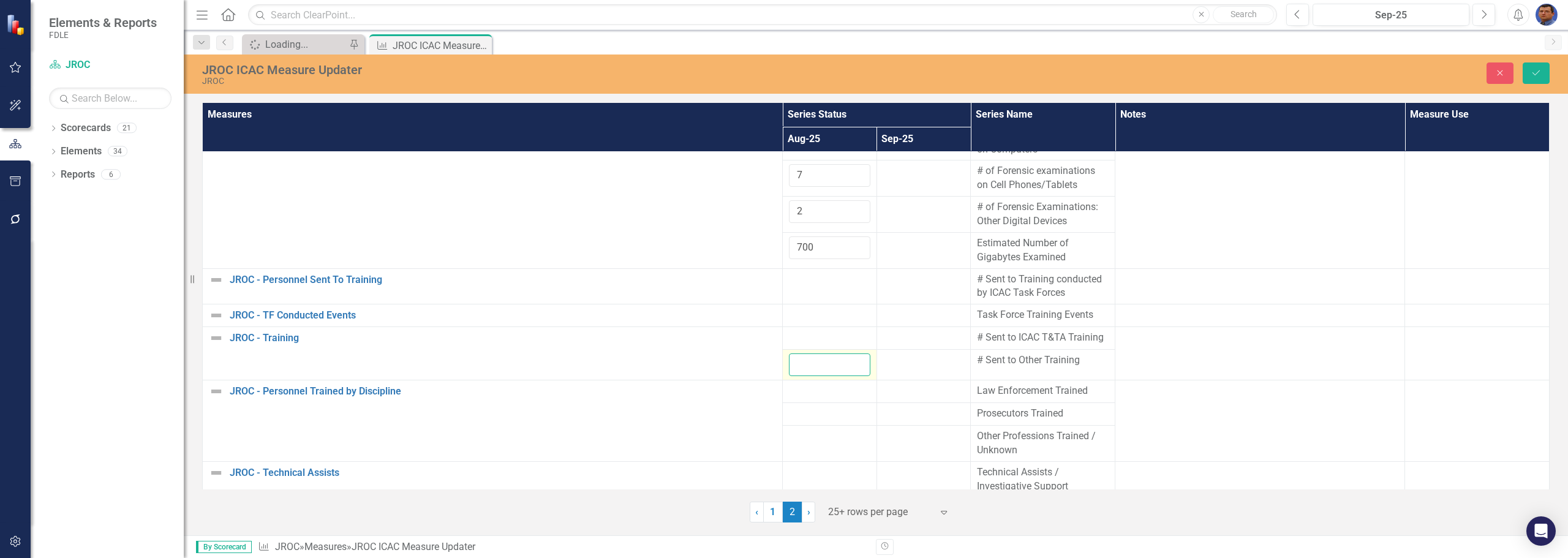
click at [806, 362] on input "number" at bounding box center [830, 365] width 81 height 23
type input "2"
click at [798, 335] on div at bounding box center [830, 338] width 81 height 15
click at [798, 335] on input "number" at bounding box center [830, 342] width 81 height 23
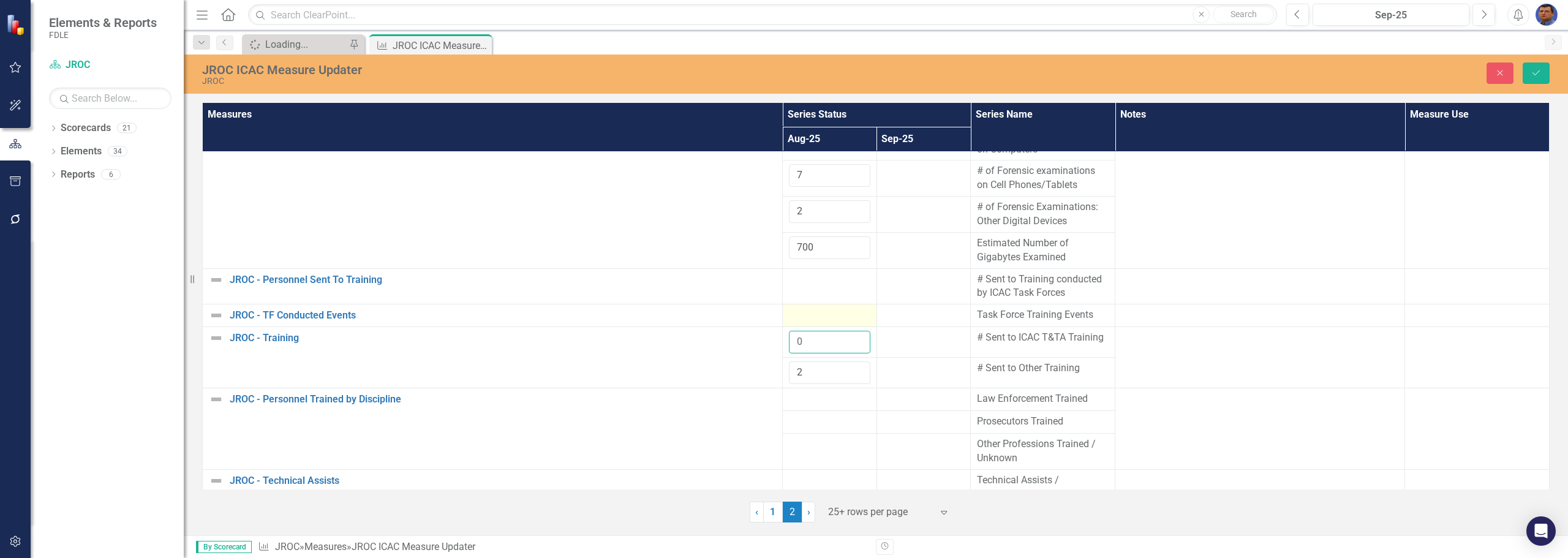
type input "0"
click at [804, 312] on div at bounding box center [830, 315] width 81 height 15
click at [802, 315] on div at bounding box center [830, 315] width 81 height 15
click at [802, 315] on input "number" at bounding box center [830, 319] width 81 height 23
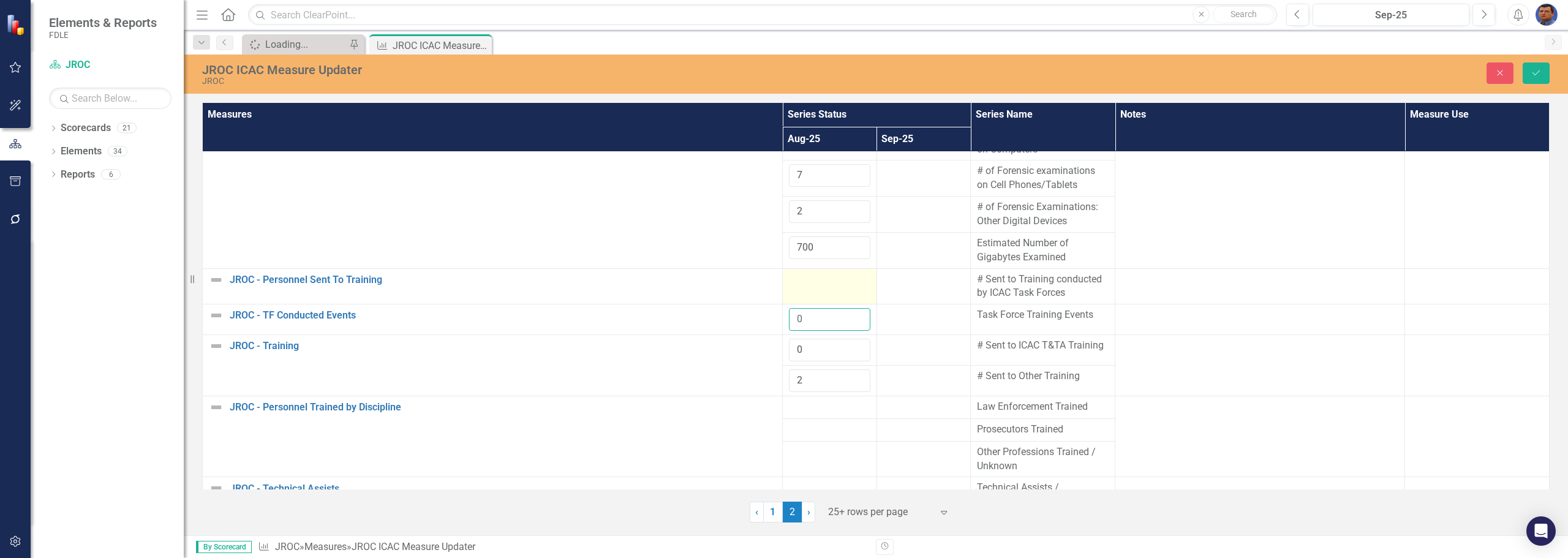
type input "0"
click at [795, 287] on div at bounding box center [830, 279] width 81 height 15
click at [795, 287] on input "number" at bounding box center [830, 283] width 81 height 23
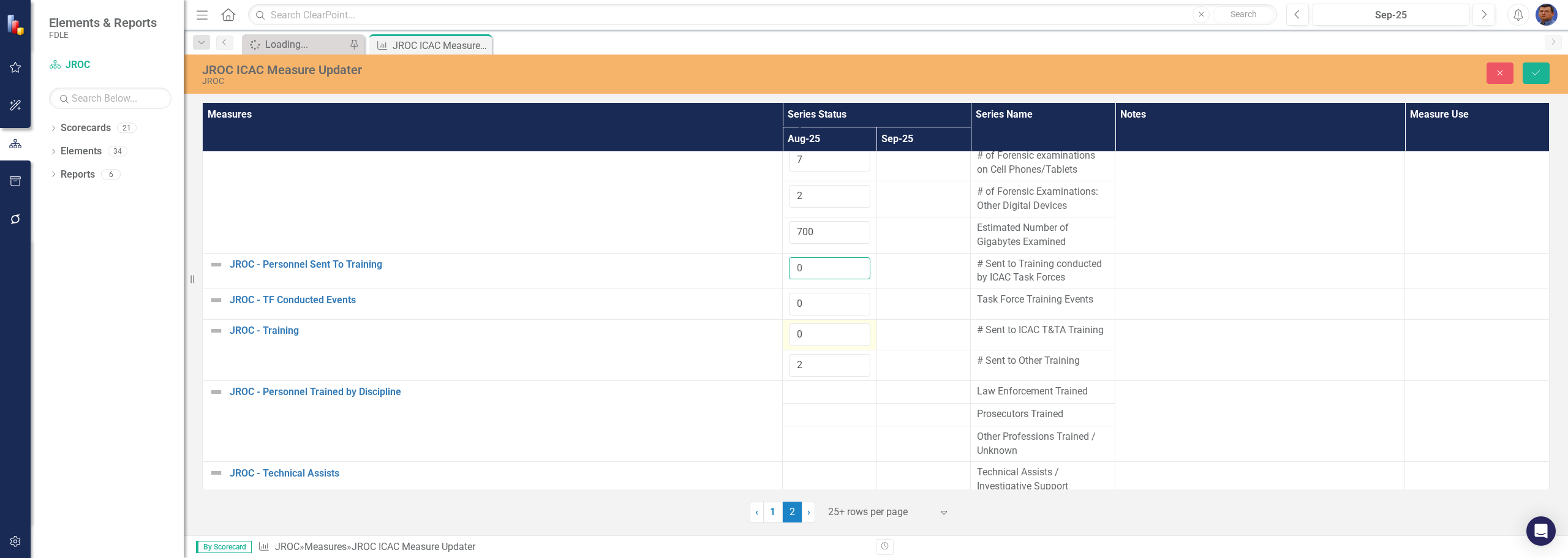
scroll to position [87, 0]
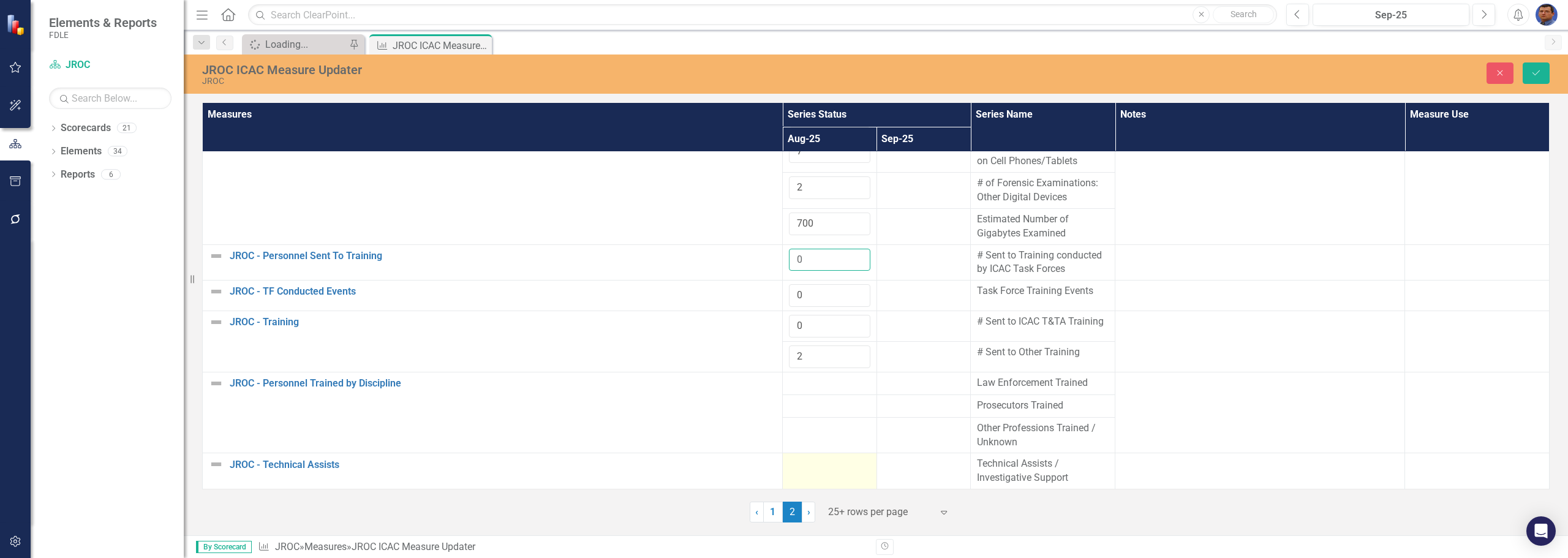
type input "0"
click at [806, 481] on td at bounding box center [830, 471] width 95 height 36
click at [801, 473] on input "number" at bounding box center [830, 468] width 81 height 23
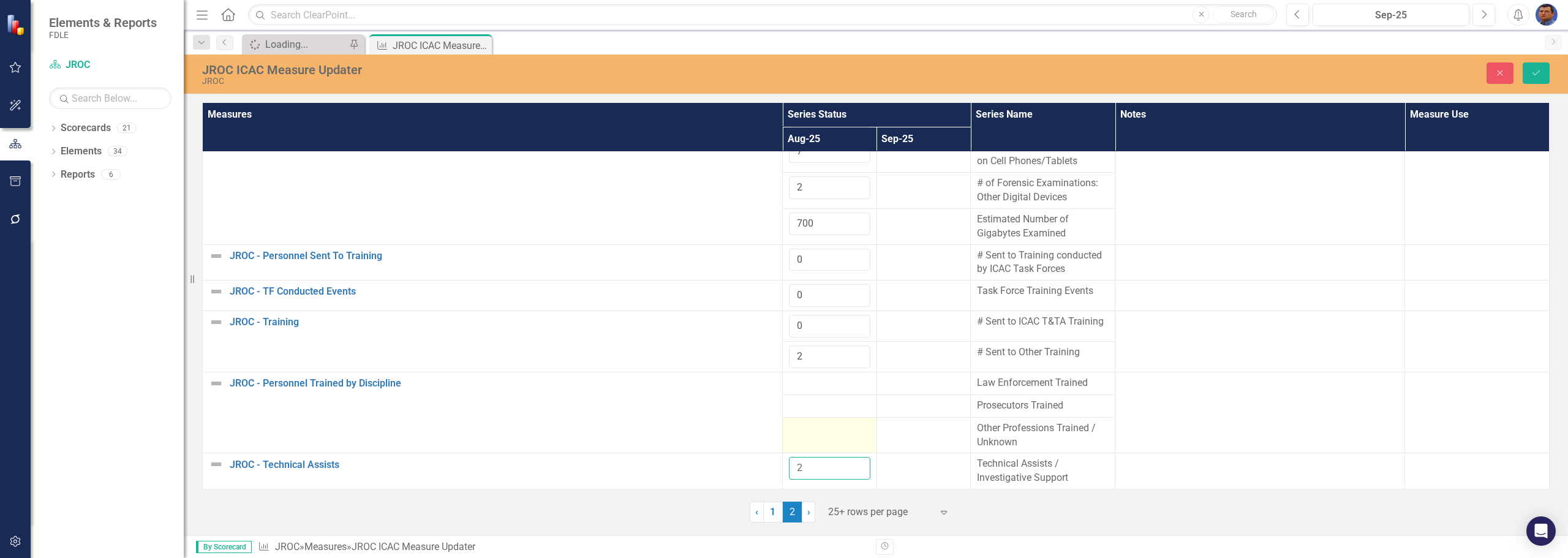
type input "2"
click at [792, 432] on div at bounding box center [830, 428] width 81 height 15
click at [792, 432] on input "number" at bounding box center [830, 433] width 81 height 23
type input "0"
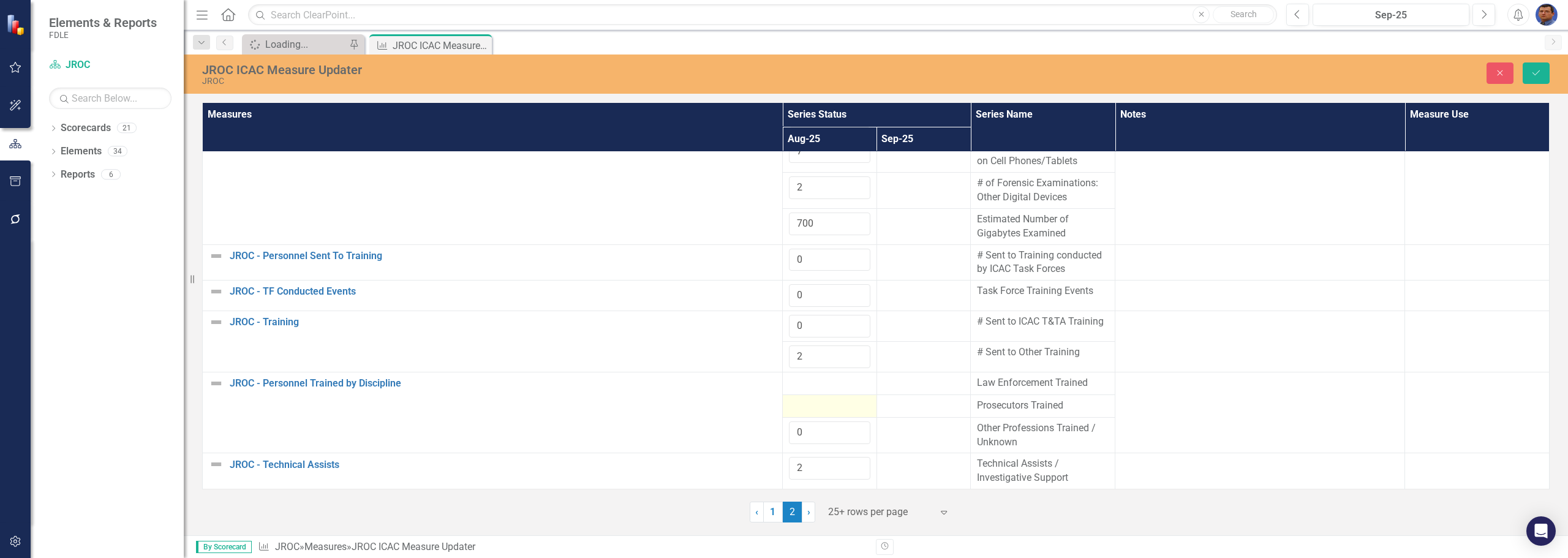
click at [802, 402] on div at bounding box center [830, 406] width 81 height 15
click at [802, 402] on input "number" at bounding box center [830, 410] width 81 height 23
type input "0"
click at [795, 381] on div at bounding box center [830, 384] width 81 height 15
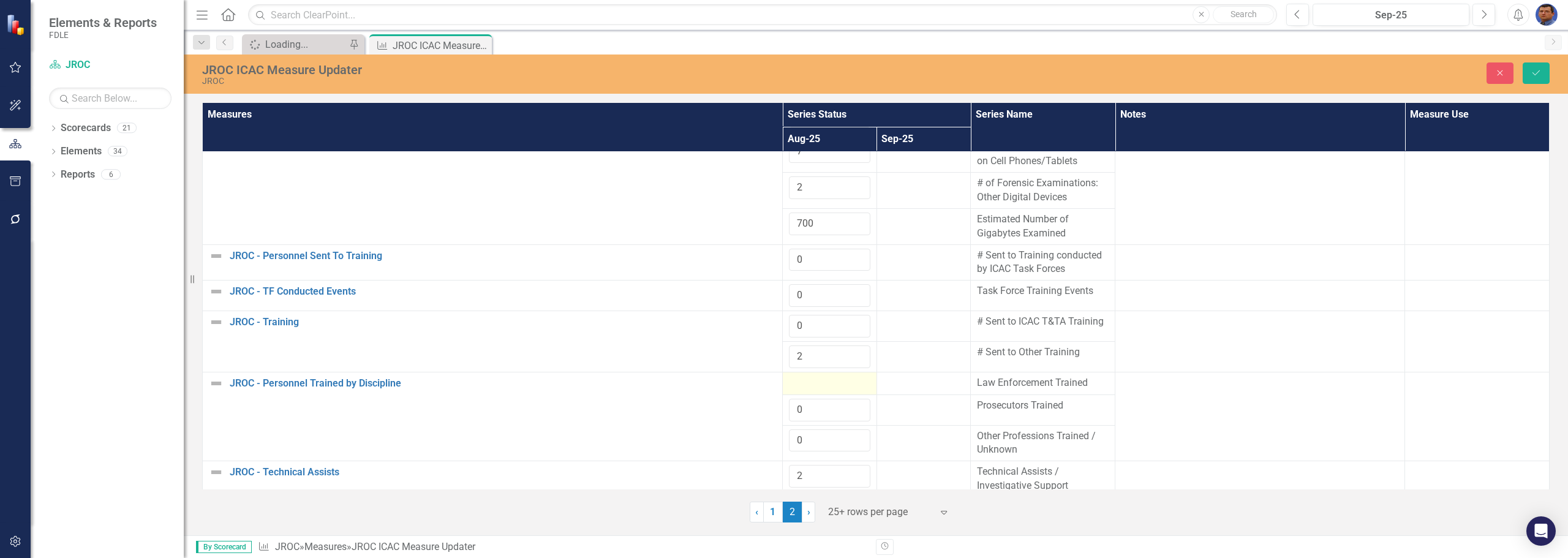
click at [795, 381] on div at bounding box center [830, 384] width 81 height 15
click at [795, 381] on input "number" at bounding box center [830, 388] width 81 height 23
type input "0"
click at [1535, 68] on icon "Save" at bounding box center [1536, 72] width 11 height 9
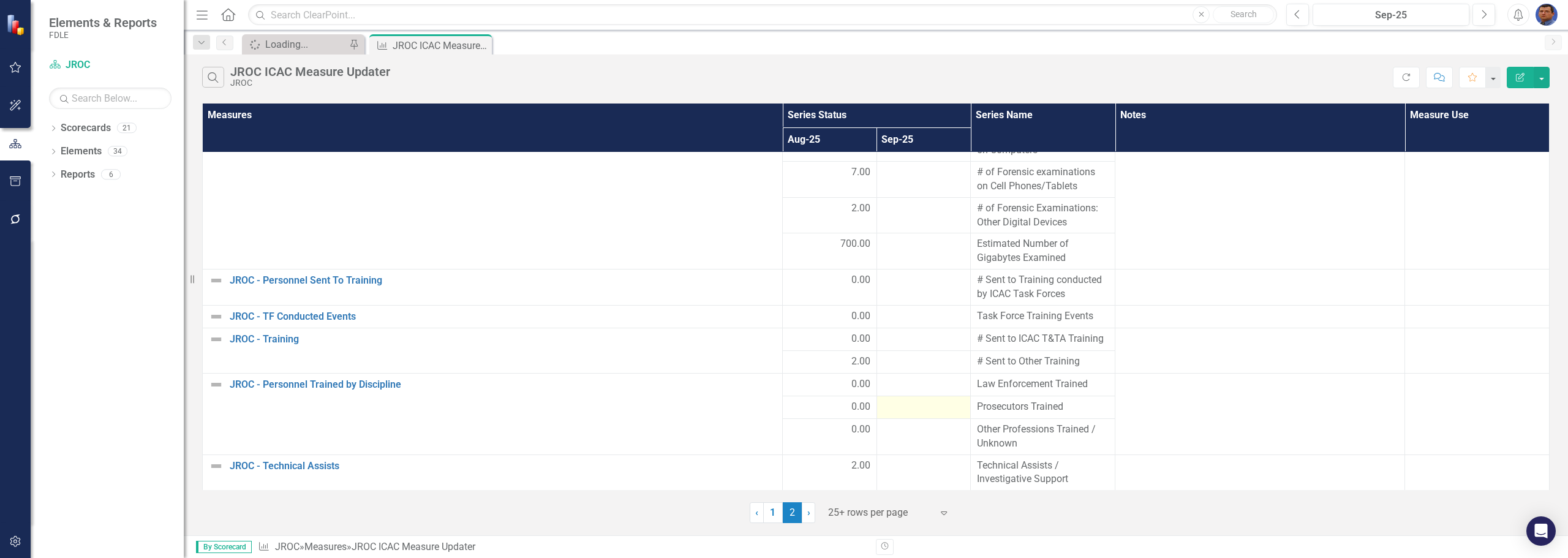
scroll to position [63, 0]
click at [771, 514] on link "1" at bounding box center [773, 512] width 20 height 21
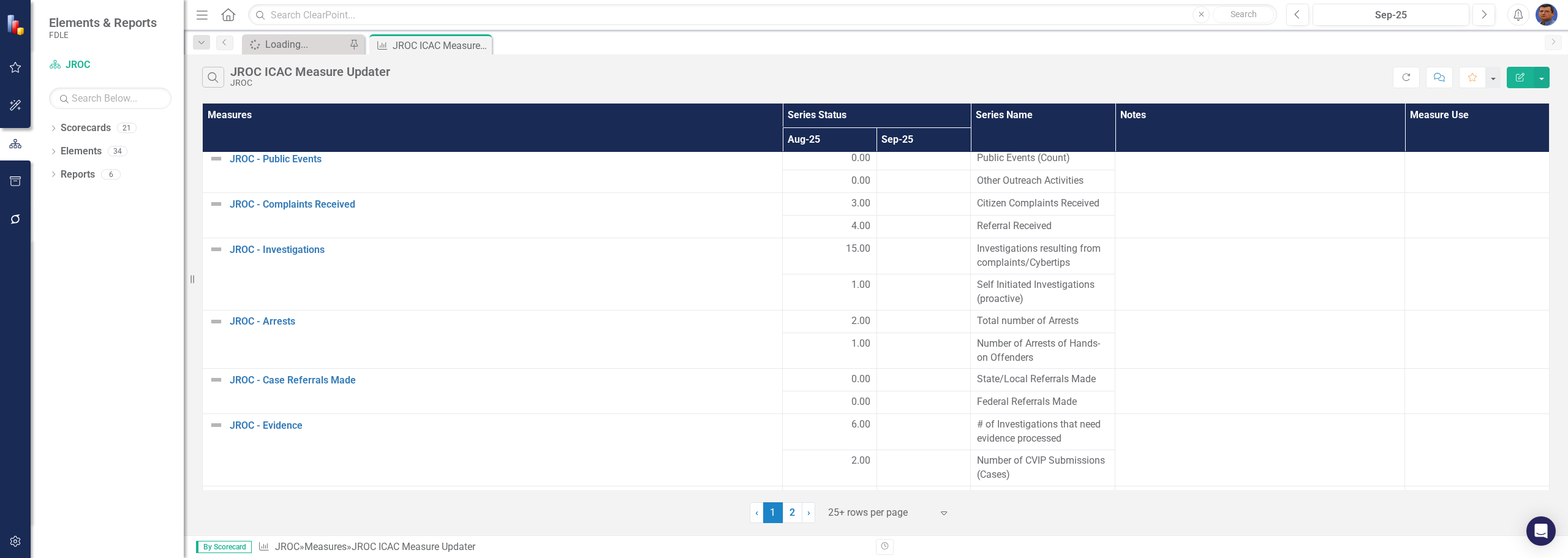
scroll to position [0, 0]
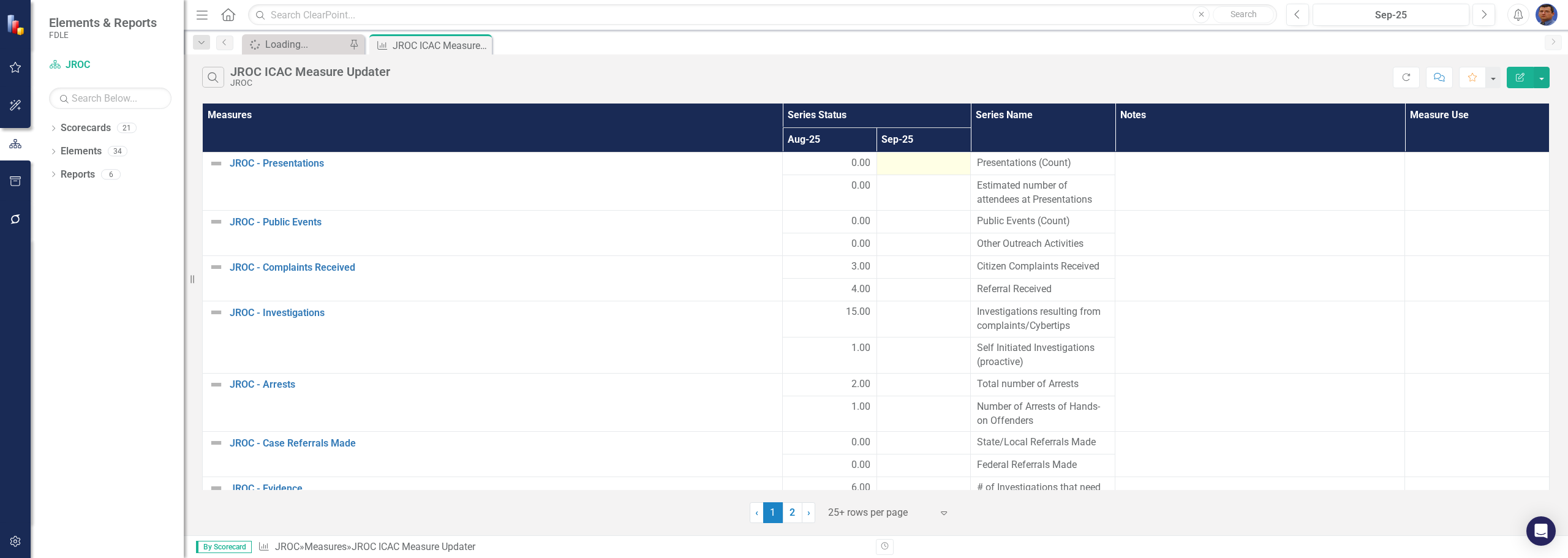
click at [931, 168] on div at bounding box center [924, 164] width 81 height 15
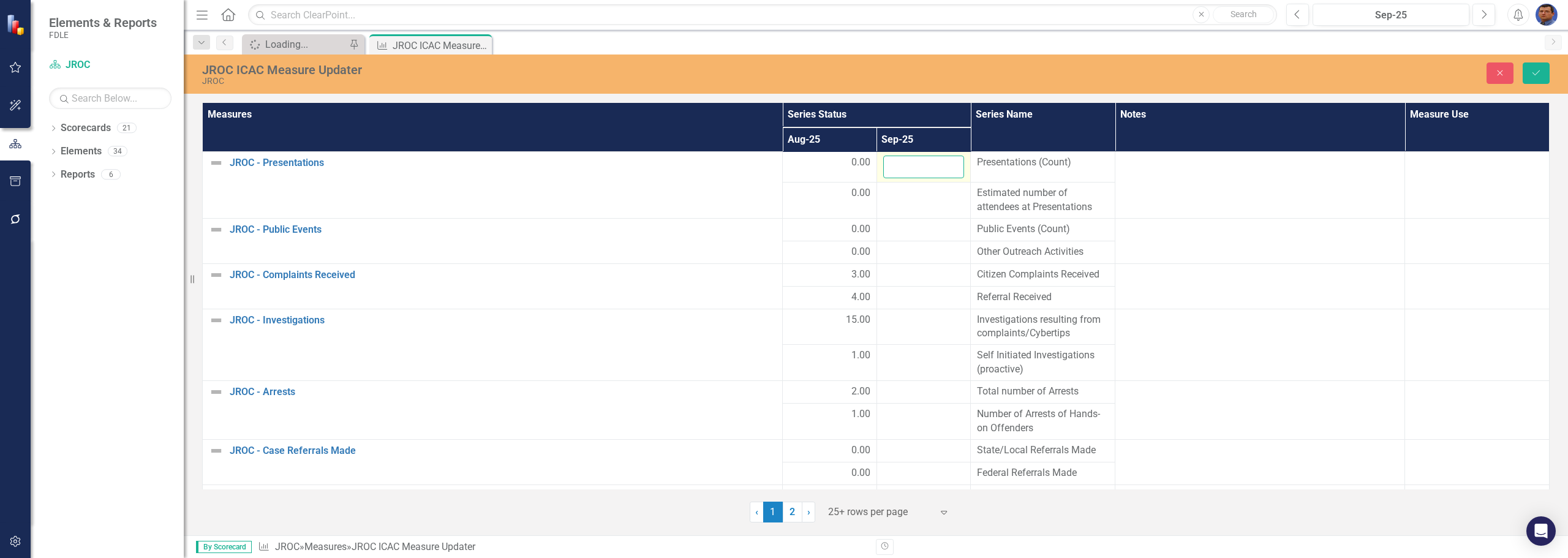
click at [926, 168] on input "number" at bounding box center [924, 167] width 81 height 23
type input "0"
click at [901, 204] on td at bounding box center [924, 200] width 95 height 36
click at [901, 204] on input "number" at bounding box center [924, 197] width 81 height 23
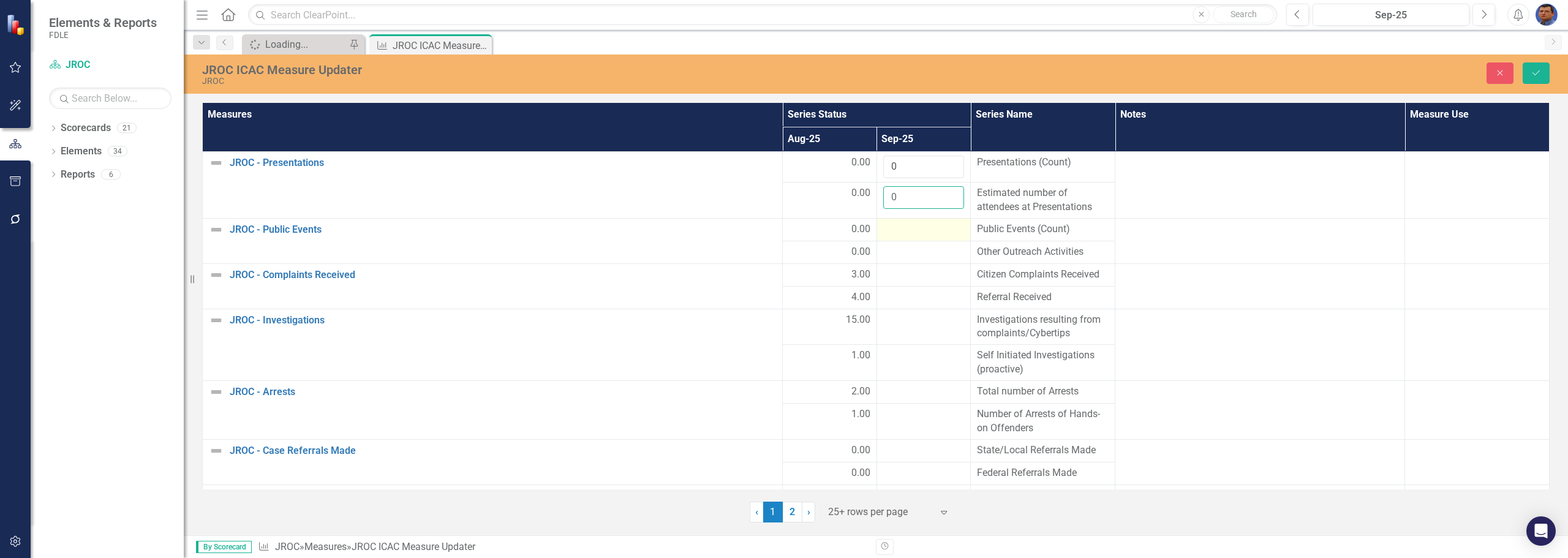
type input "0"
click at [893, 233] on div at bounding box center [924, 230] width 81 height 15
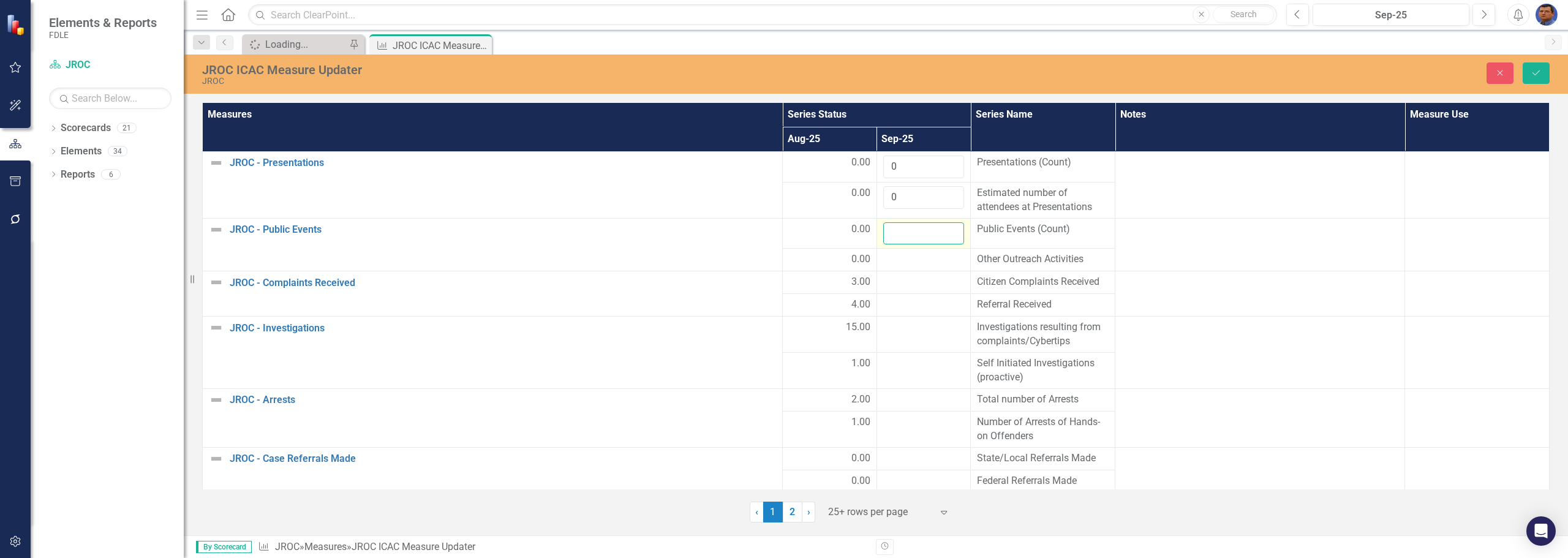
click at [893, 233] on input "number" at bounding box center [924, 234] width 81 height 23
type input "0"
click at [887, 257] on div at bounding box center [924, 260] width 81 height 15
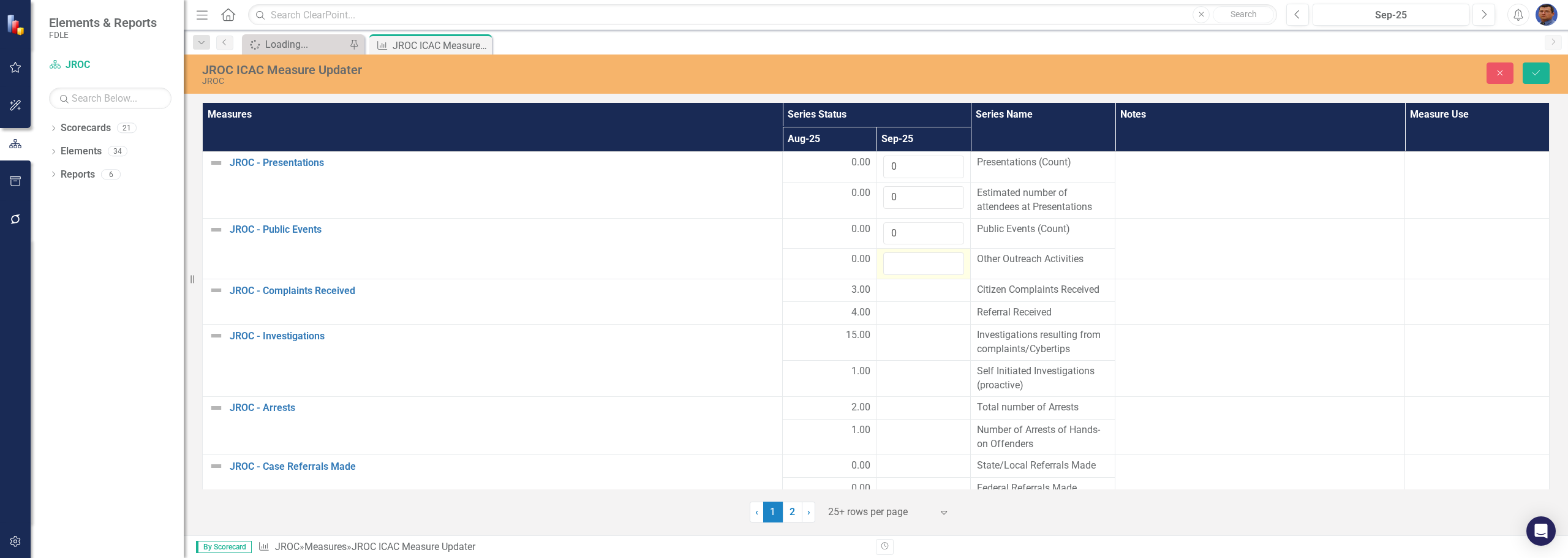
click at [887, 257] on input "number" at bounding box center [924, 264] width 81 height 23
type input "0"
click at [890, 292] on div at bounding box center [924, 290] width 81 height 15
click at [890, 292] on input "number" at bounding box center [924, 294] width 81 height 23
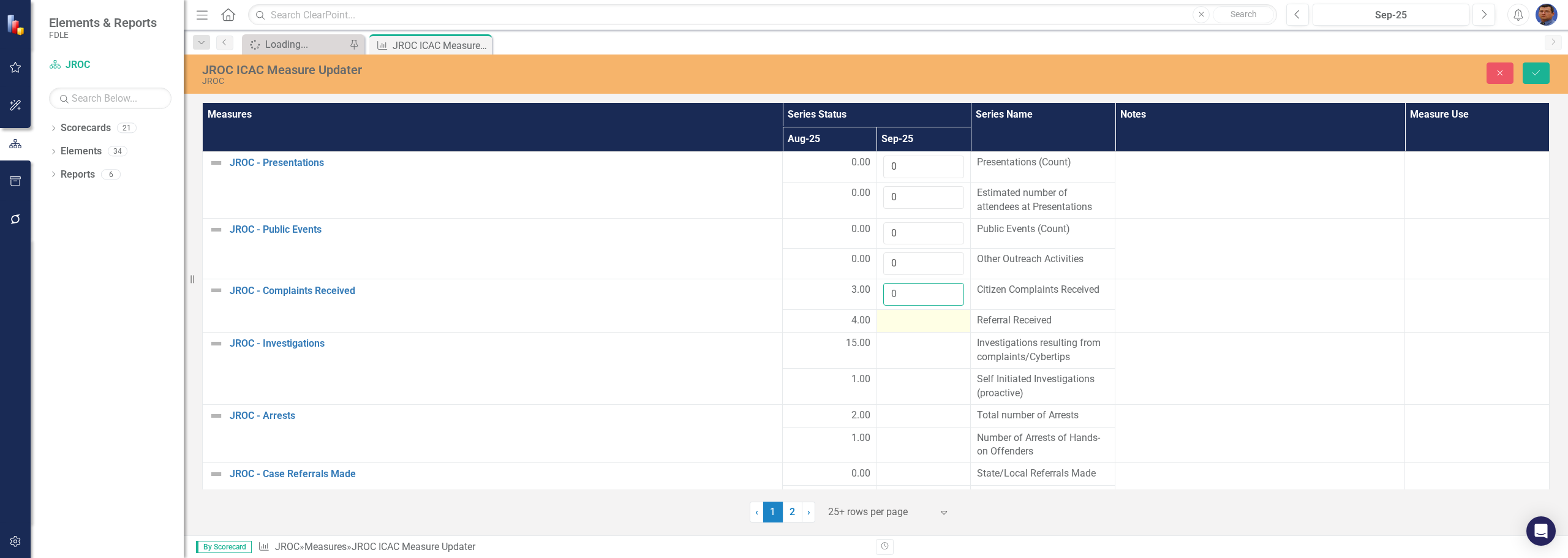
type input "0"
click at [891, 317] on div at bounding box center [924, 321] width 81 height 15
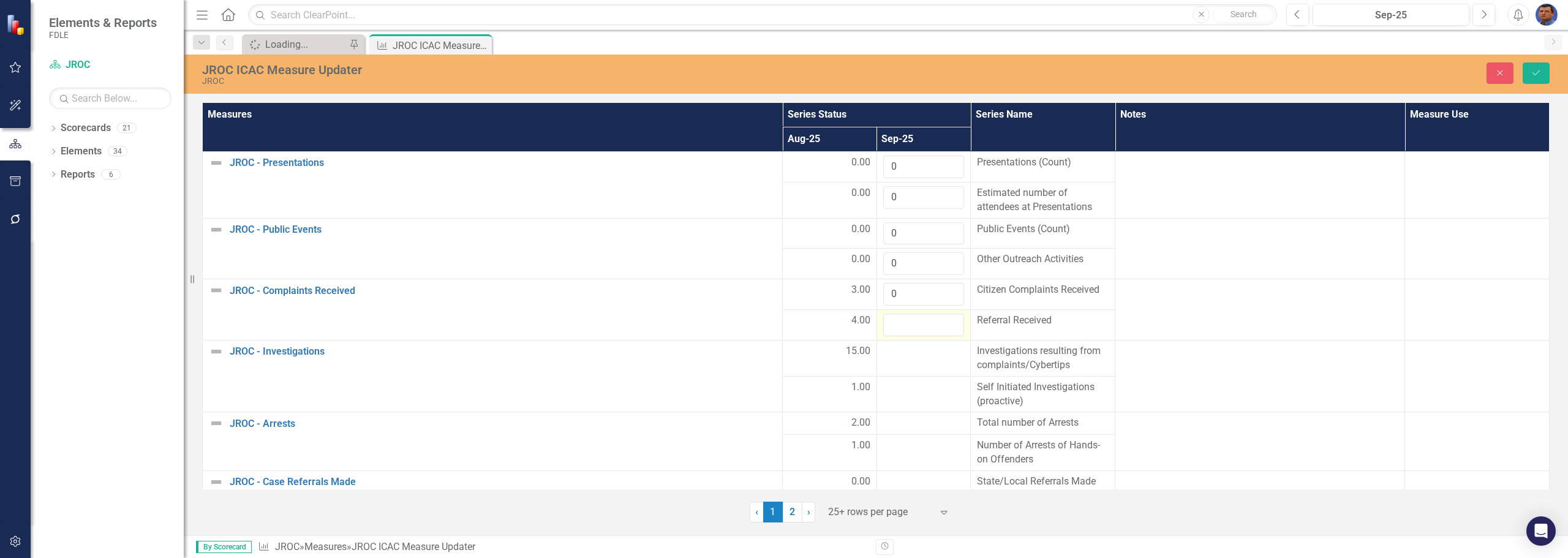
click at [891, 317] on input "number" at bounding box center [924, 325] width 81 height 23
type input "2"
click at [887, 353] on div at bounding box center [924, 351] width 81 height 15
click at [887, 353] on input "number" at bounding box center [924, 355] width 81 height 23
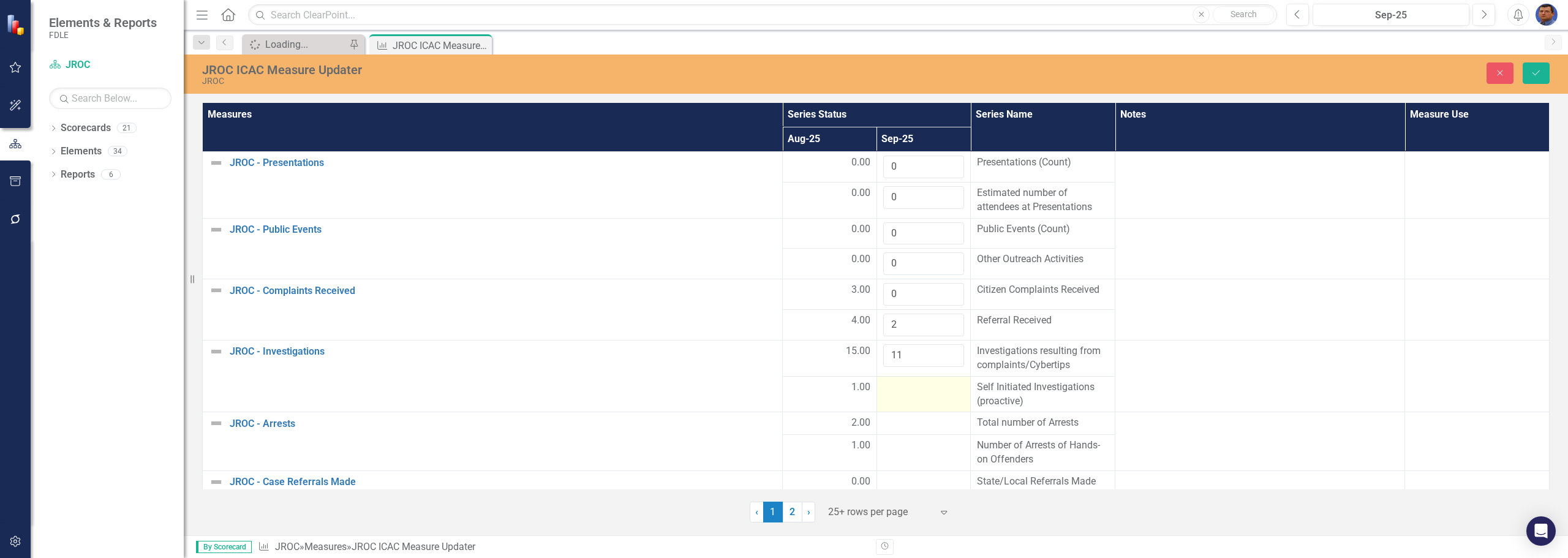
type input "11"
click at [901, 397] on td at bounding box center [924, 394] width 95 height 36
click at [901, 397] on input "number" at bounding box center [924, 392] width 81 height 23
type input "2"
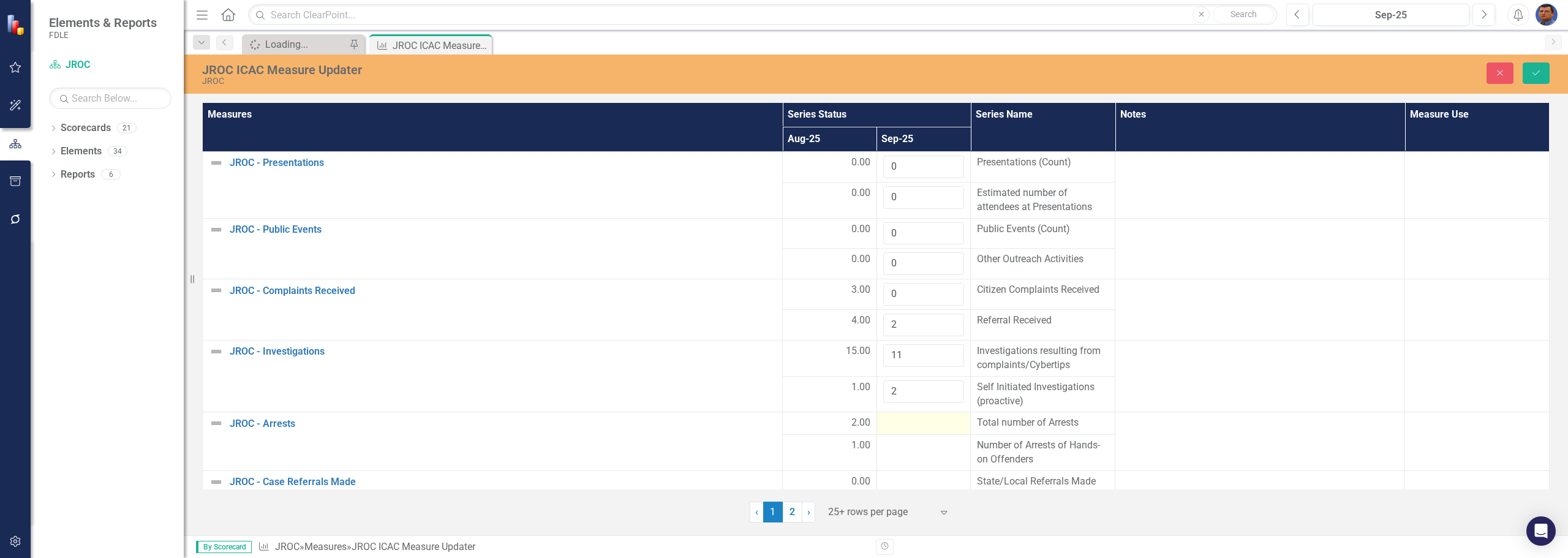
click at [894, 425] on div at bounding box center [924, 423] width 81 height 15
click at [894, 425] on input "number" at bounding box center [924, 427] width 81 height 23
click at [899, 425] on input "0" at bounding box center [924, 427] width 81 height 23
type input "1"
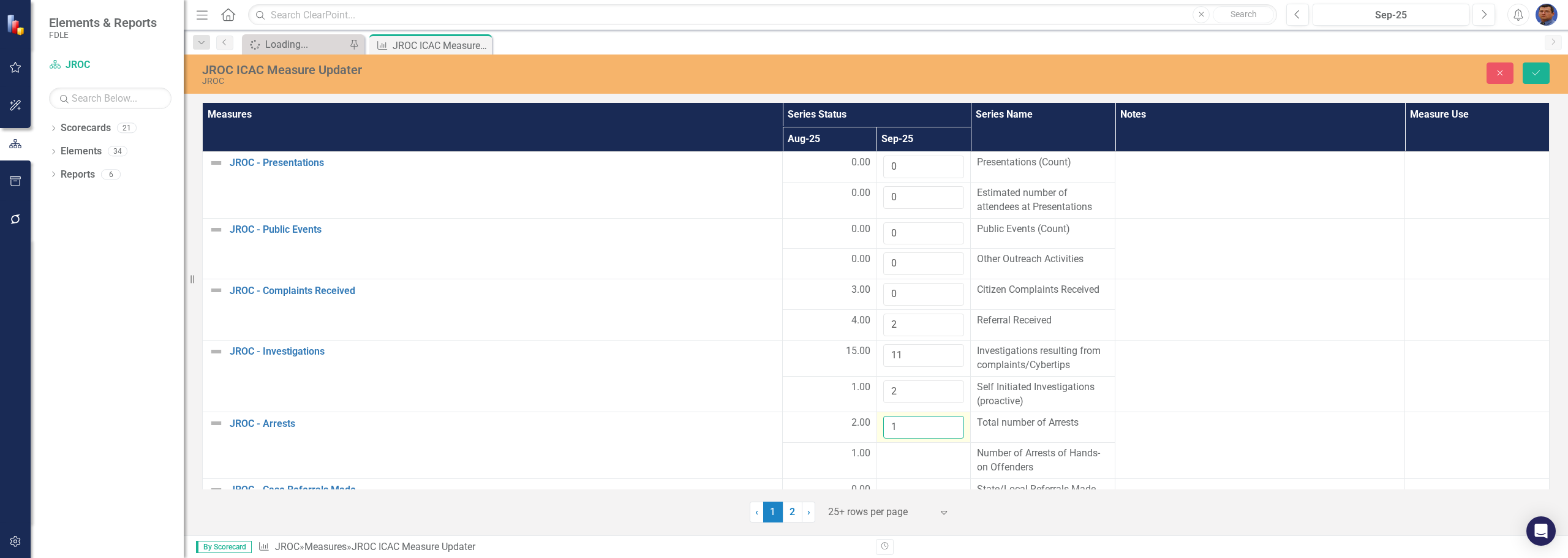
click at [945, 423] on input "1" at bounding box center [924, 427] width 81 height 23
click at [902, 470] on td at bounding box center [924, 460] width 95 height 36
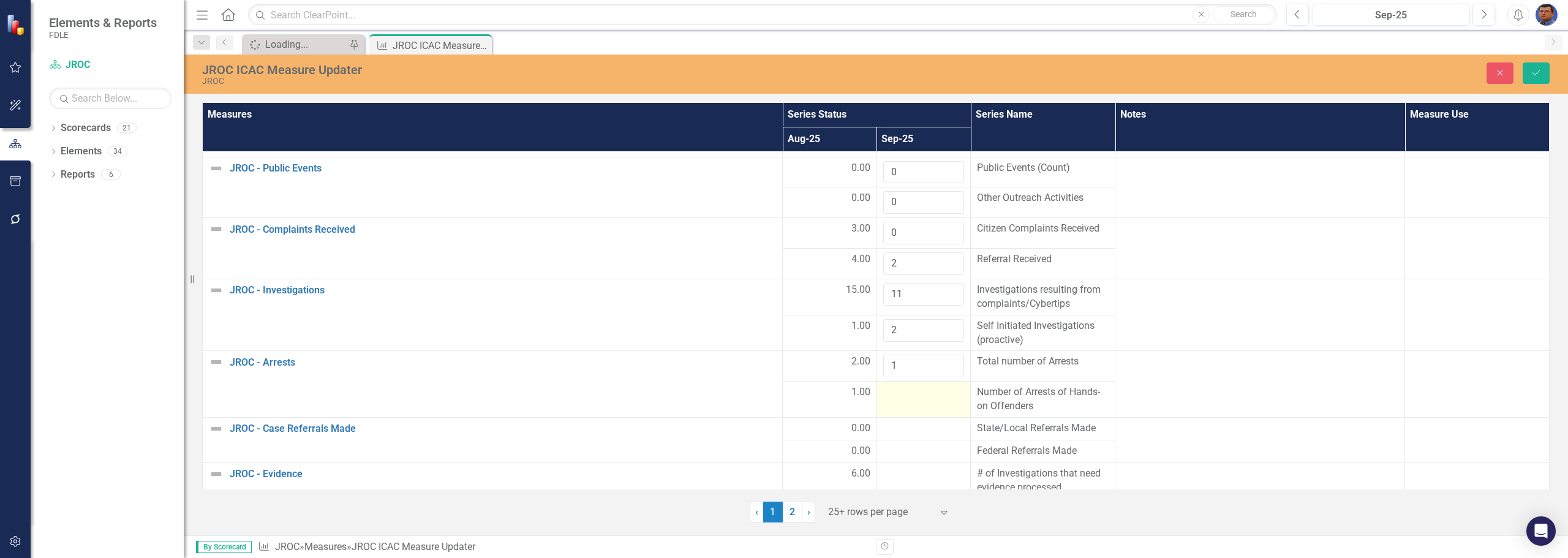
scroll to position [122, 0]
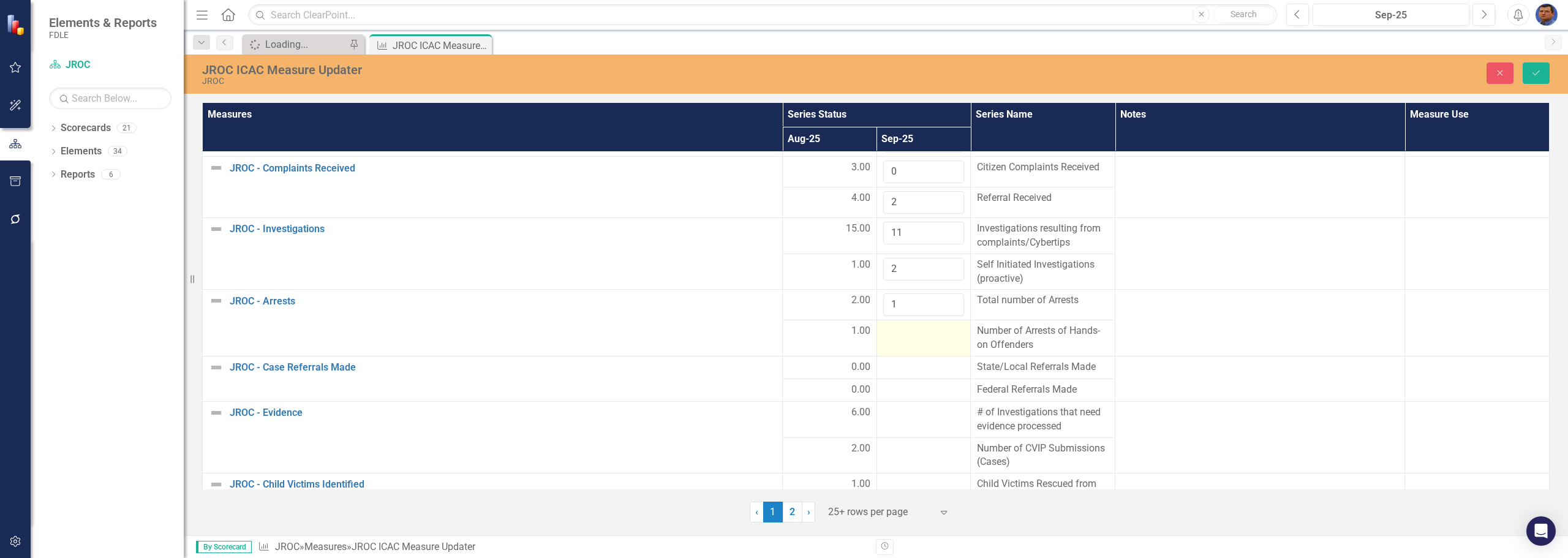
click at [888, 336] on div at bounding box center [924, 332] width 81 height 15
click at [888, 336] on input "number" at bounding box center [924, 336] width 81 height 23
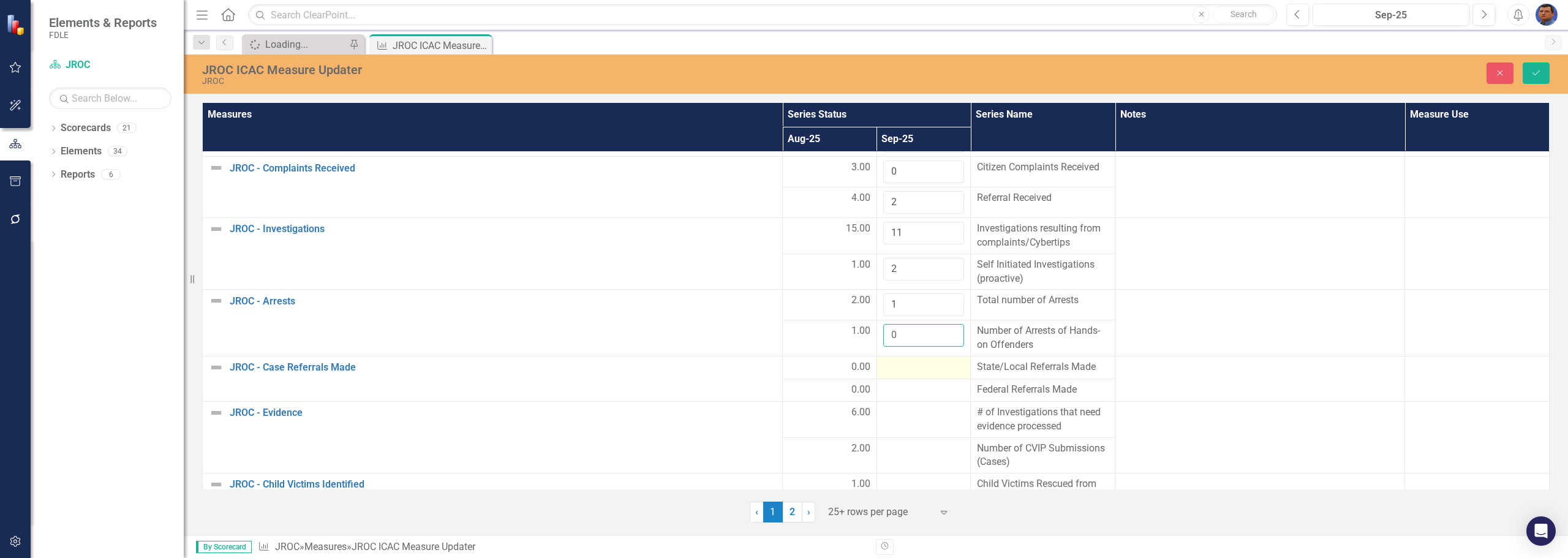
type input "0"
click at [884, 368] on div at bounding box center [924, 367] width 81 height 15
click at [884, 368] on input "number" at bounding box center [924, 371] width 81 height 23
type input "2"
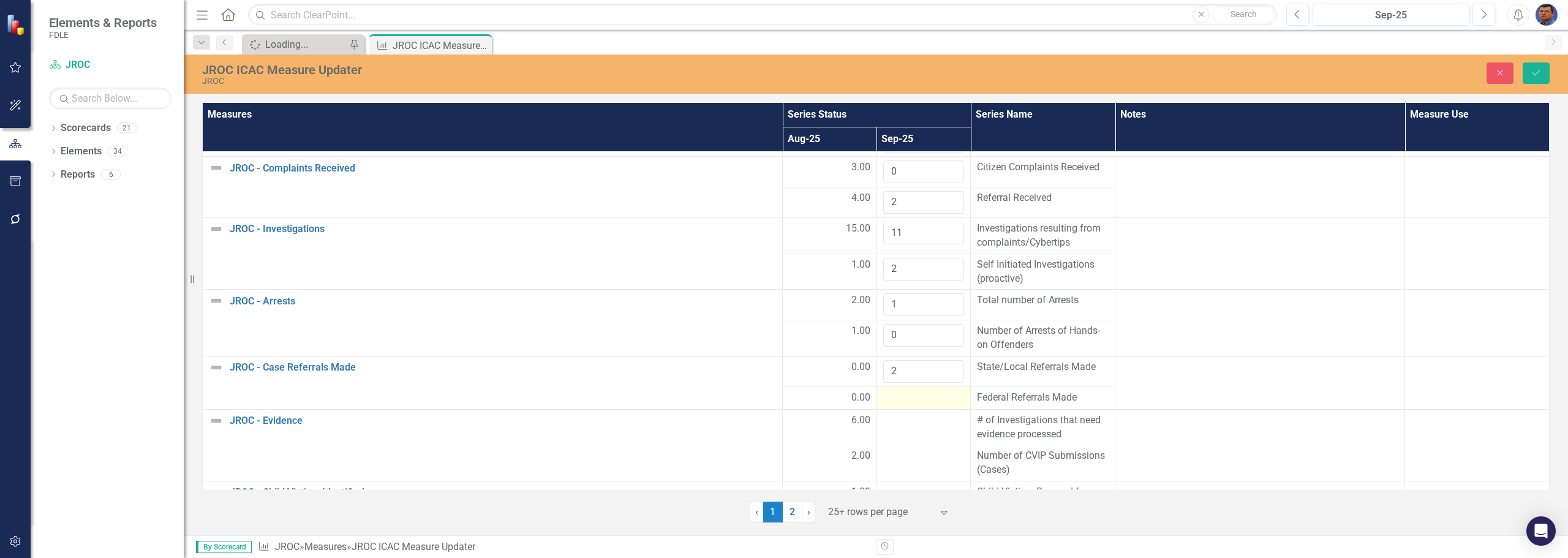
click at [901, 391] on div at bounding box center [924, 398] width 81 height 15
click at [897, 398] on div at bounding box center [924, 398] width 81 height 15
click at [897, 398] on input "number" at bounding box center [924, 402] width 81 height 23
type input "0"
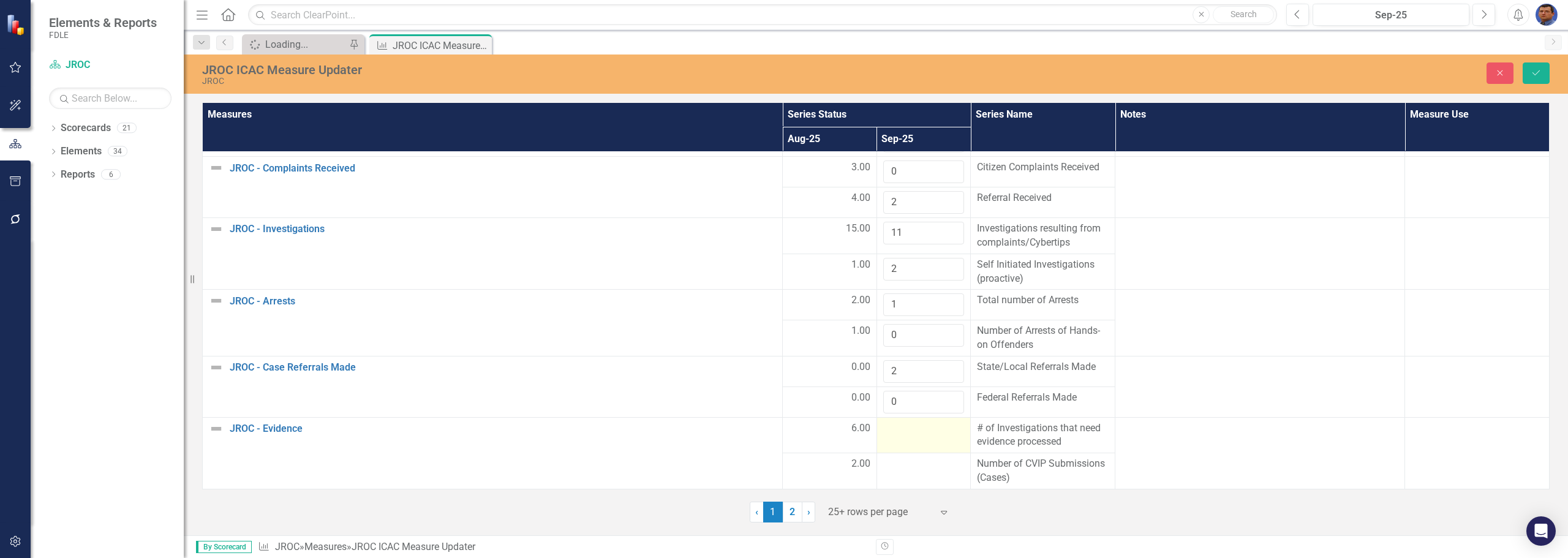
click at [887, 437] on td at bounding box center [924, 435] width 95 height 36
click at [887, 437] on input "number" at bounding box center [924, 433] width 81 height 23
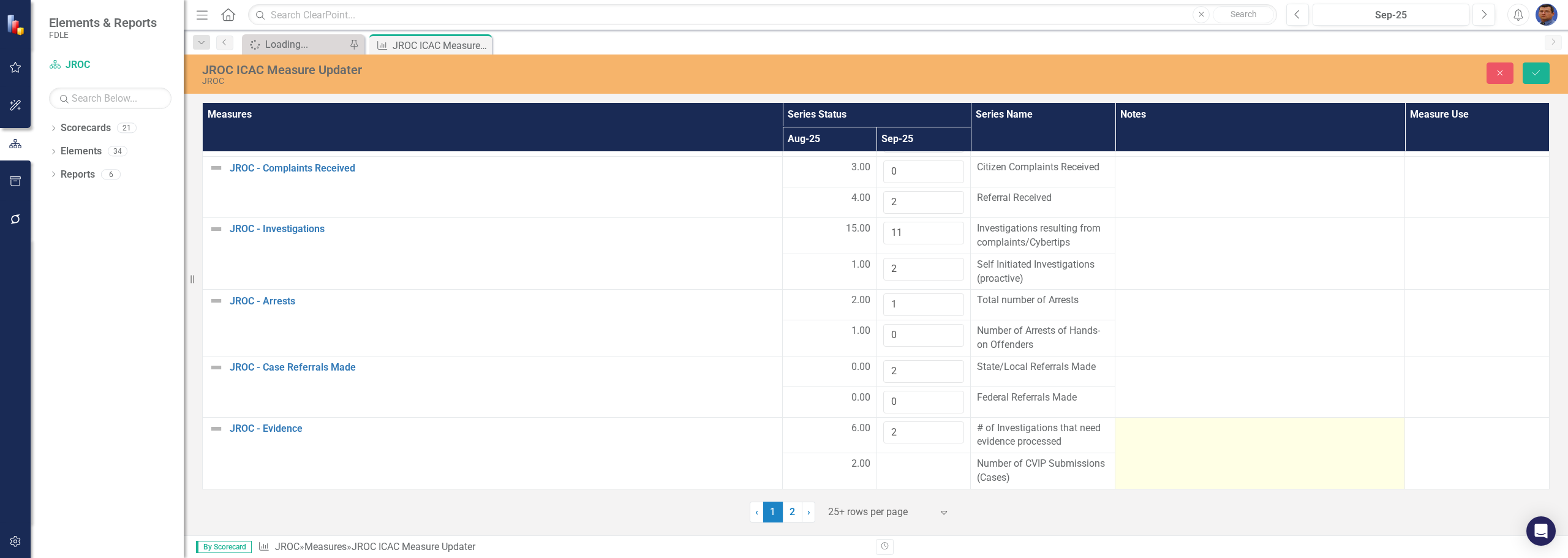
type input "2"
click at [1197, 427] on div at bounding box center [1260, 428] width 277 height 15
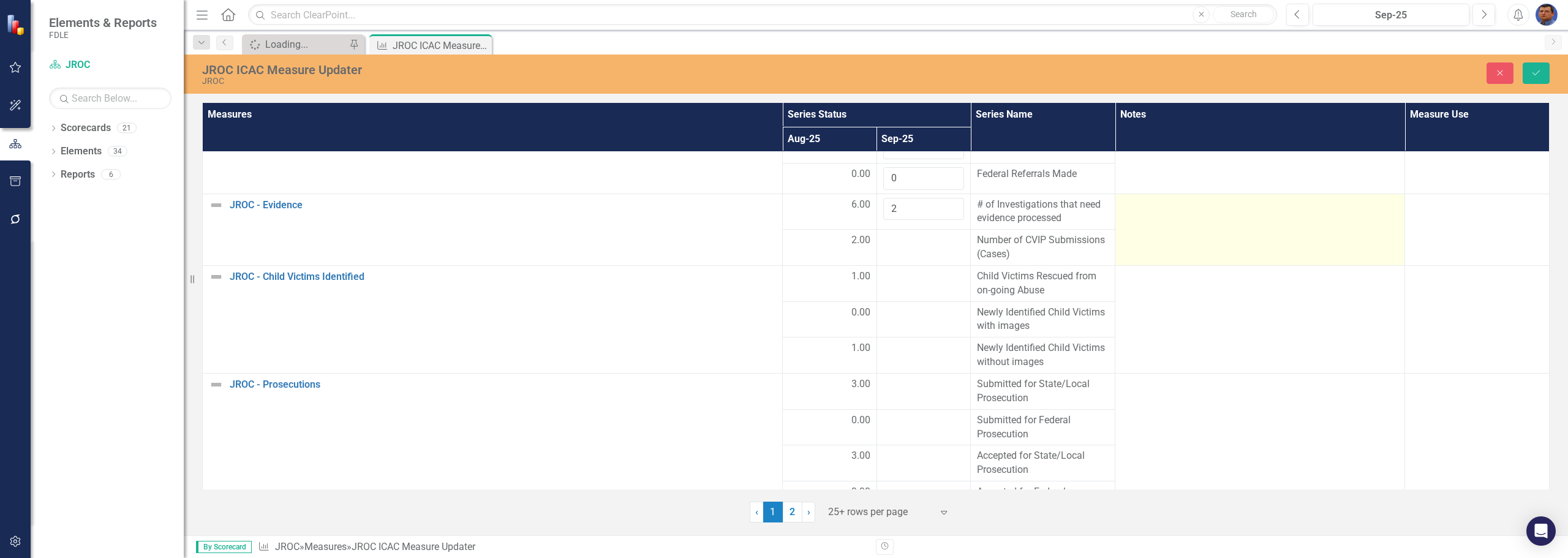
scroll to position [367, 0]
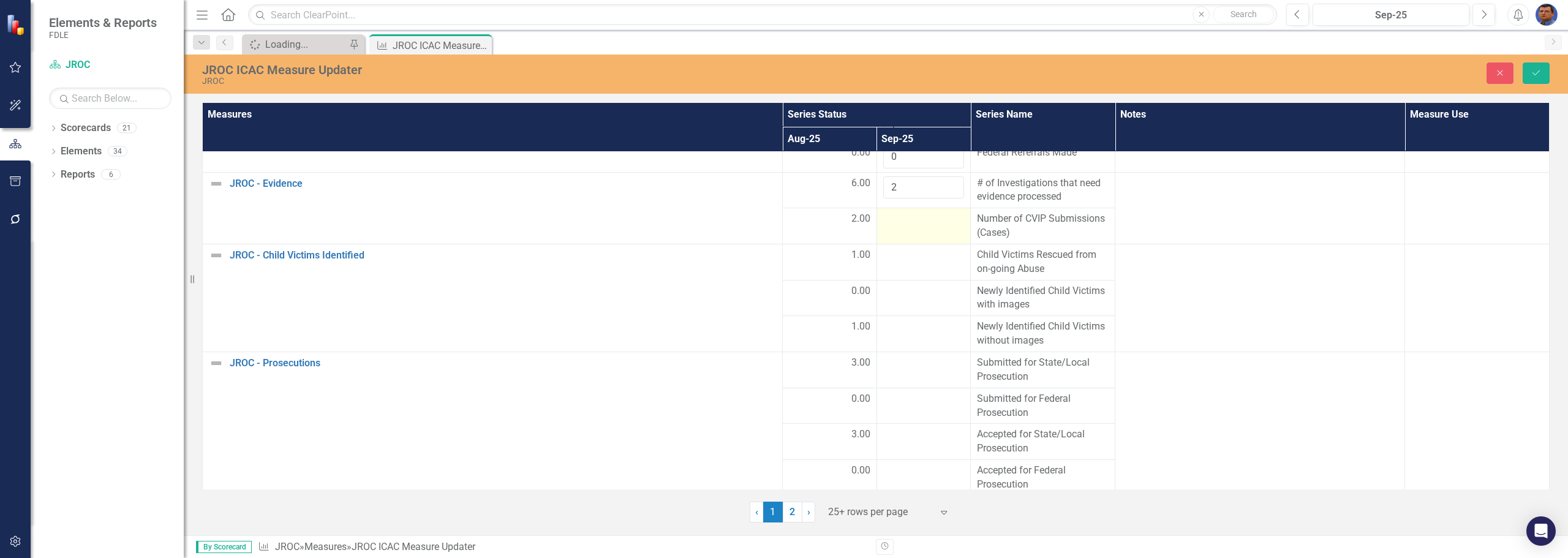
click at [898, 228] on td at bounding box center [924, 226] width 95 height 36
click at [898, 228] on input "number" at bounding box center [924, 223] width 81 height 23
type input "0"
click at [896, 368] on div at bounding box center [924, 363] width 81 height 15
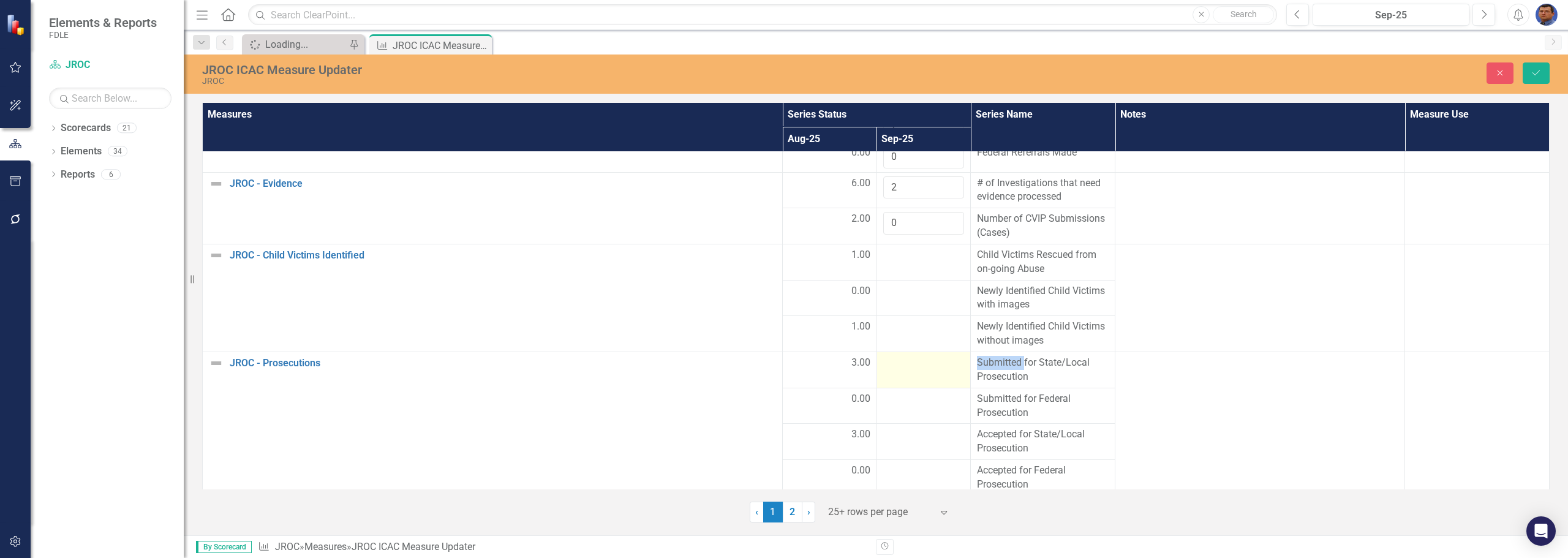
click at [896, 368] on div at bounding box center [924, 363] width 81 height 15
click at [896, 368] on input "number" at bounding box center [924, 367] width 81 height 23
type input "1"
click at [892, 328] on div at bounding box center [924, 327] width 81 height 15
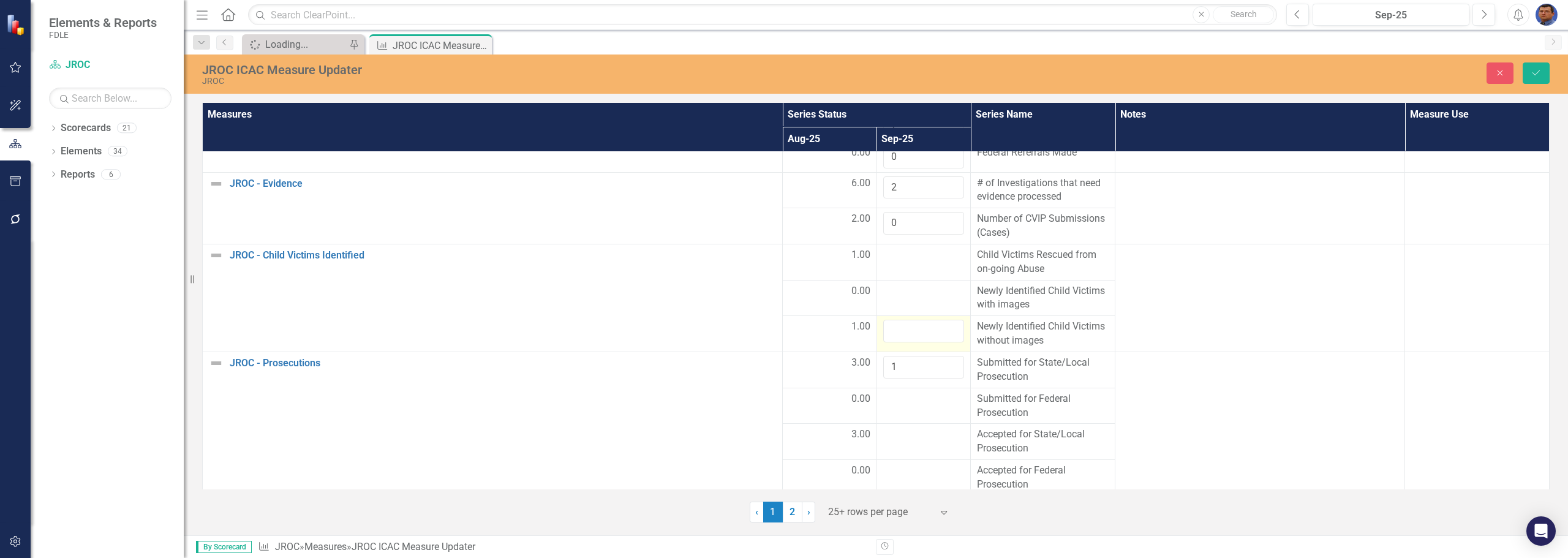
click at [892, 328] on input "number" at bounding box center [924, 331] width 81 height 23
type input "0"
click at [896, 298] on div at bounding box center [924, 292] width 81 height 15
click at [896, 298] on input "number" at bounding box center [924, 296] width 81 height 23
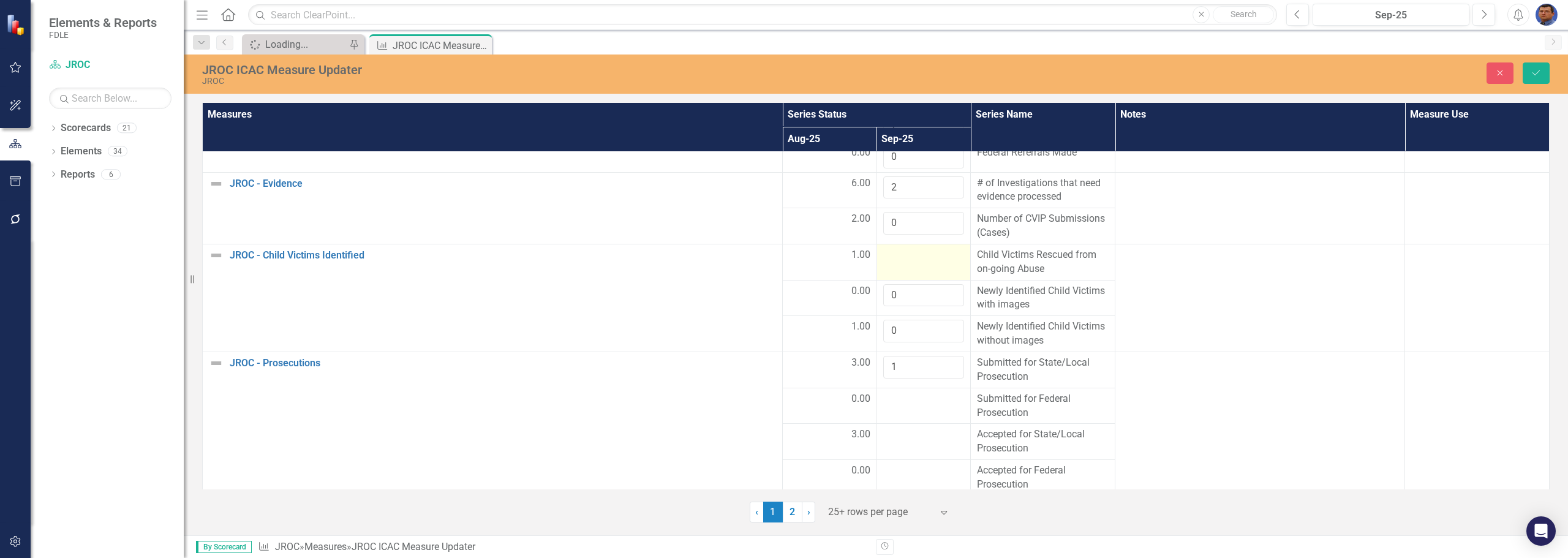
type input "0"
click at [892, 262] on div at bounding box center [924, 255] width 81 height 15
click at [892, 262] on input "number" at bounding box center [924, 259] width 81 height 23
type input "0"
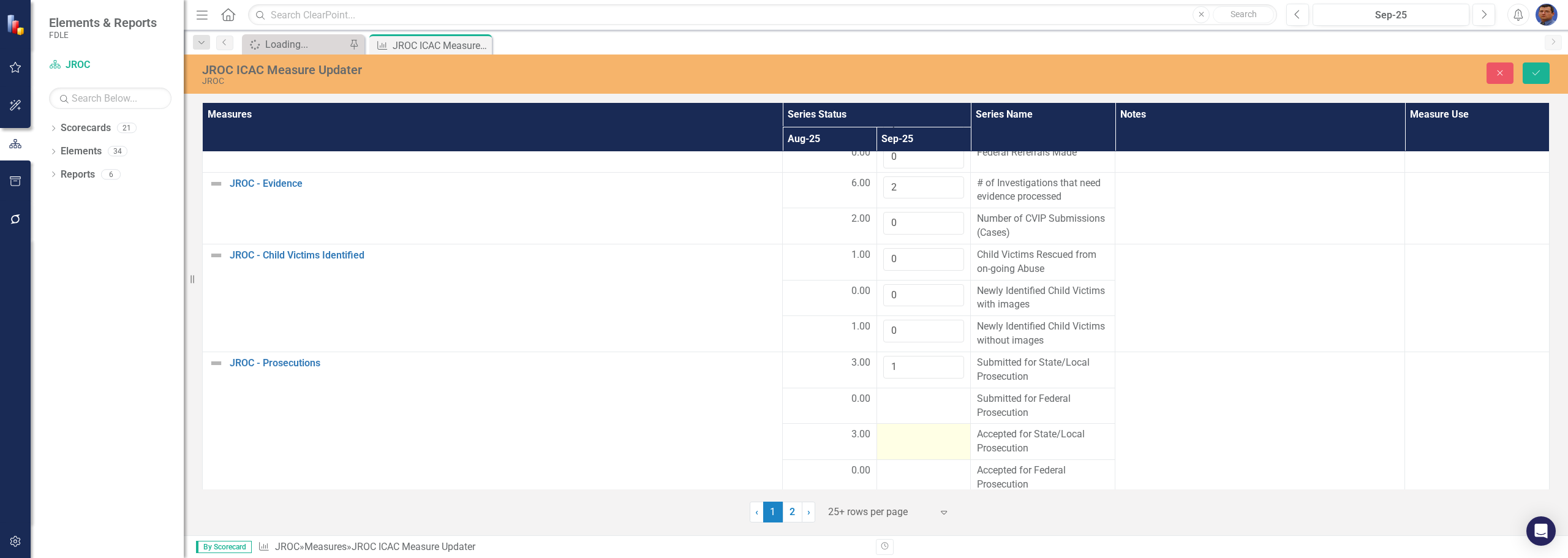
click at [902, 434] on div at bounding box center [924, 435] width 81 height 15
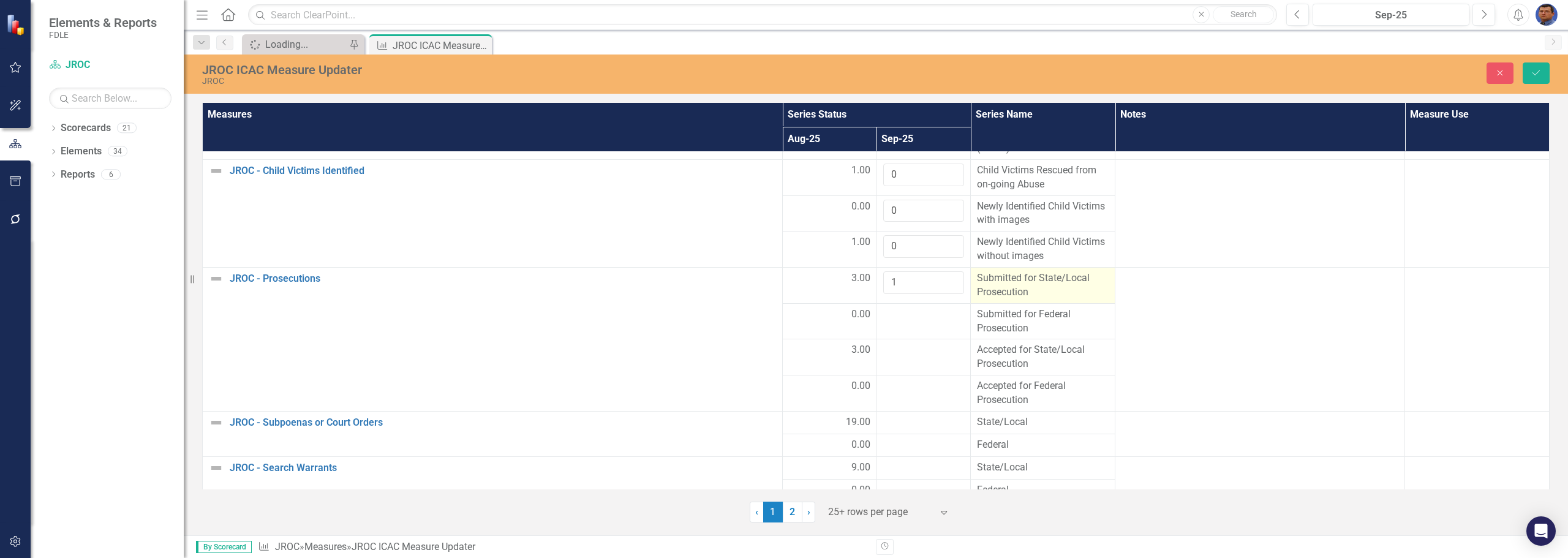
scroll to position [464, 0]
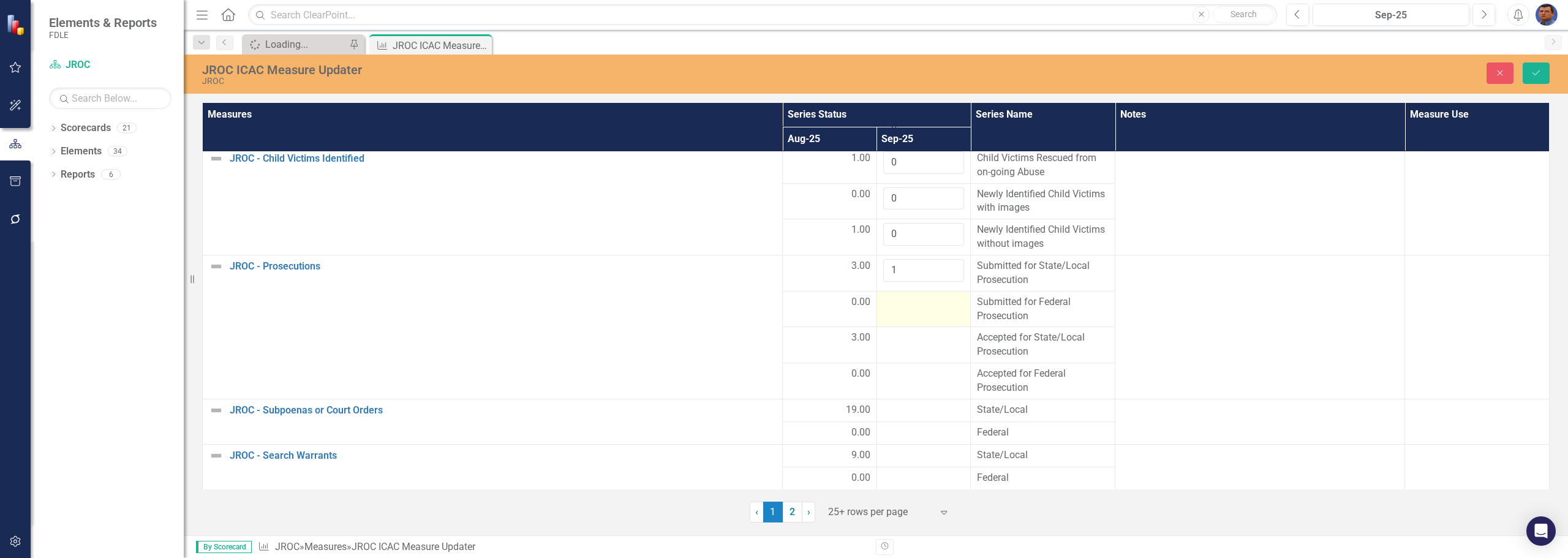
click at [898, 311] on td at bounding box center [924, 309] width 95 height 36
click at [898, 311] on input "number" at bounding box center [924, 306] width 81 height 23
type input "0"
click at [892, 352] on td at bounding box center [924, 345] width 95 height 36
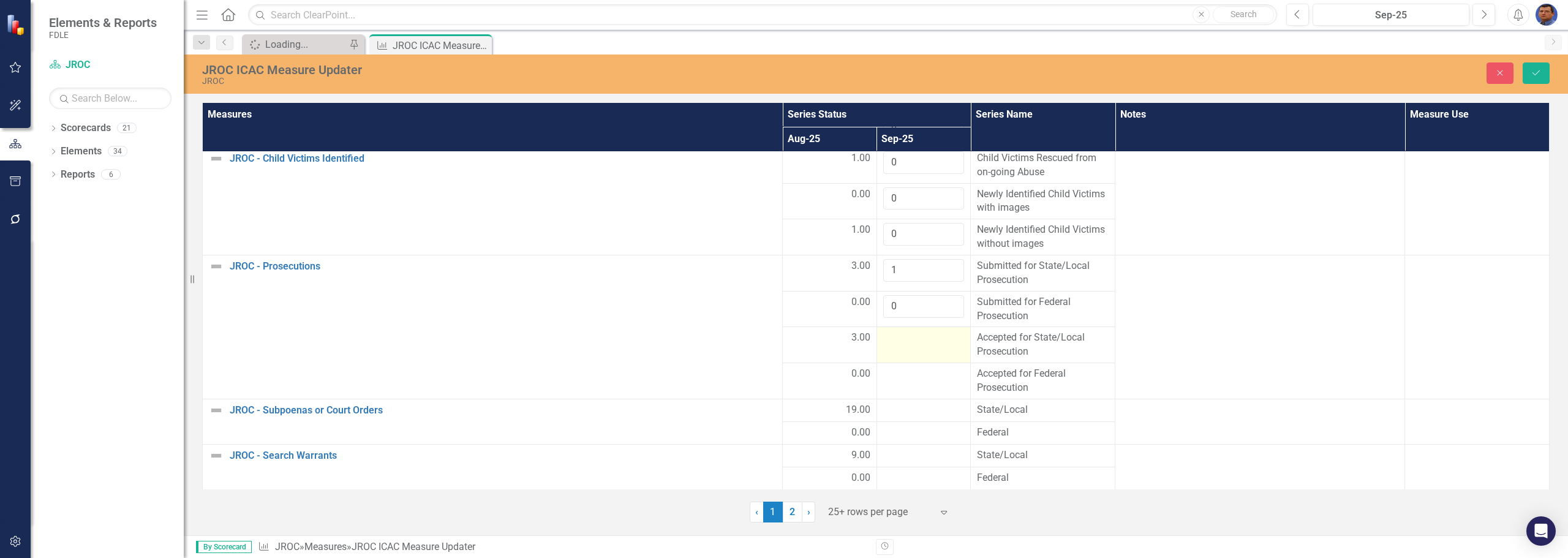
click at [898, 348] on td at bounding box center [924, 345] width 95 height 36
click at [898, 348] on input "number" at bounding box center [924, 342] width 81 height 23
type input "1"
click at [892, 378] on div at bounding box center [924, 374] width 81 height 15
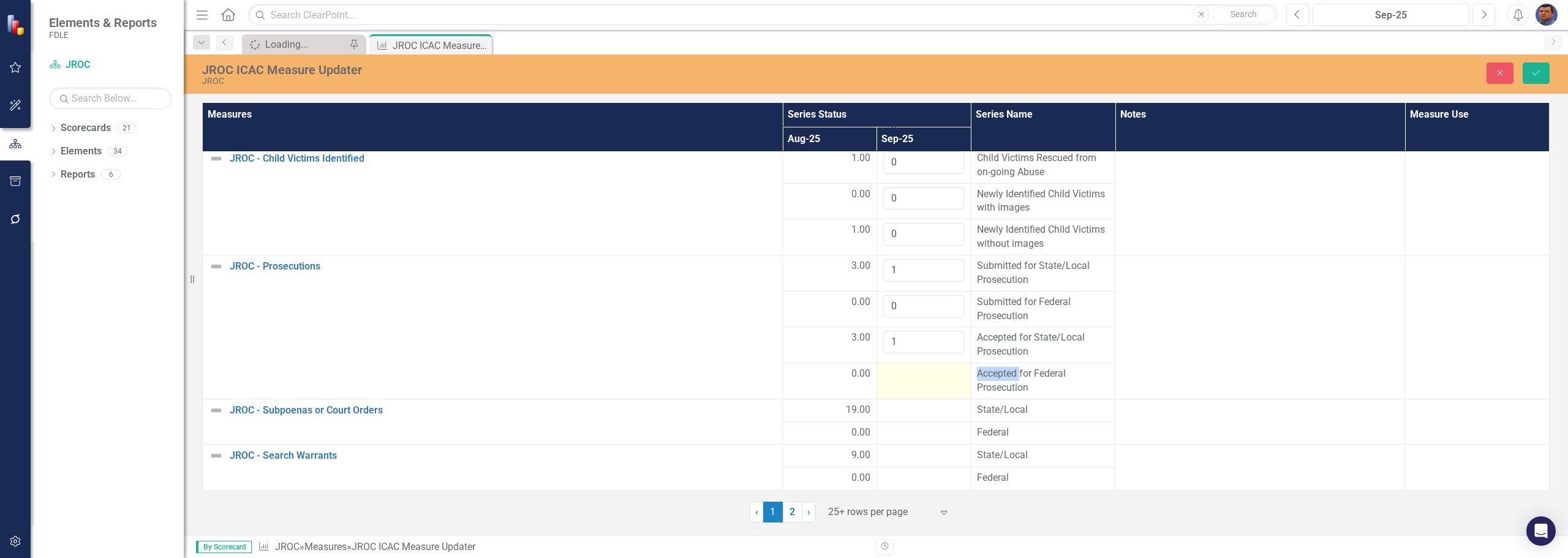
click at [892, 378] on div at bounding box center [924, 374] width 81 height 15
click at [892, 378] on input "number" at bounding box center [924, 378] width 81 height 23
type input "0"
click at [894, 413] on div at bounding box center [924, 411] width 81 height 15
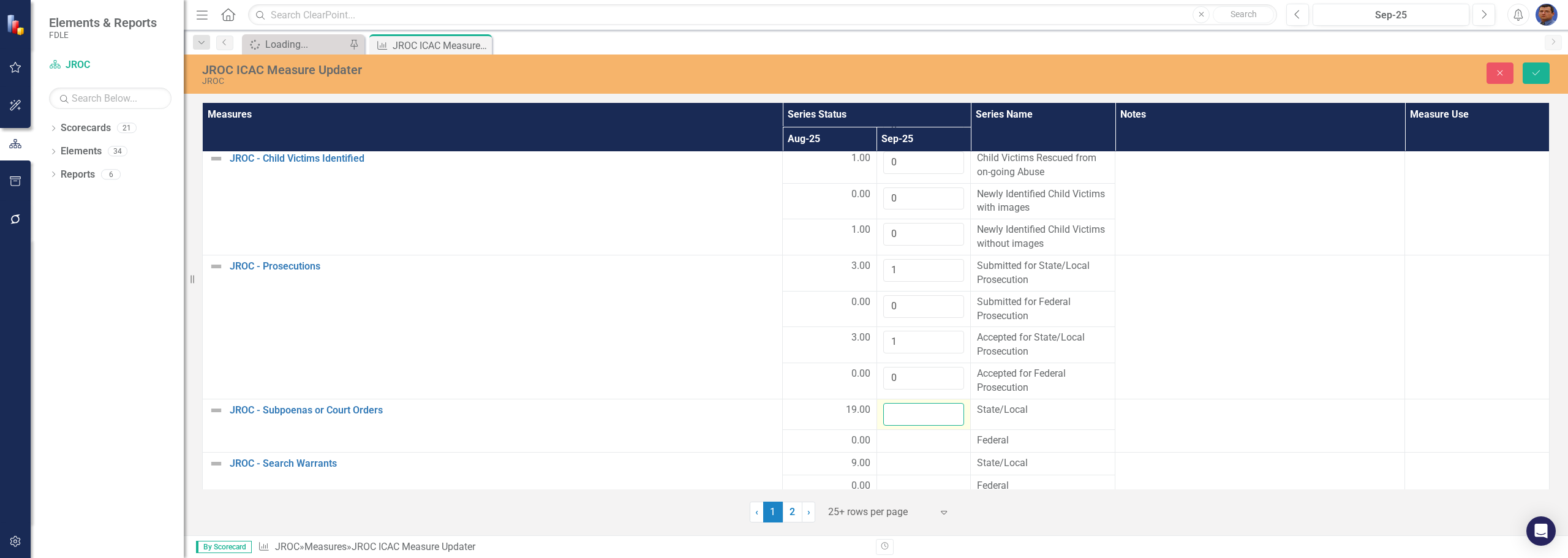
click at [894, 413] on input "number" at bounding box center [924, 415] width 81 height 23
type input "13"
click at [891, 439] on div at bounding box center [924, 441] width 81 height 15
click at [891, 439] on input "number" at bounding box center [924, 445] width 81 height 23
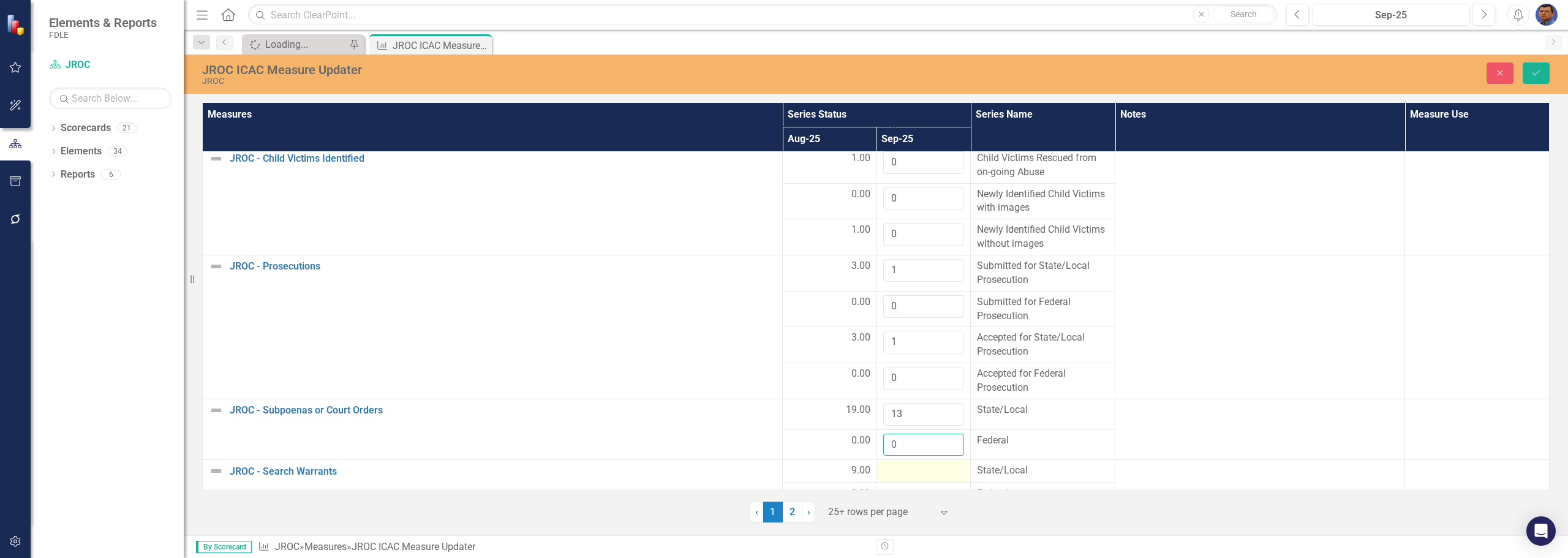
type input "0"
click at [929, 475] on div at bounding box center [924, 471] width 81 height 15
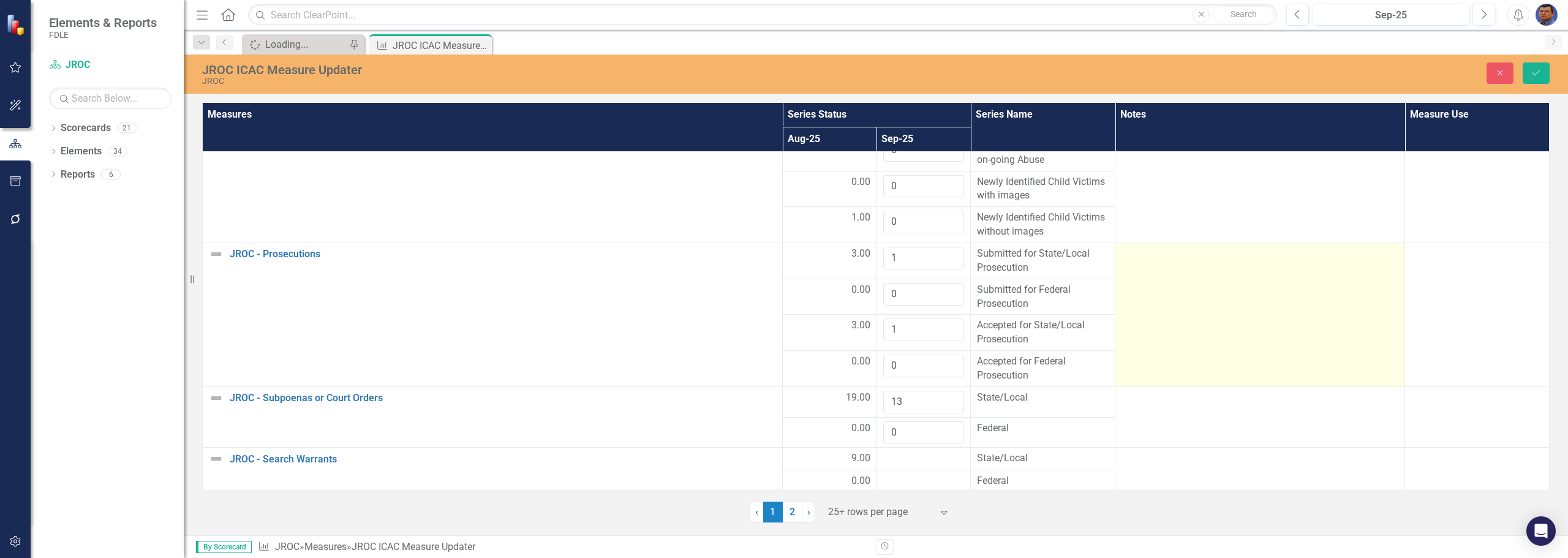
scroll to position [480, 0]
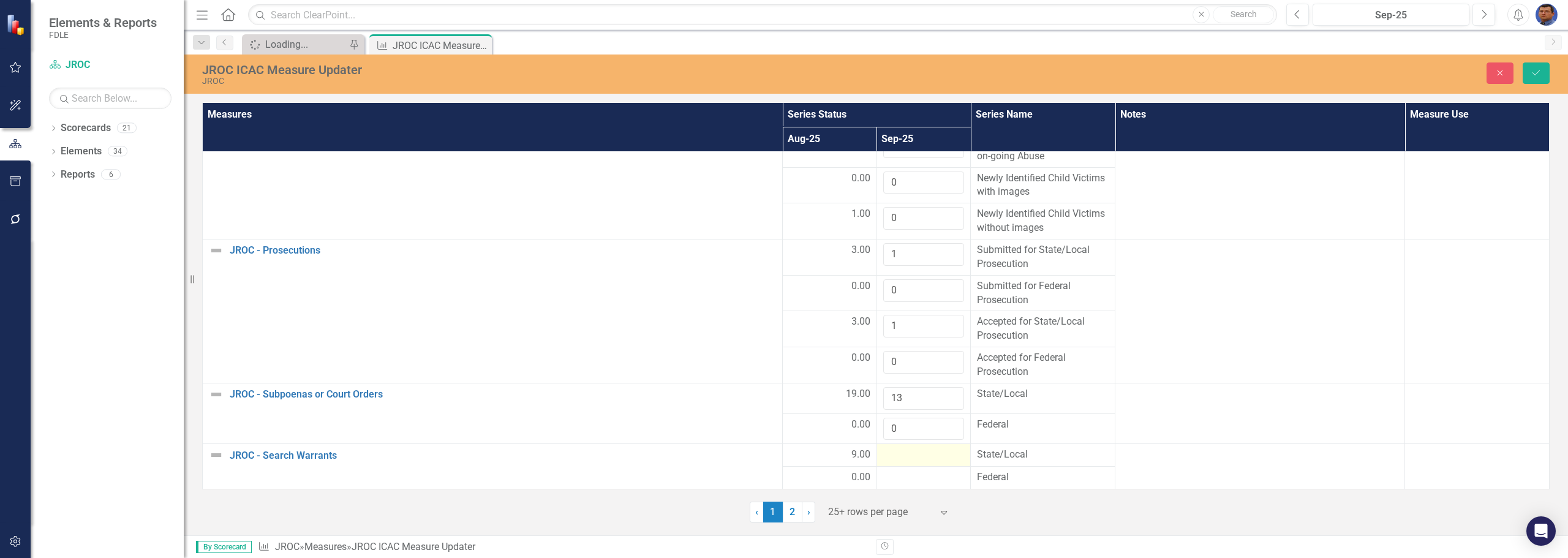
click at [910, 450] on div at bounding box center [924, 455] width 81 height 15
click at [899, 453] on input "number" at bounding box center [924, 459] width 81 height 23
type input "5"
click at [901, 482] on div at bounding box center [924, 486] width 81 height 15
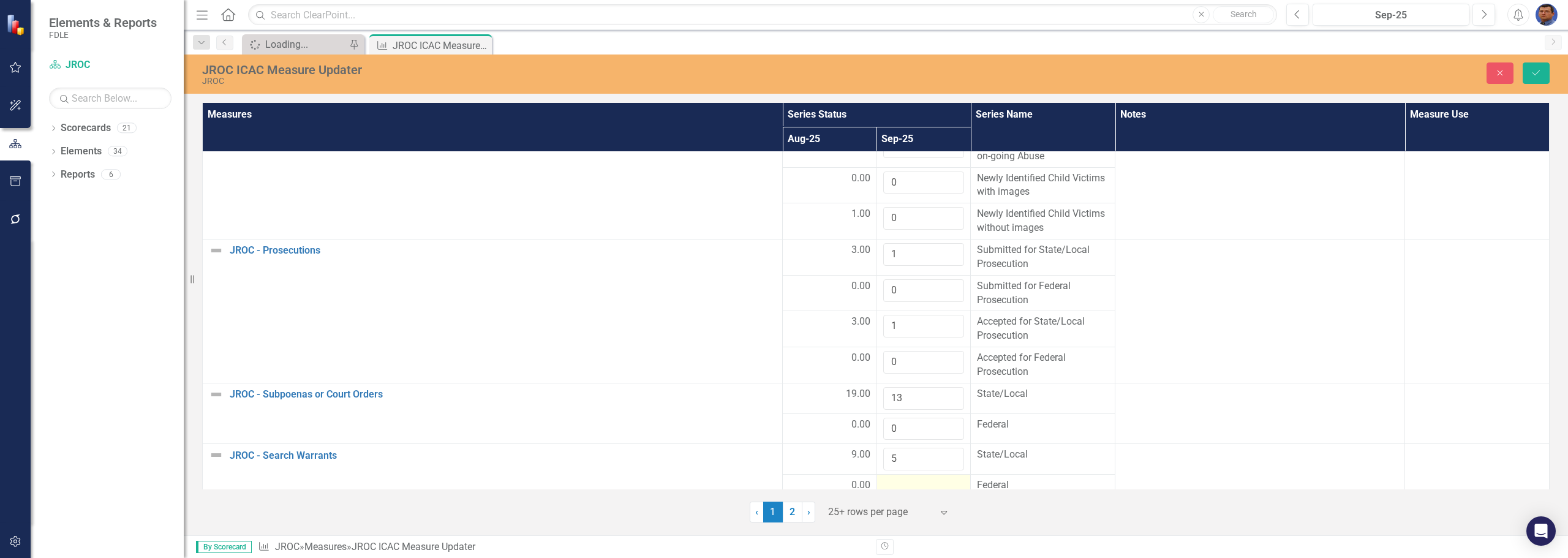
click at [901, 482] on div at bounding box center [924, 486] width 81 height 15
click at [901, 482] on input "number" at bounding box center [924, 490] width 81 height 23
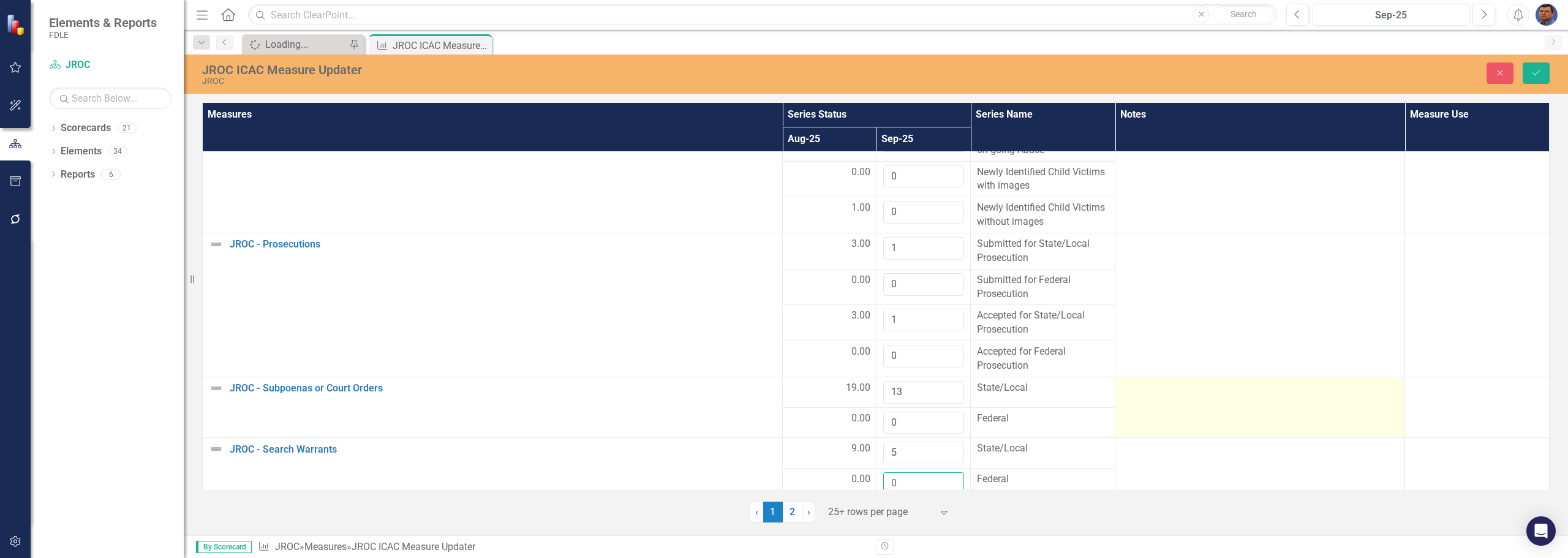
type input "0"
click at [1232, 393] on div at bounding box center [1260, 389] width 277 height 15
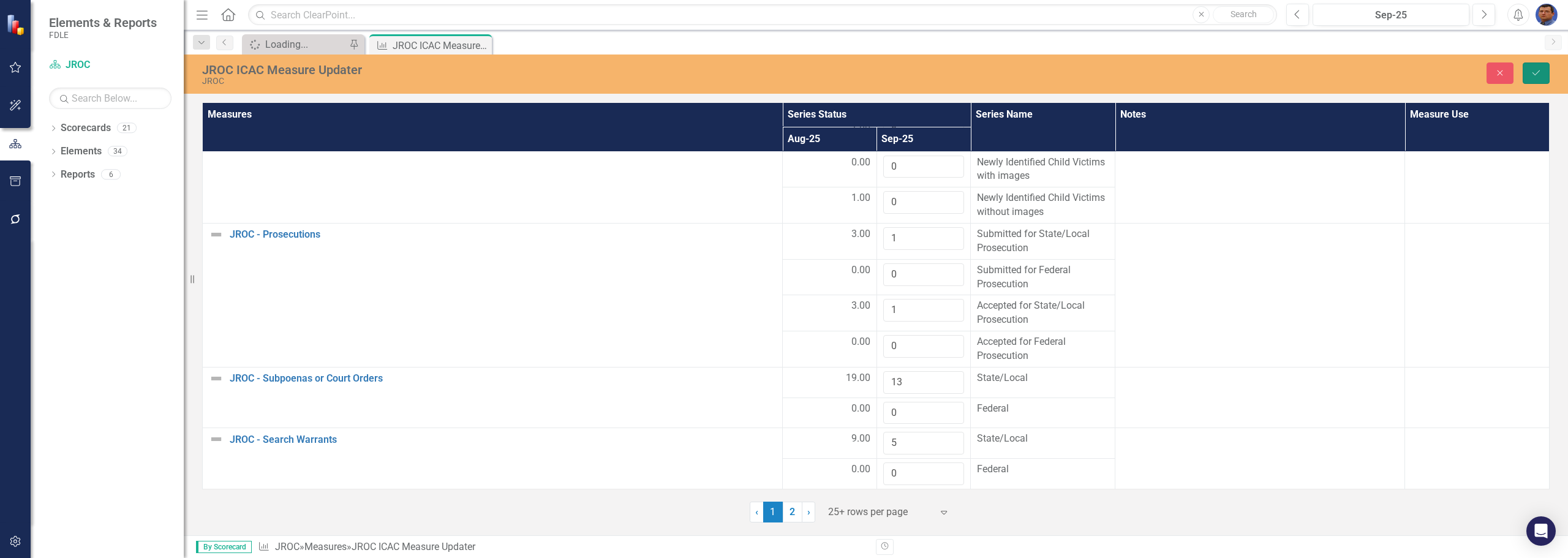
click at [1537, 75] on icon "Save" at bounding box center [1536, 72] width 11 height 9
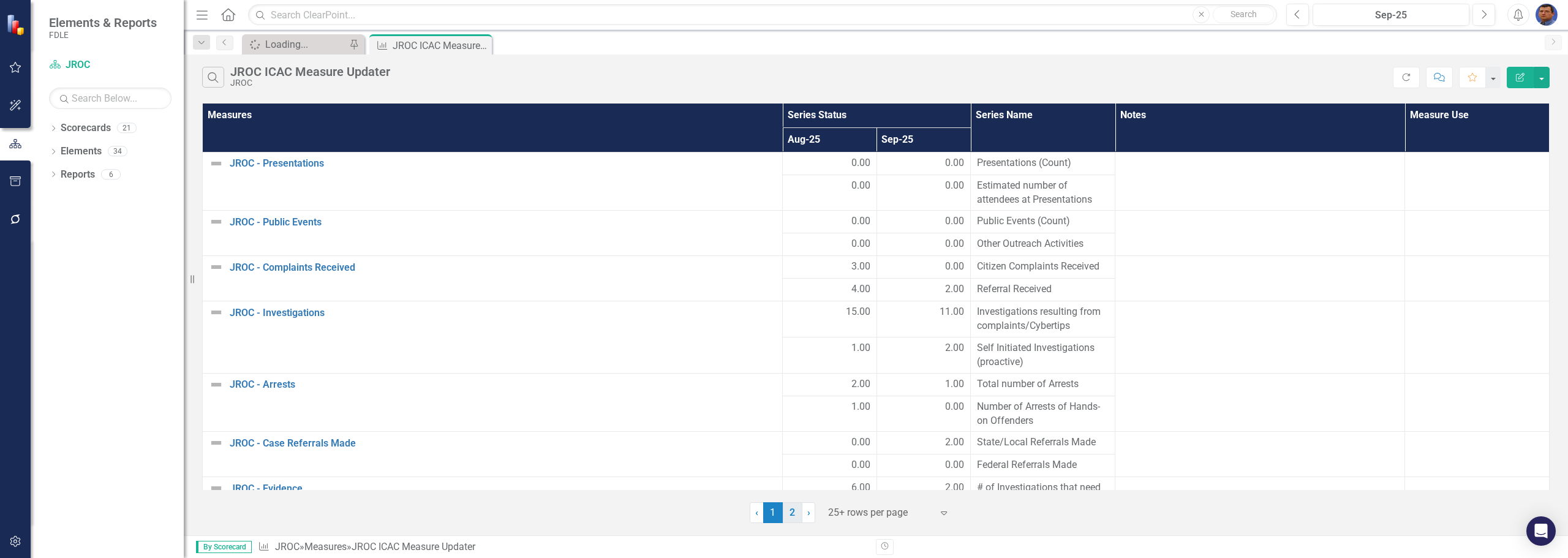
click at [795, 514] on link "2" at bounding box center [793, 512] width 20 height 21
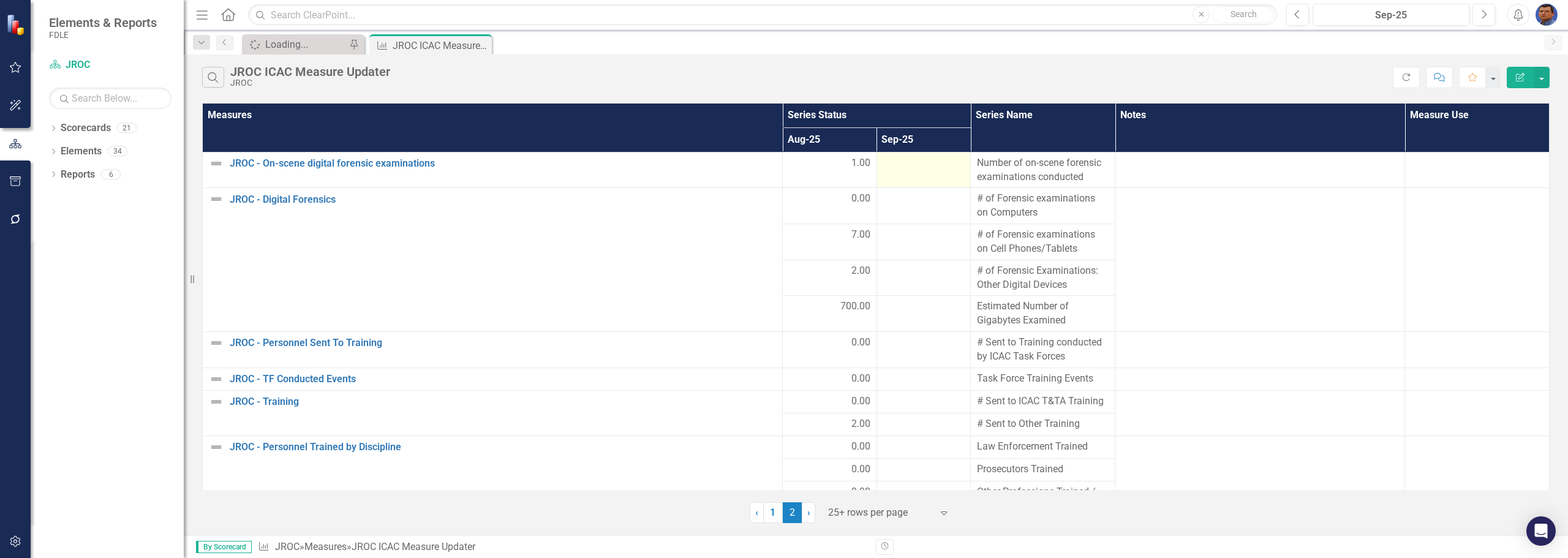
click at [939, 163] on div at bounding box center [924, 164] width 81 height 15
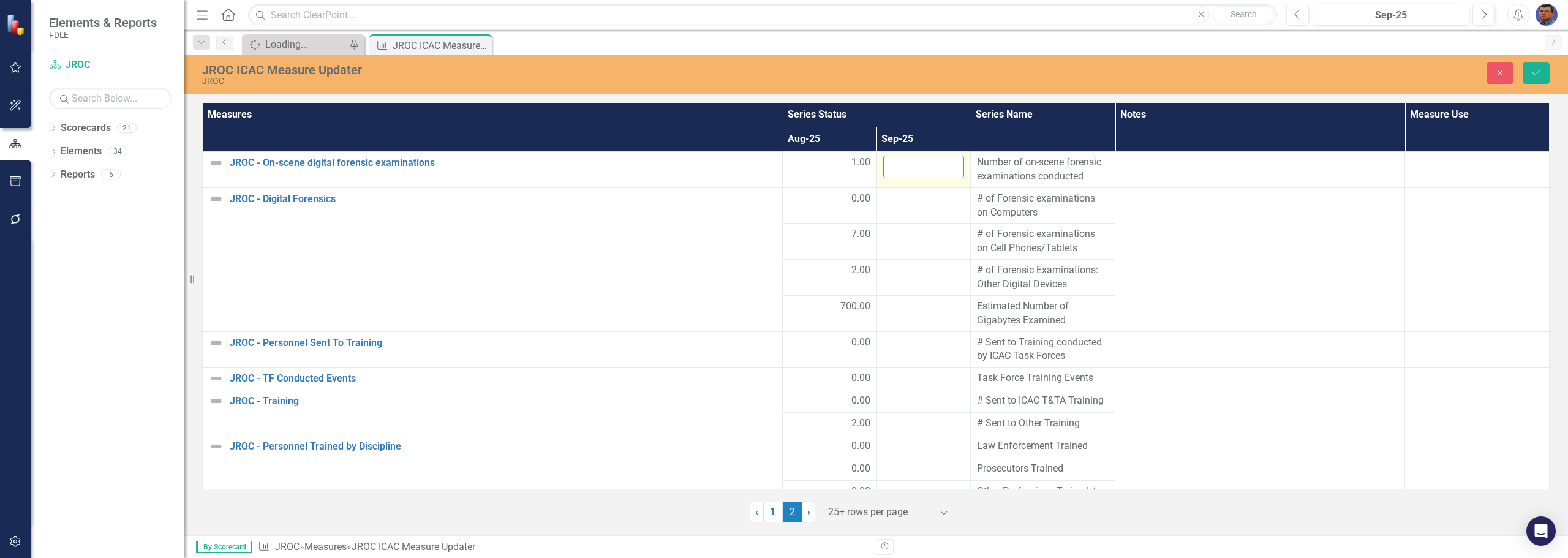
click at [898, 164] on input "number" at bounding box center [924, 167] width 81 height 23
type input "3"
click at [899, 206] on td at bounding box center [924, 205] width 95 height 36
click at [899, 206] on input "number" at bounding box center [924, 203] width 81 height 23
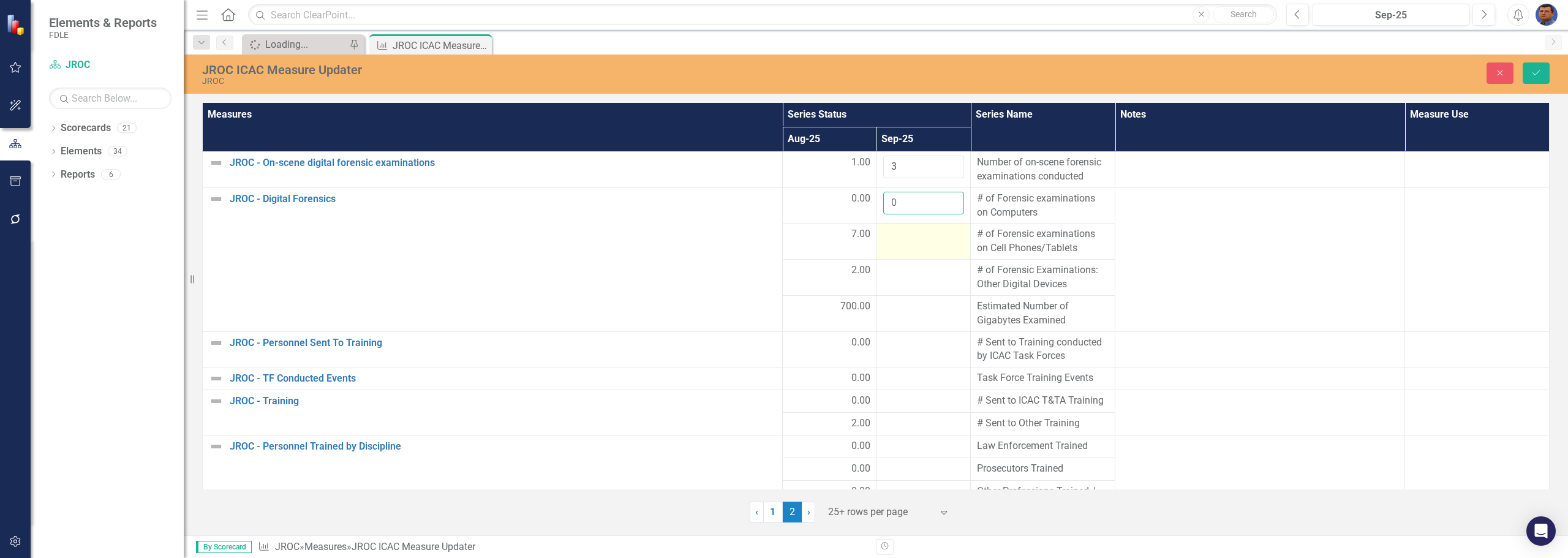
type input "0"
click at [886, 239] on div at bounding box center [924, 235] width 81 height 15
click at [886, 239] on input "number" at bounding box center [924, 239] width 81 height 23
type input "9"
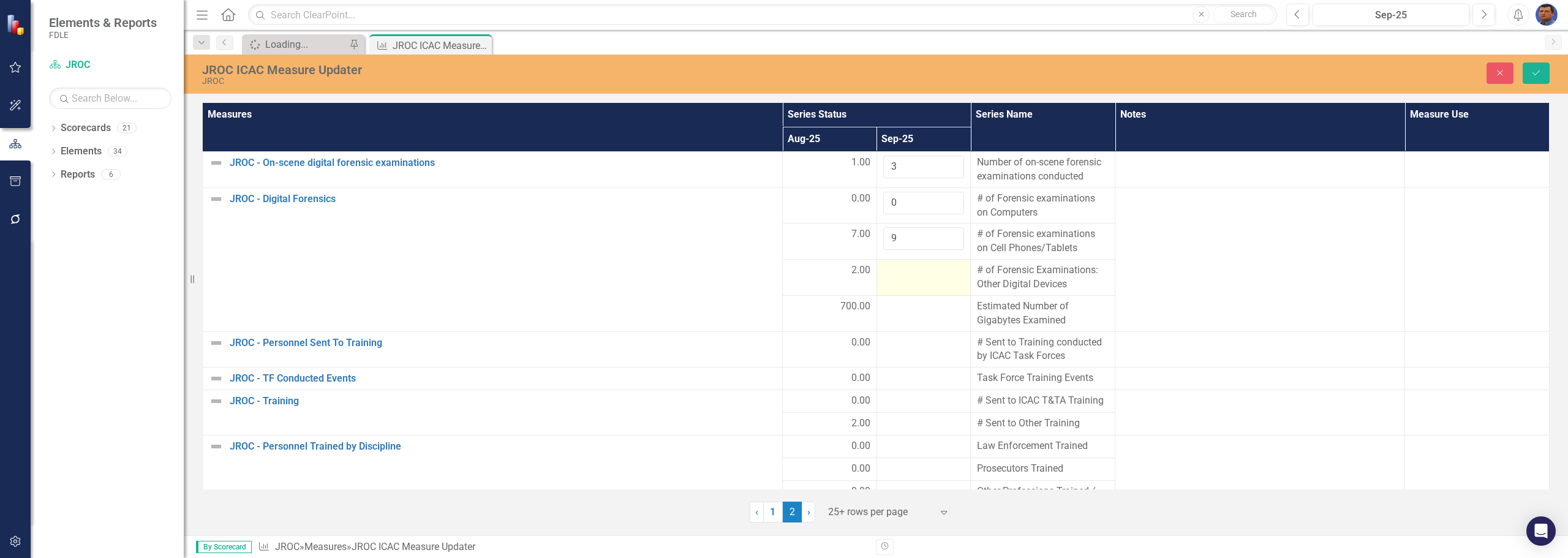
click at [888, 271] on div at bounding box center [924, 270] width 81 height 15
click at [888, 271] on input "number" at bounding box center [924, 275] width 81 height 23
type input "3"
click at [883, 310] on div at bounding box center [924, 307] width 81 height 15
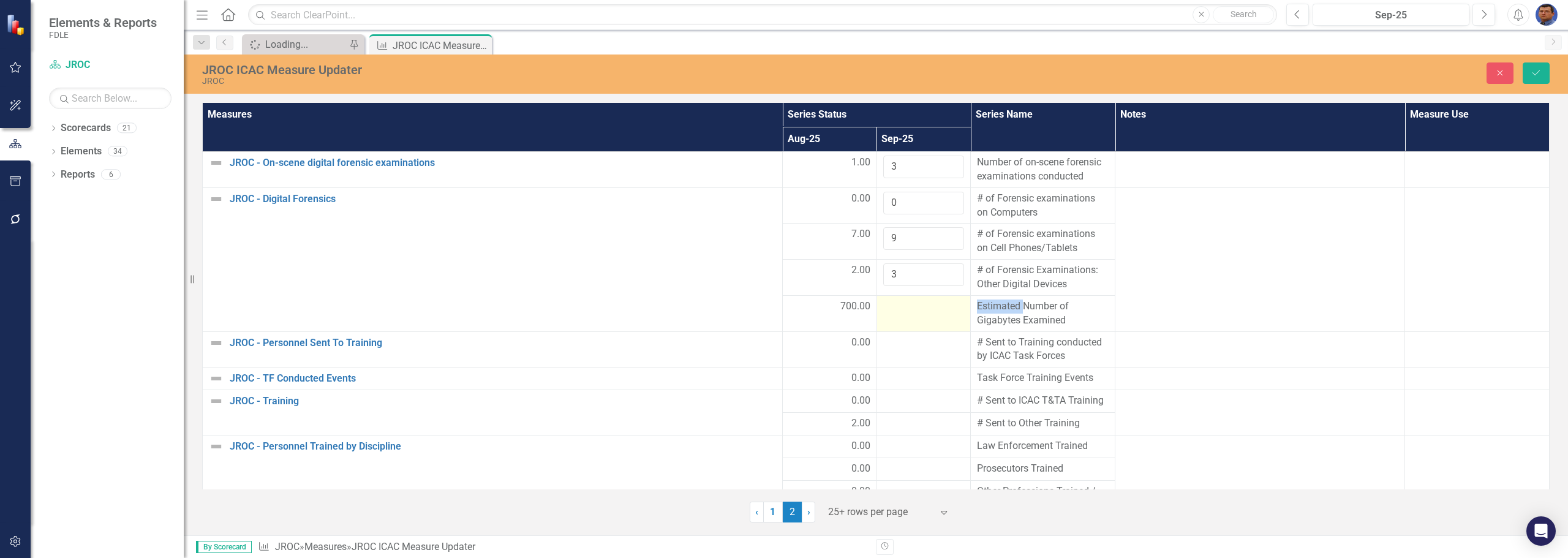
click at [883, 310] on div at bounding box center [924, 307] width 81 height 15
click at [883, 310] on input "number" at bounding box center [924, 311] width 81 height 23
type input "1200"
click at [896, 358] on td at bounding box center [924, 349] width 95 height 36
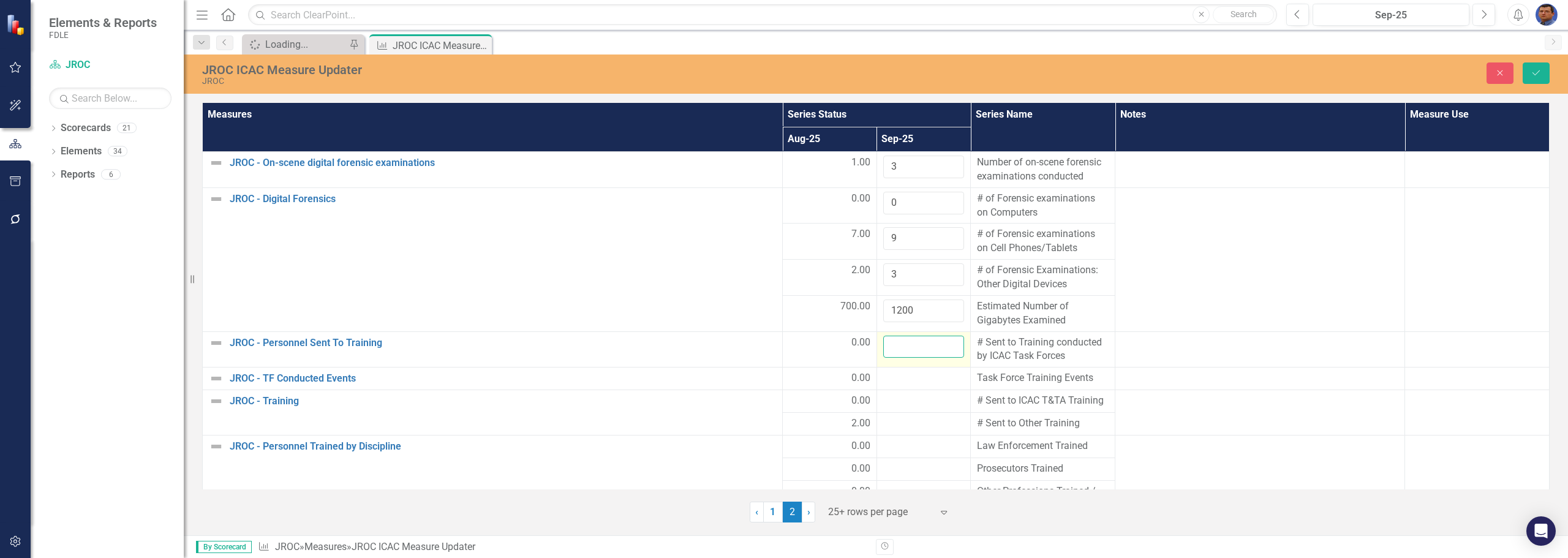
click at [894, 351] on input "number" at bounding box center [924, 347] width 81 height 23
type input "0"
click at [892, 373] on div at bounding box center [924, 378] width 81 height 15
click at [892, 373] on input "number" at bounding box center [924, 382] width 81 height 23
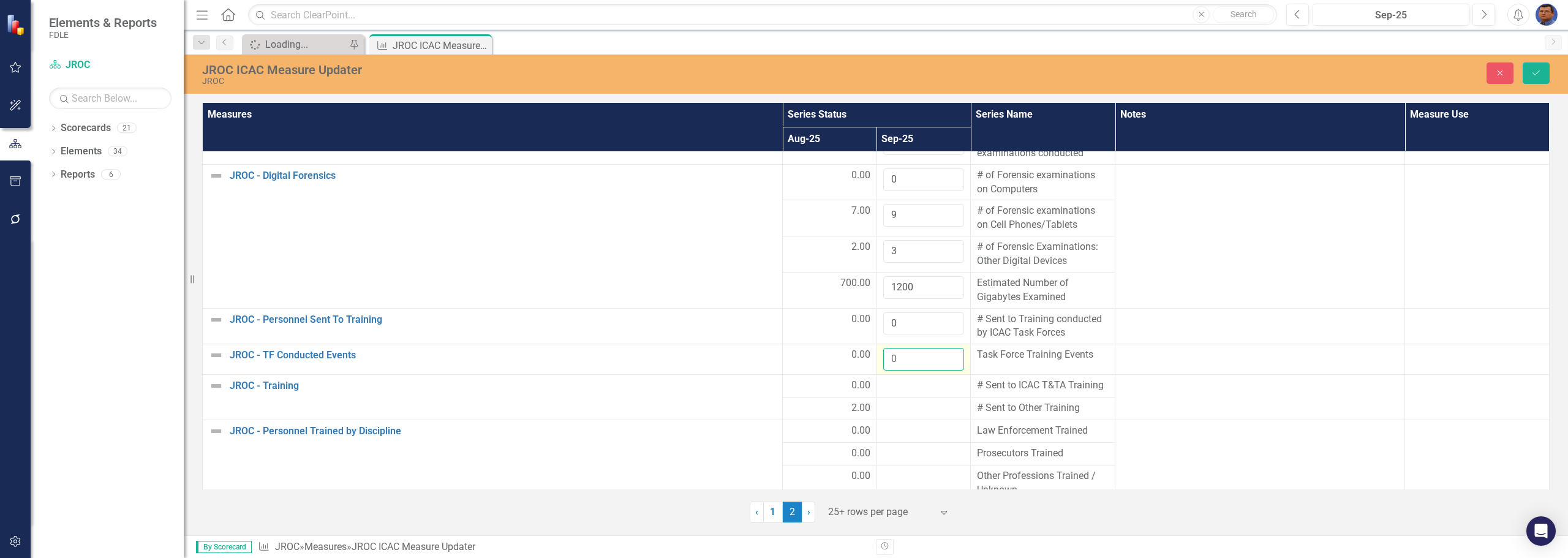
scroll to position [10, 0]
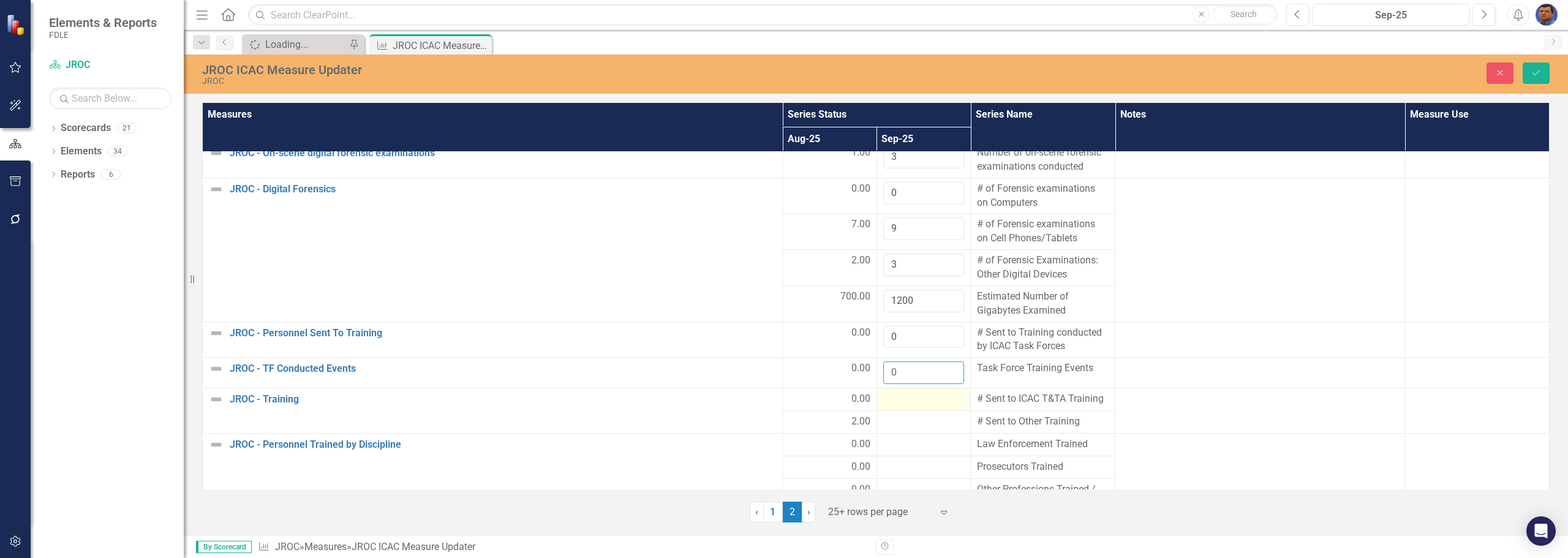
type input "0"
click at [910, 401] on div at bounding box center [924, 399] width 81 height 15
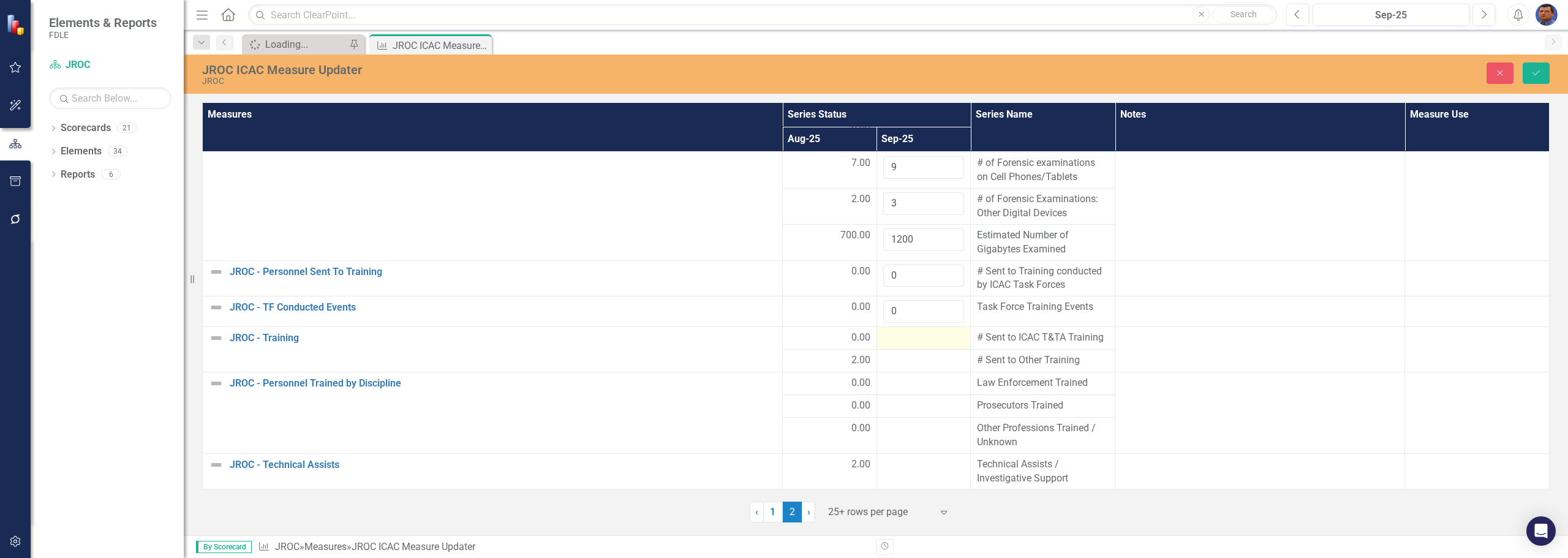
click at [888, 337] on div at bounding box center [924, 338] width 81 height 15
click at [888, 337] on input "number" at bounding box center [924, 342] width 81 height 23
type input "0"
click at [896, 370] on div at bounding box center [924, 368] width 81 height 15
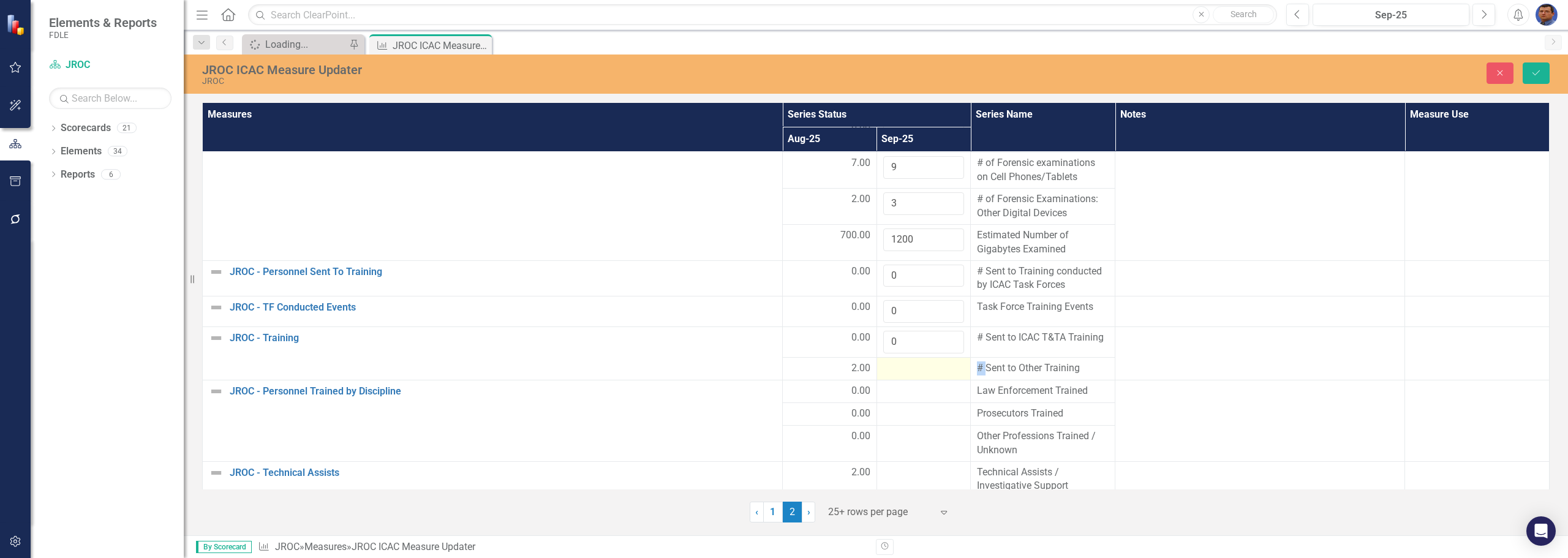
click at [896, 370] on div at bounding box center [924, 368] width 81 height 15
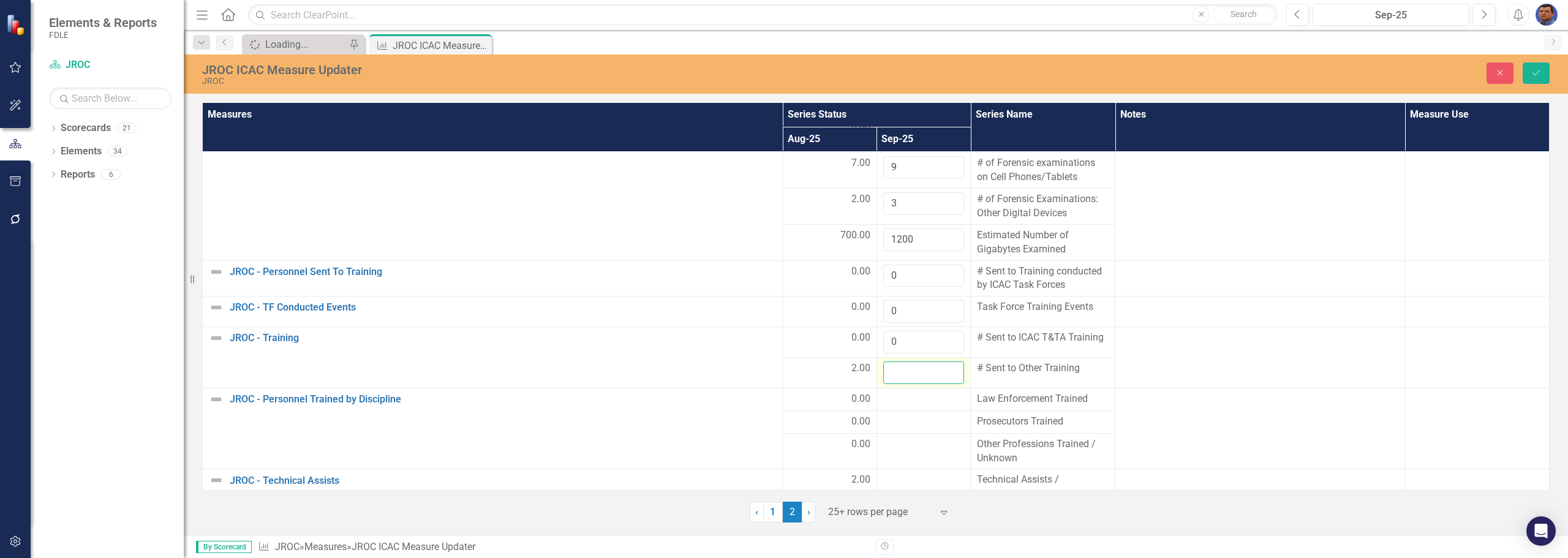
click at [896, 370] on input "number" at bounding box center [924, 372] width 81 height 23
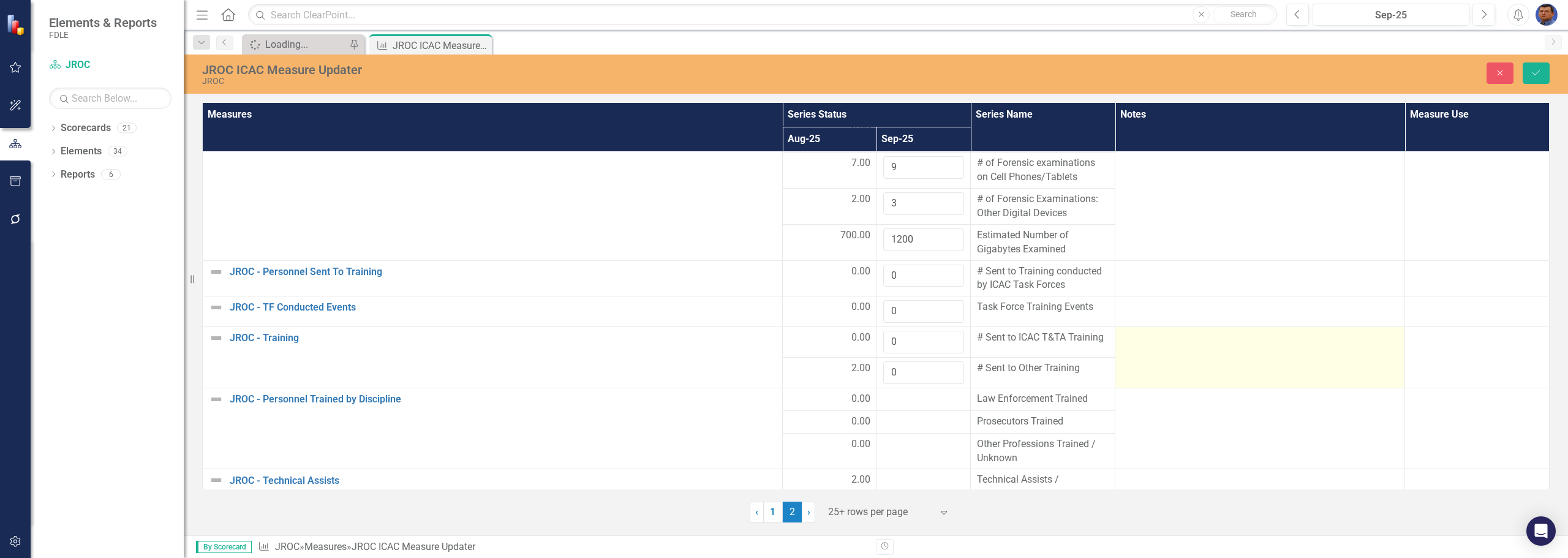
click at [1173, 361] on td at bounding box center [1261, 357] width 290 height 61
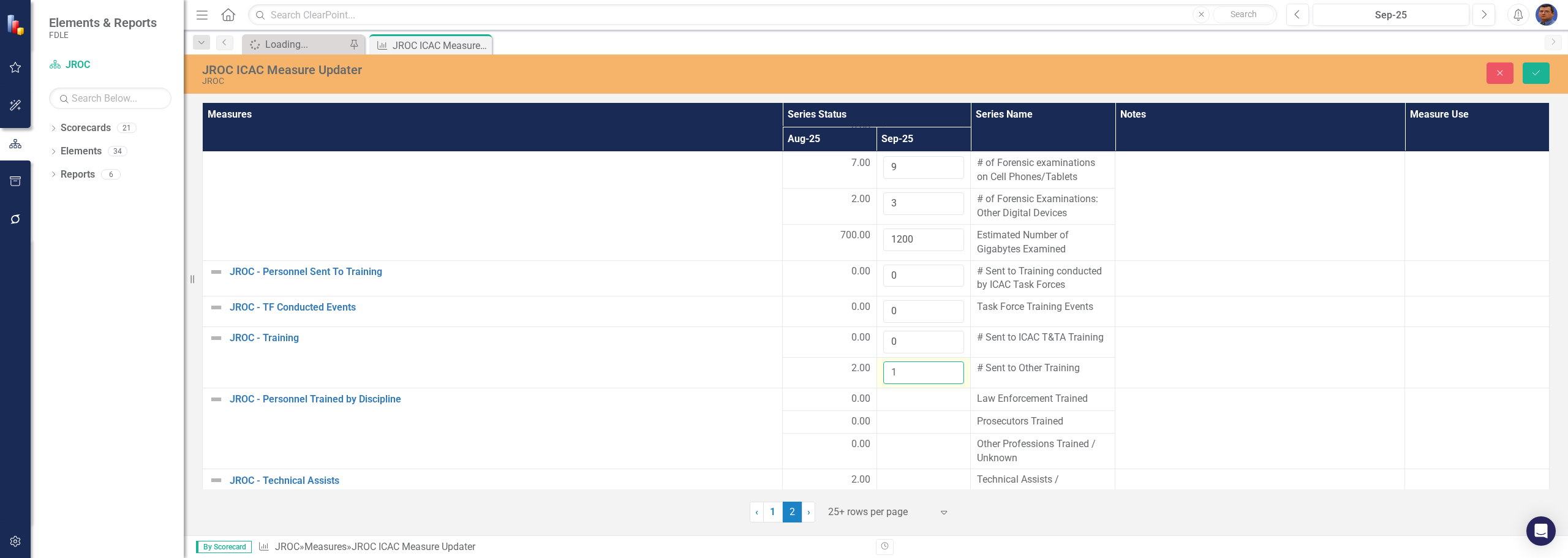
click at [947, 366] on input "1" at bounding box center [924, 372] width 81 height 23
type input "2"
click at [947, 366] on input "2" at bounding box center [924, 372] width 81 height 23
click at [905, 405] on div at bounding box center [924, 399] width 81 height 15
click at [899, 400] on div at bounding box center [924, 399] width 81 height 15
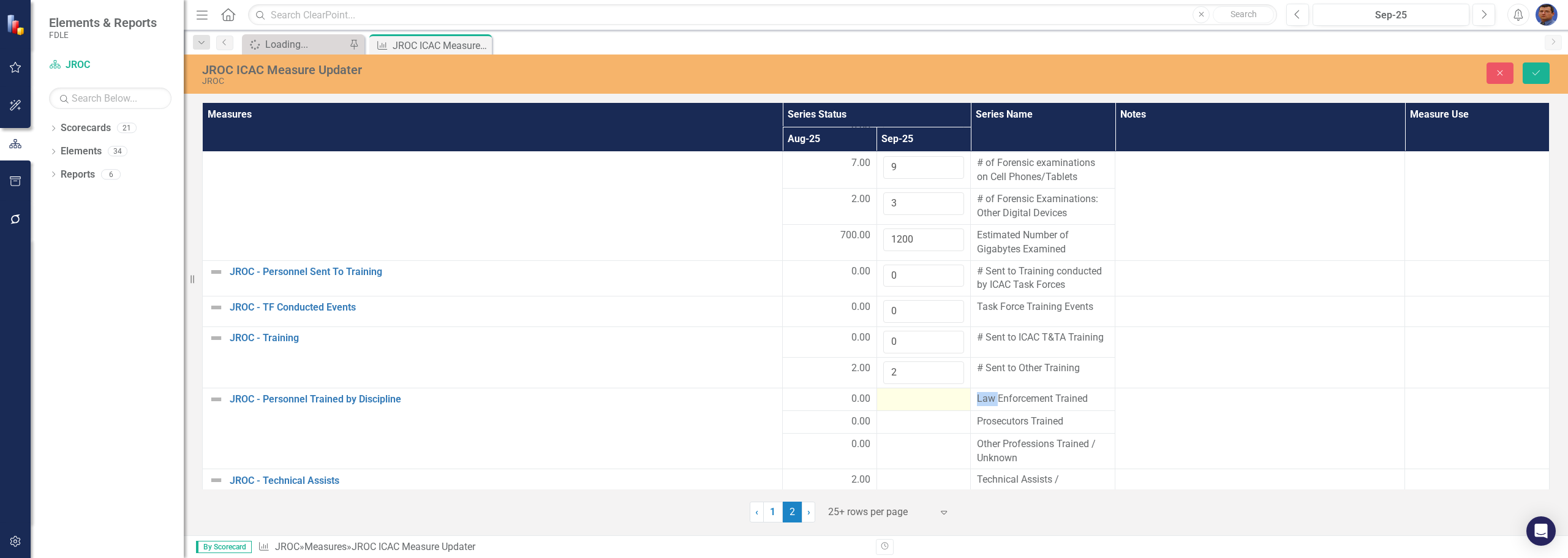
click at [899, 400] on div at bounding box center [924, 399] width 81 height 15
drag, startPoint x: 908, startPoint y: 403, endPoint x: 931, endPoint y: 404, distance: 23.0
click at [911, 402] on input "number" at bounding box center [924, 403] width 81 height 23
type input "2"
click at [903, 433] on div at bounding box center [924, 430] width 81 height 15
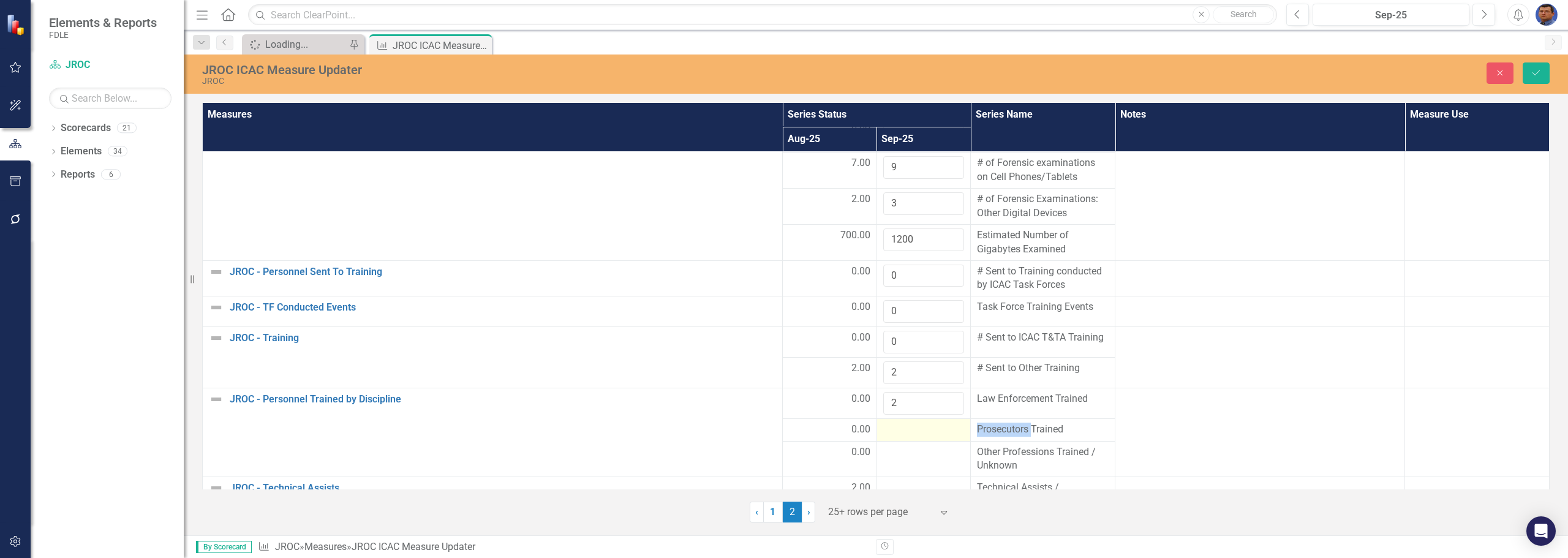
click at [903, 433] on div at bounding box center [924, 430] width 81 height 15
click at [903, 433] on input "number" at bounding box center [924, 434] width 81 height 23
type input "0"
click at [908, 466] on div at bounding box center [924, 459] width 81 height 15
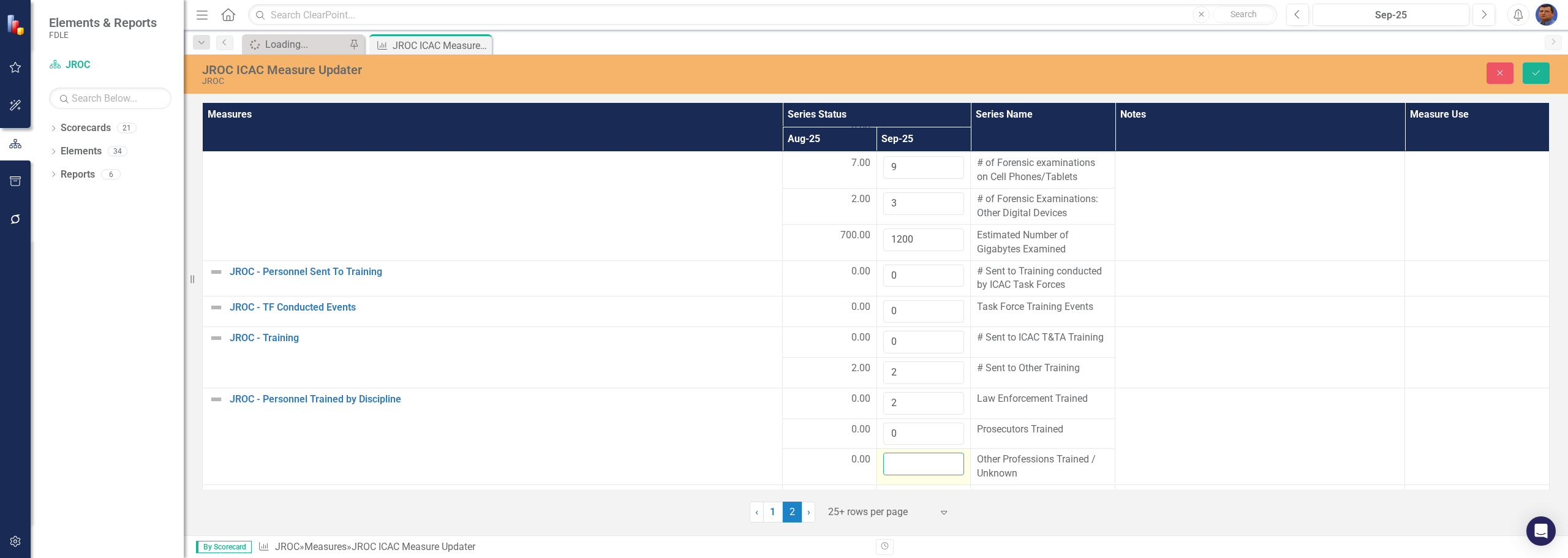
click at [908, 466] on input "number" at bounding box center [924, 464] width 81 height 23
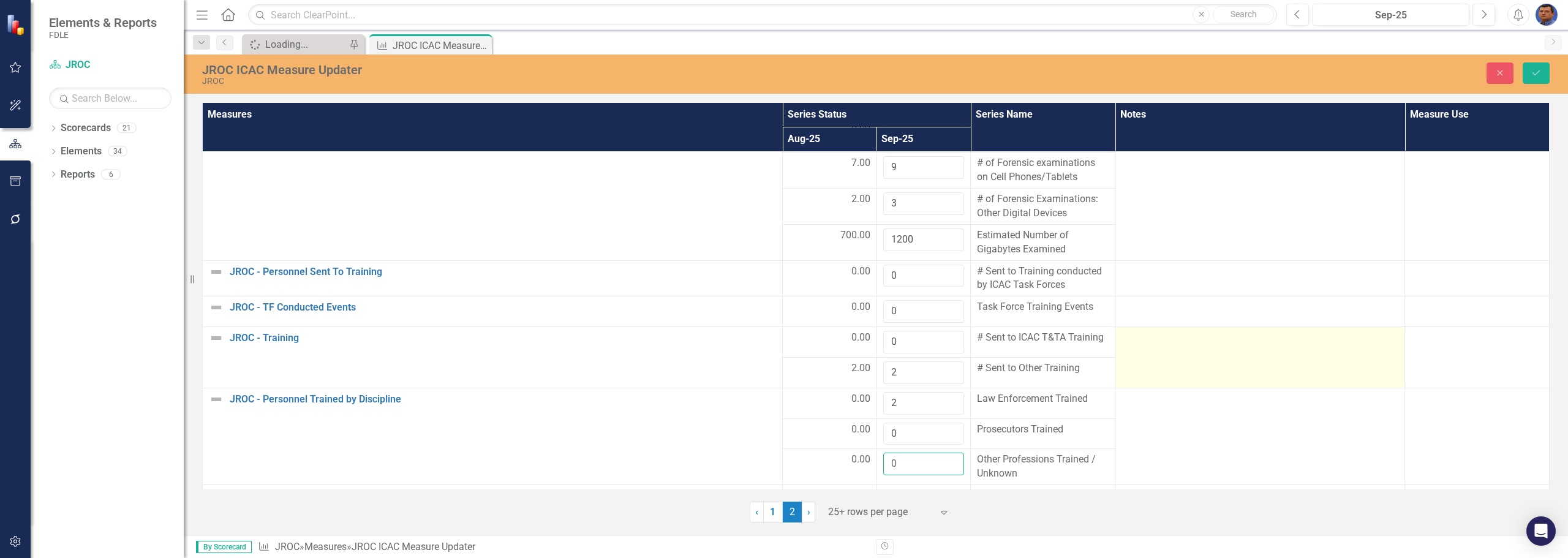
scroll to position [103, 0]
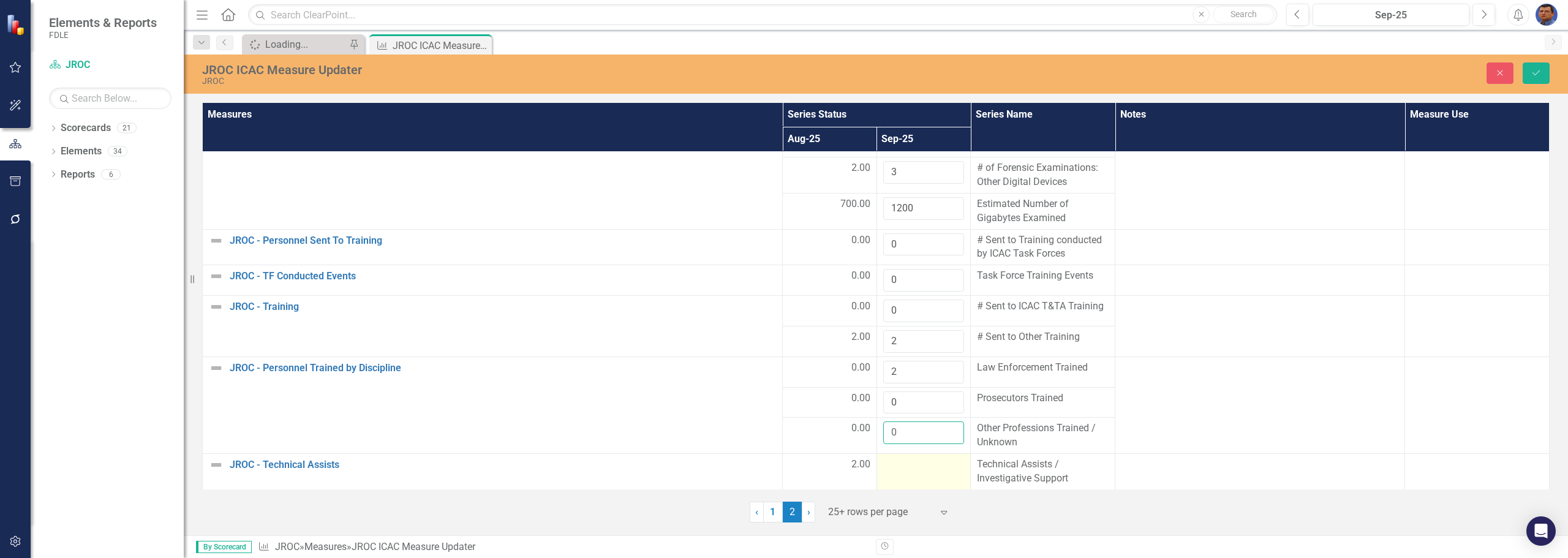
type input "0"
click at [892, 468] on div at bounding box center [924, 464] width 81 height 15
click at [892, 468] on input "number" at bounding box center [924, 468] width 81 height 23
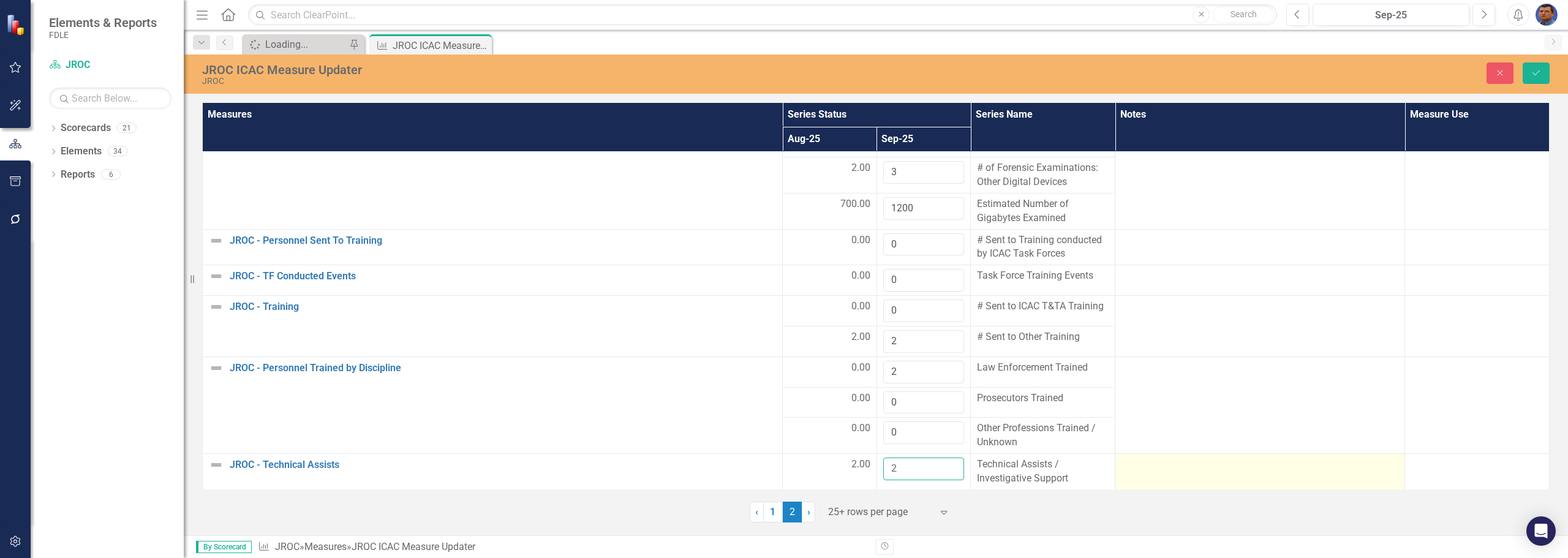
type input "2"
click at [1160, 468] on div at bounding box center [1260, 464] width 277 height 15
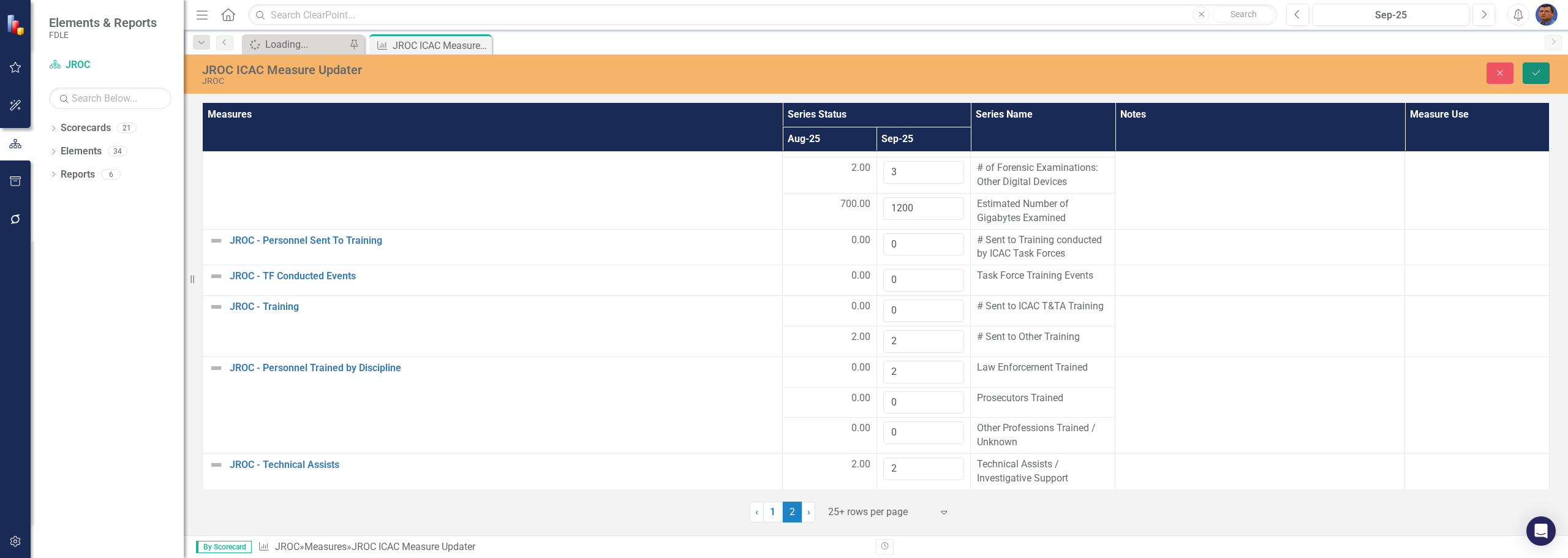
click at [1536, 68] on icon "Save" at bounding box center [1536, 72] width 11 height 9
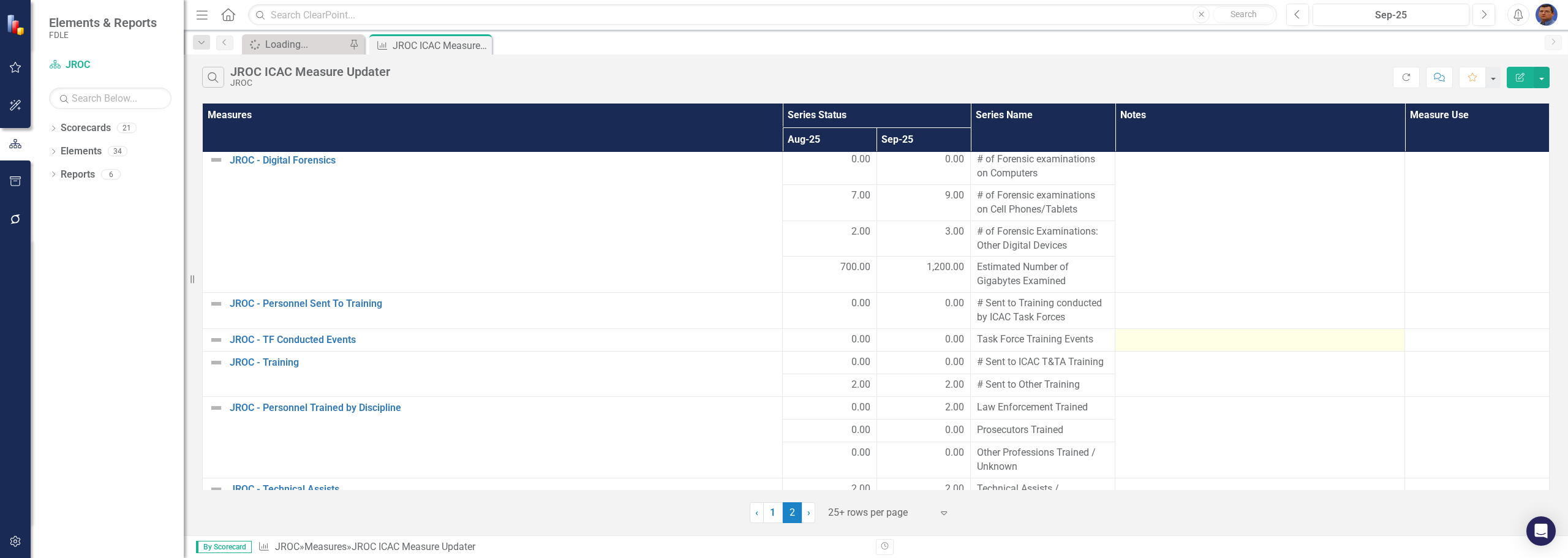
scroll to position [63, 0]
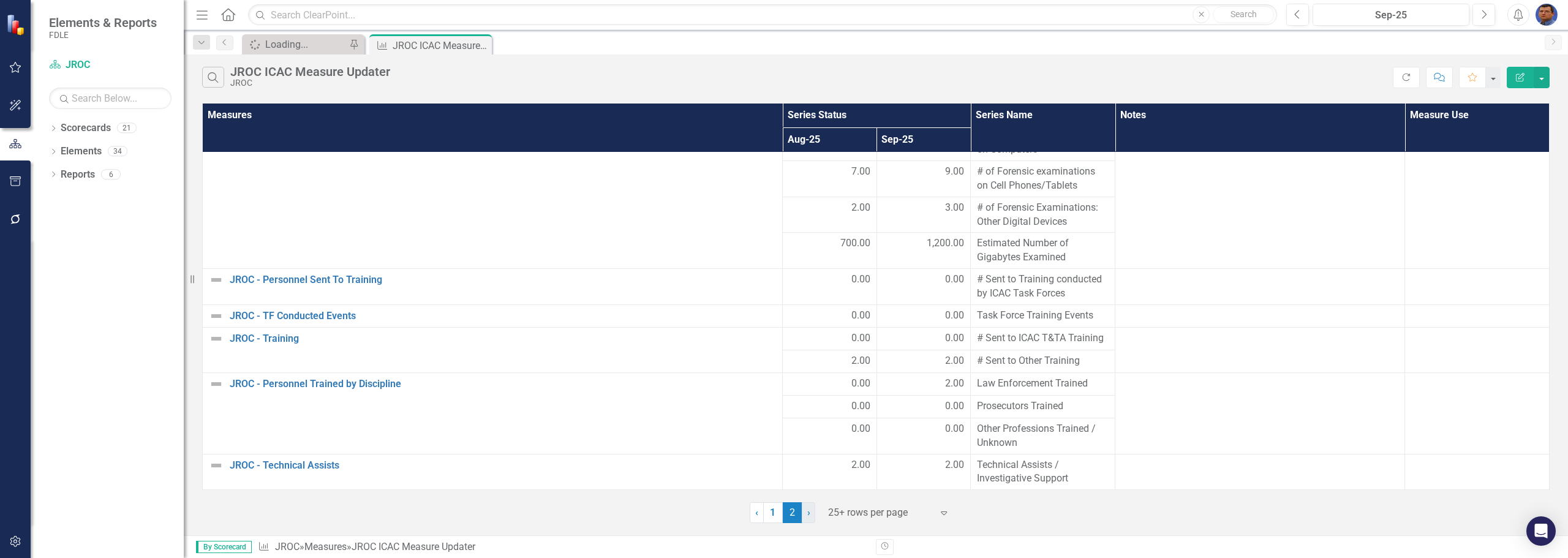
click at [808, 515] on span "›" at bounding box center [809, 512] width 3 height 11
click at [773, 514] on link "1" at bounding box center [773, 512] width 20 height 21
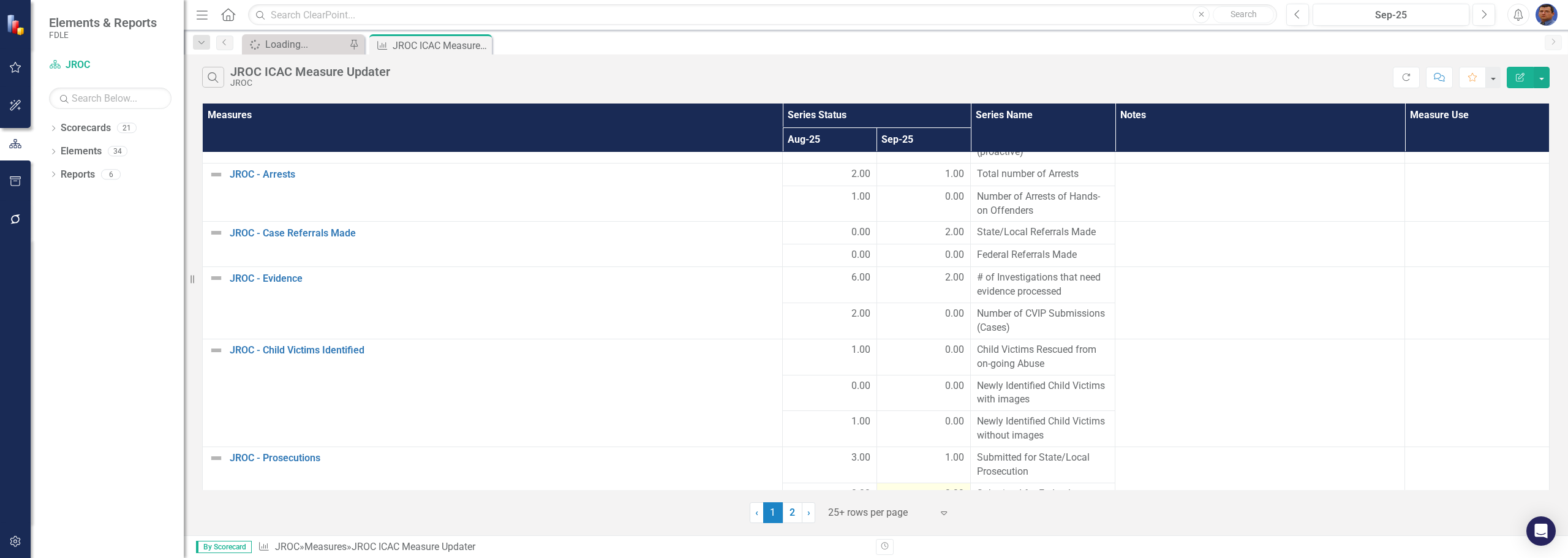
scroll to position [0, 0]
